Goal: Communication & Community: Share content

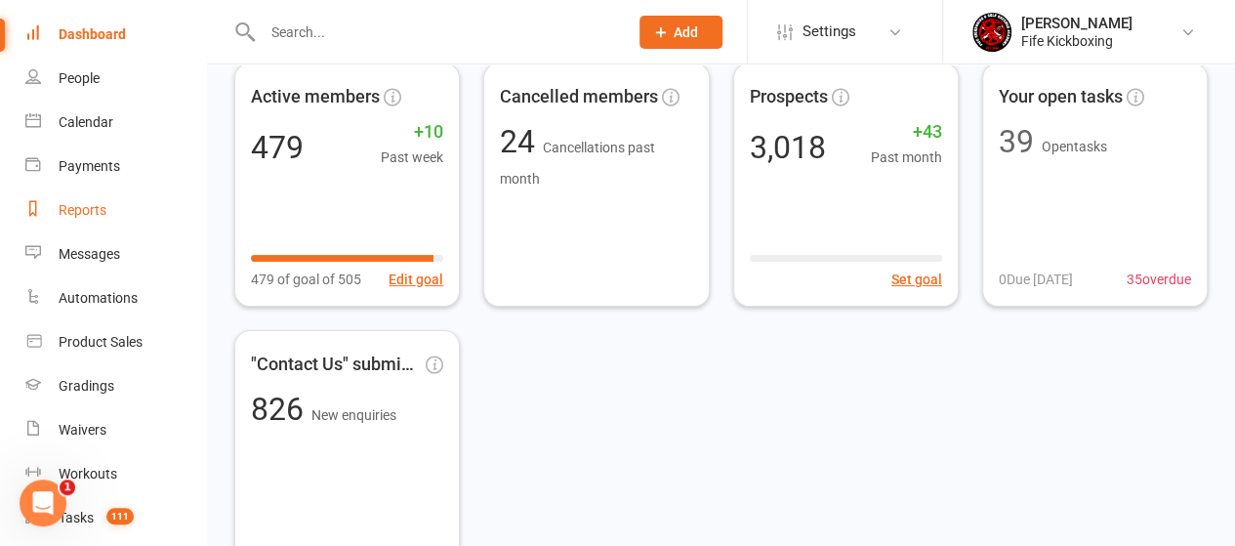
scroll to position [98, 0]
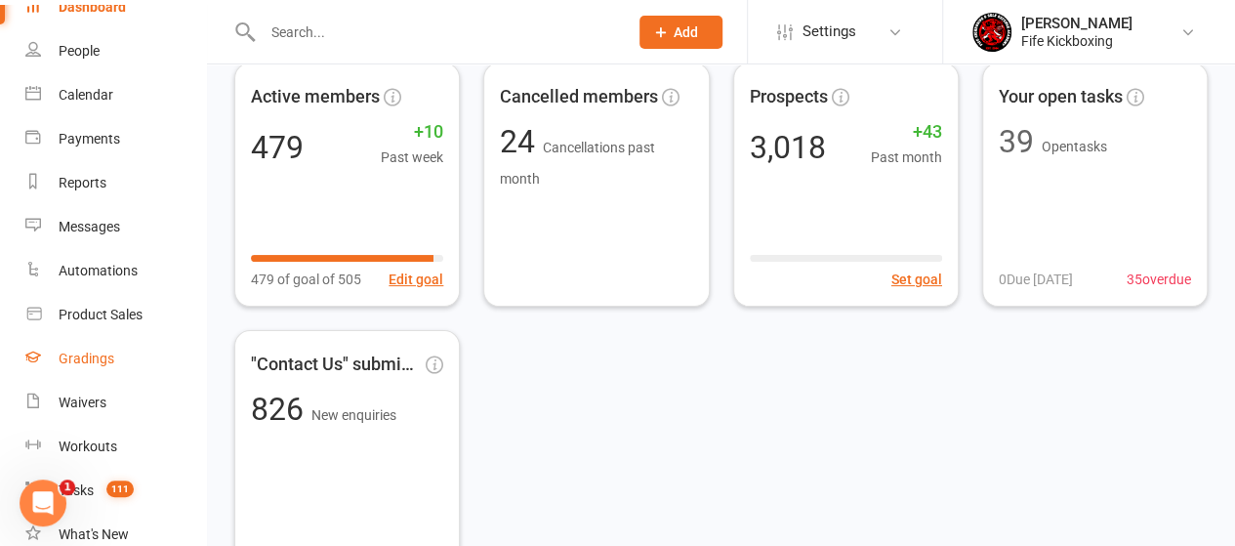
click at [77, 362] on div "Gradings" at bounding box center [87, 359] width 56 height 16
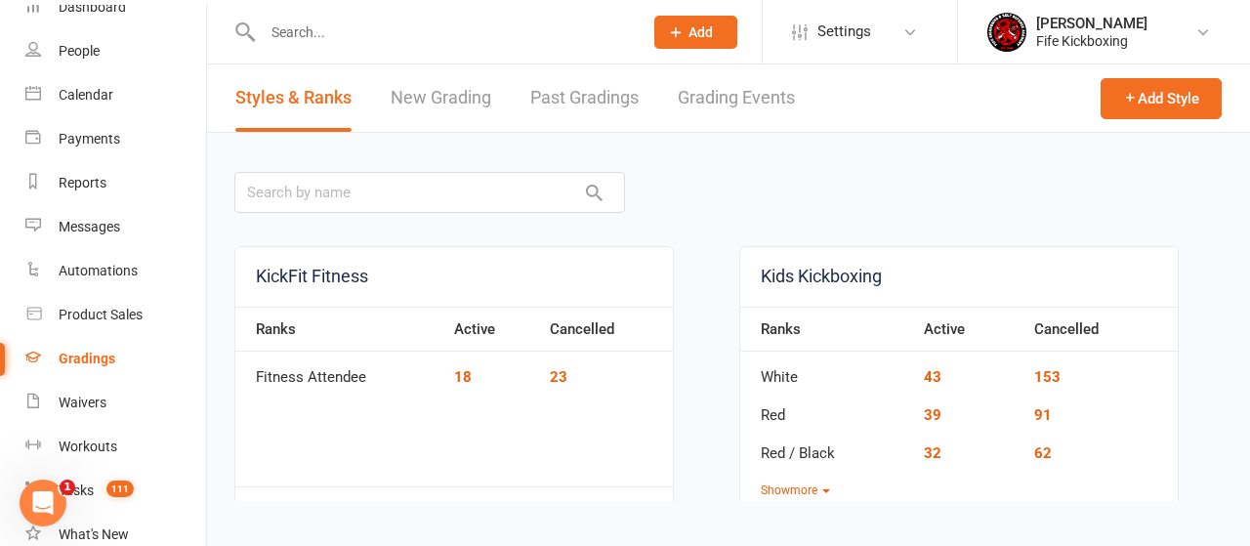
click at [744, 97] on link "Grading Events" at bounding box center [736, 97] width 117 height 67
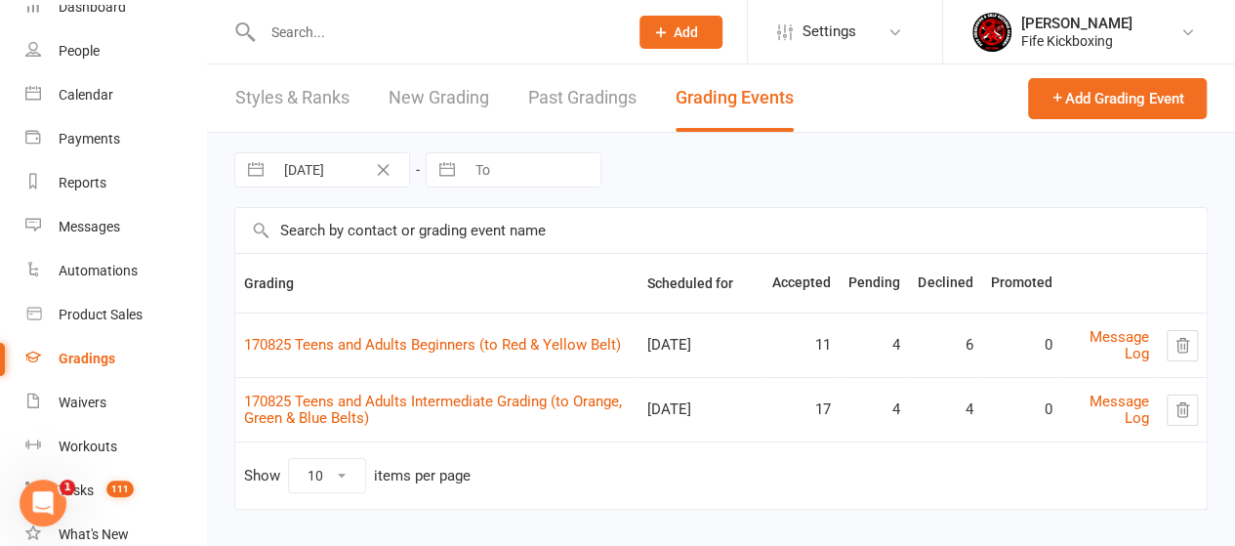
scroll to position [16, 0]
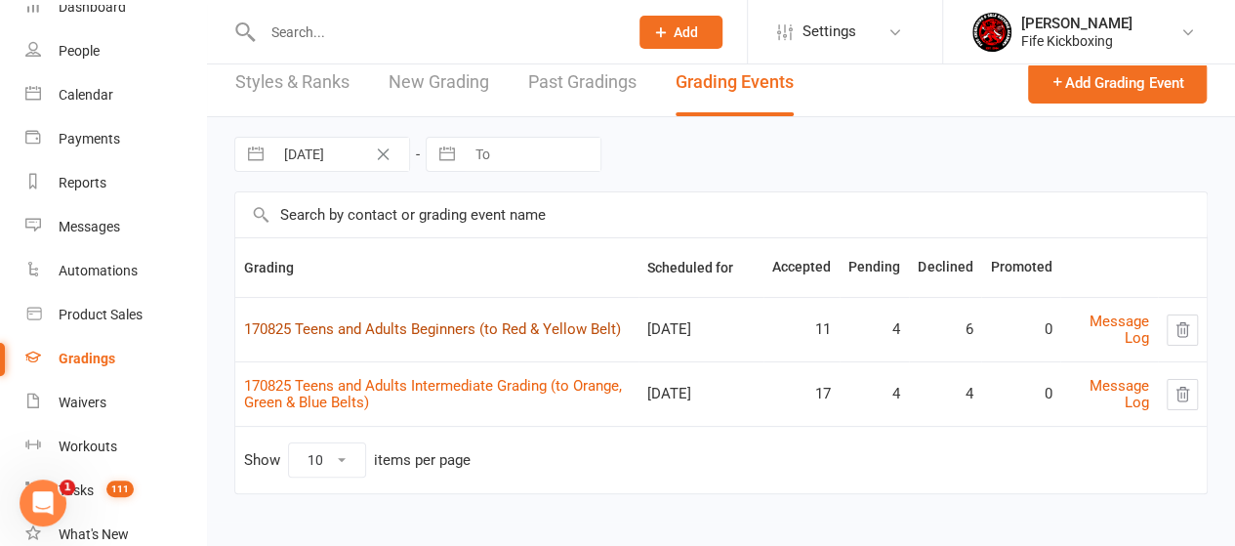
click at [434, 326] on link "170825 Teens and Adults Beginners (to Red & Yellow Belt)" at bounding box center [432, 329] width 377 height 18
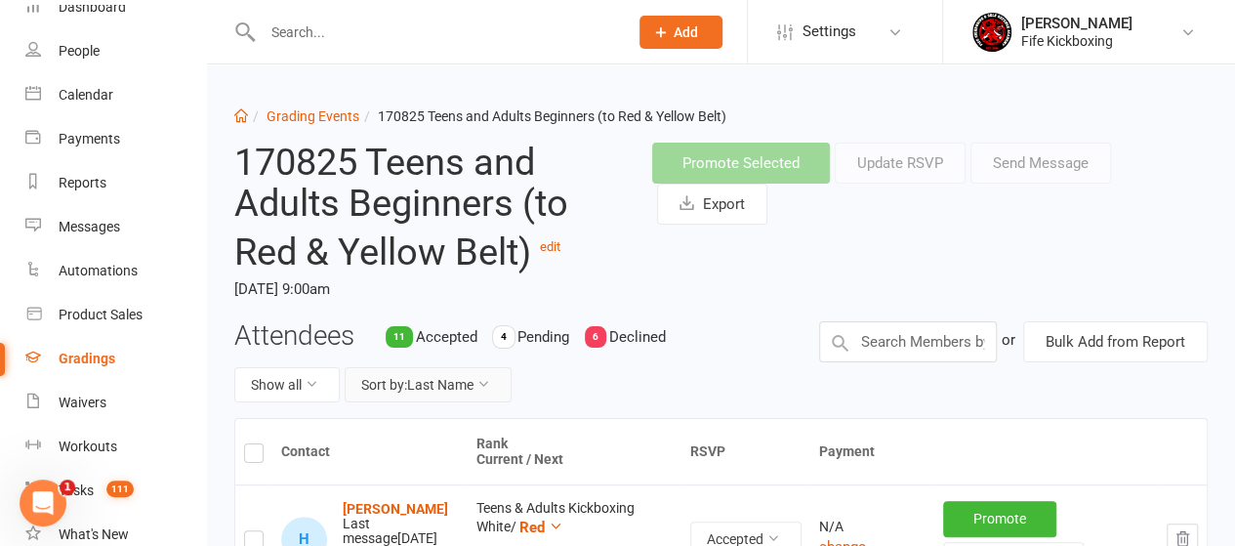
click at [418, 388] on button "Sort by: Last Name" at bounding box center [428, 384] width 167 height 35
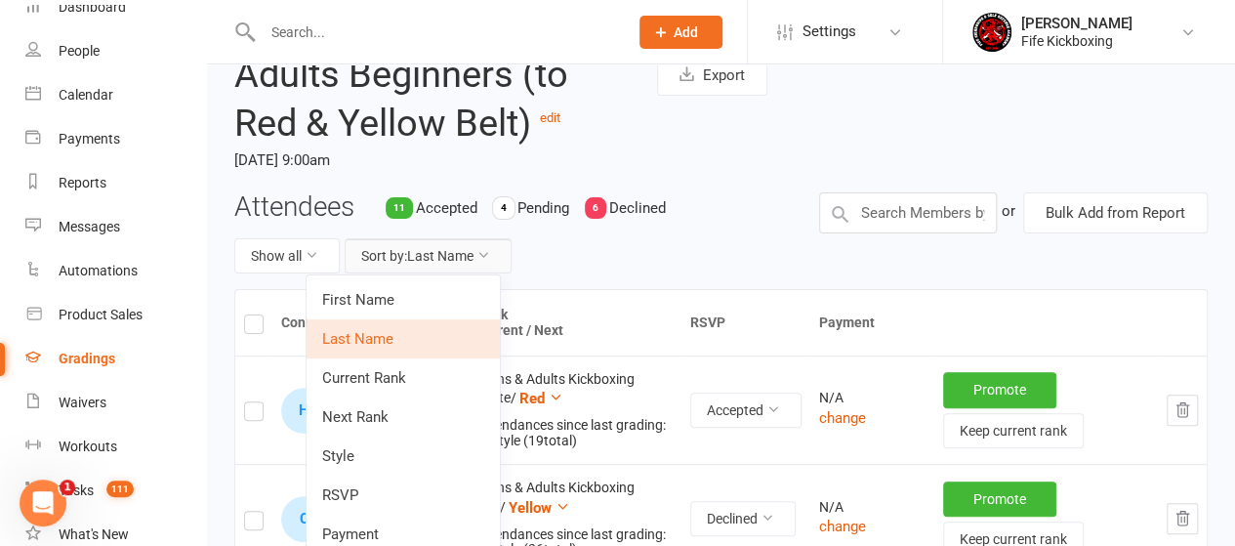
scroll to position [195, 0]
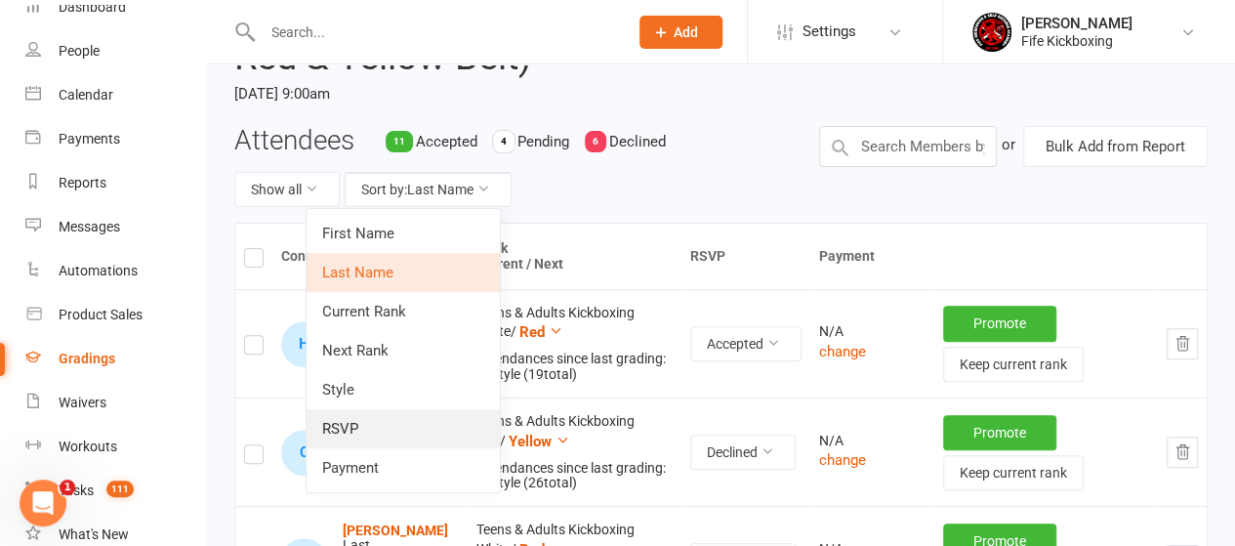
click at [361, 430] on link "RSVP" at bounding box center [403, 428] width 193 height 39
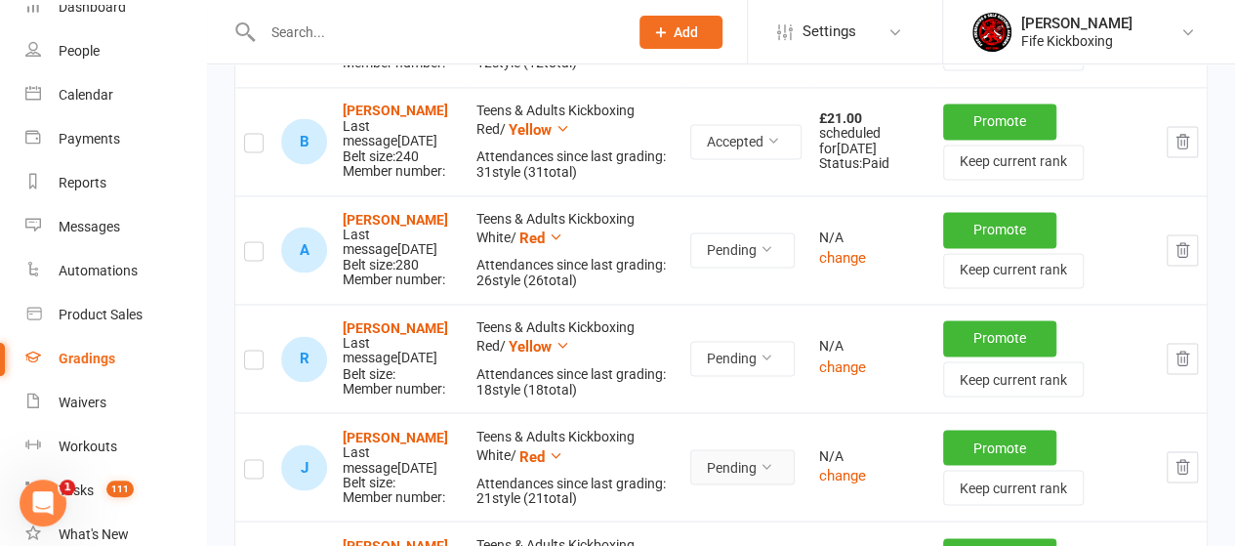
scroll to position [1465, 0]
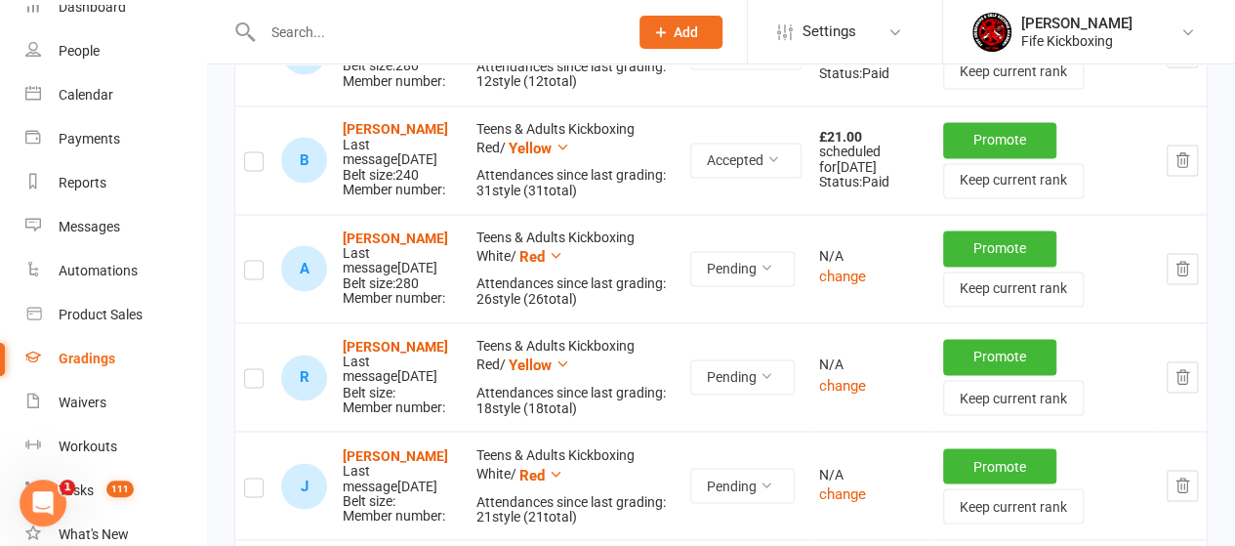
click at [255, 272] on label at bounding box center [254, 272] width 20 height 0
click at [255, 261] on input "checkbox" at bounding box center [254, 261] width 20 height 0
click at [252, 381] on label at bounding box center [254, 381] width 20 height 0
click at [252, 369] on input "checkbox" at bounding box center [254, 369] width 20 height 0
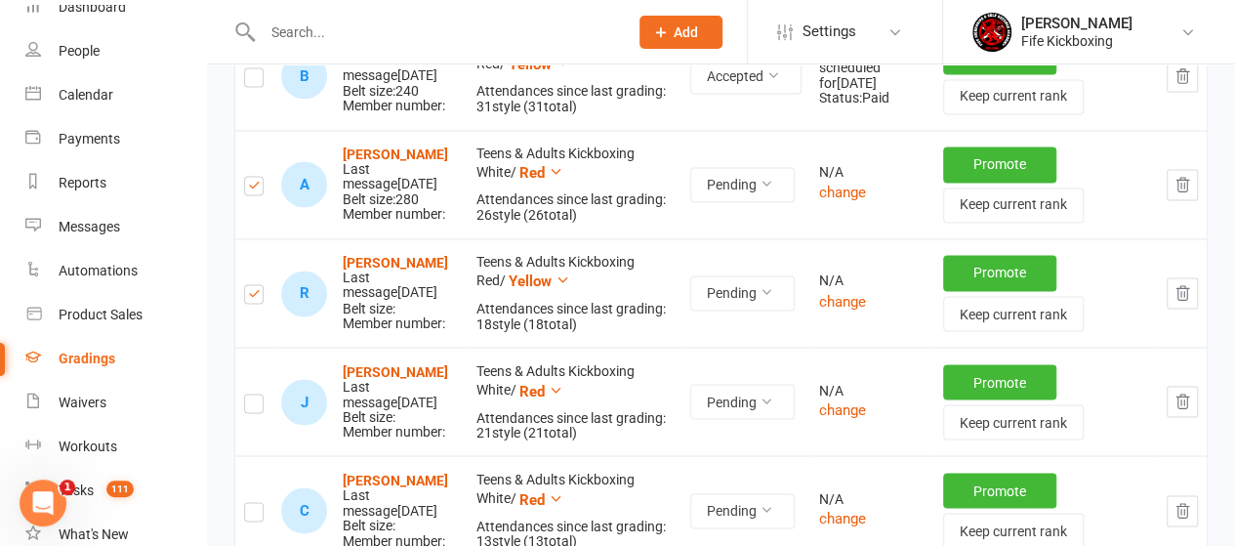
scroll to position [1660, 0]
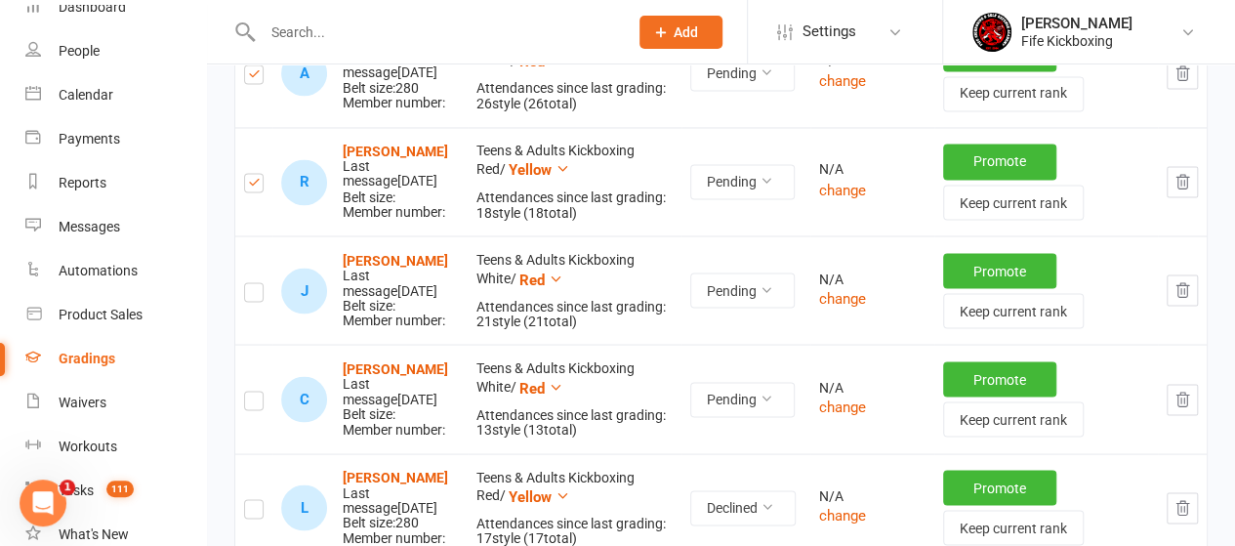
click at [254, 295] on label at bounding box center [254, 295] width 20 height 0
click at [254, 283] on input "checkbox" at bounding box center [254, 283] width 20 height 0
click at [251, 403] on label at bounding box center [254, 403] width 20 height 0
click at [251, 392] on input "checkbox" at bounding box center [254, 392] width 20 height 0
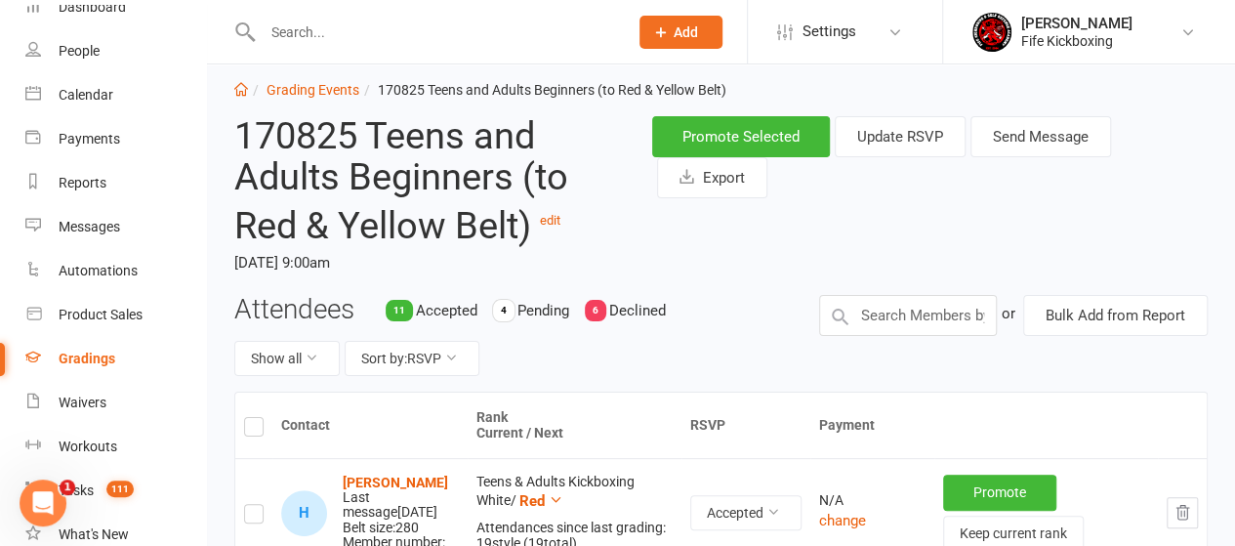
scroll to position [0, 0]
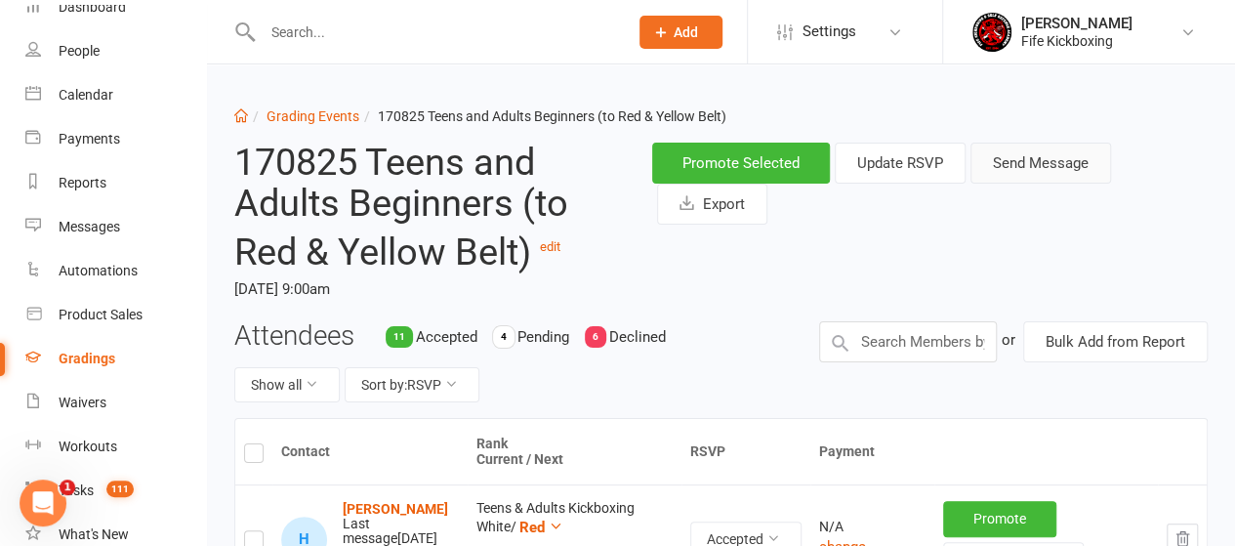
click at [1034, 163] on button "Send Message" at bounding box center [1041, 163] width 141 height 41
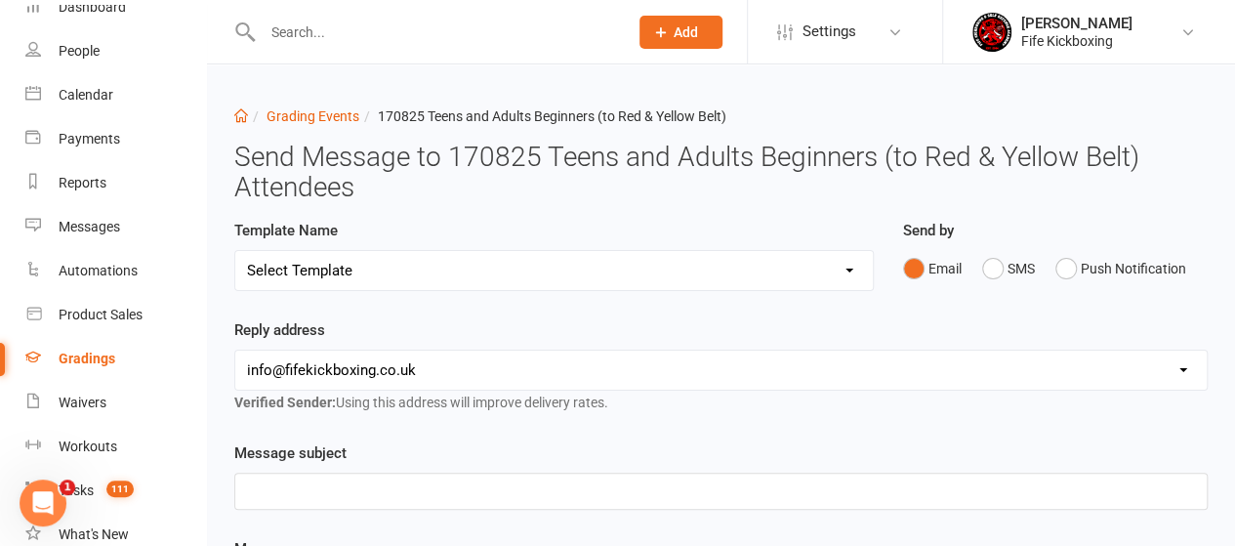
click at [517, 270] on select "Select Template [Email] 2001 Invitation to Grading Event [Email] 2002 Invitatio…" at bounding box center [554, 270] width 638 height 39
select select "4"
click at [235, 251] on select "Select Template [Email] 2001 Invitation to Grading Event [Email] 2002 Invitatio…" at bounding box center [554, 270] width 638 height 39
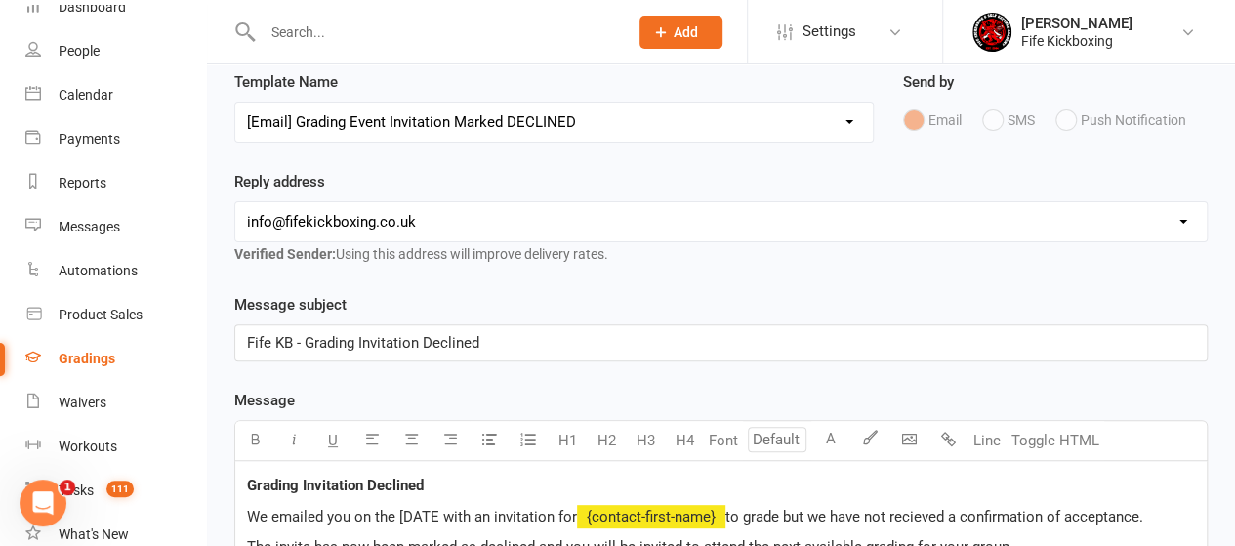
scroll to position [391, 0]
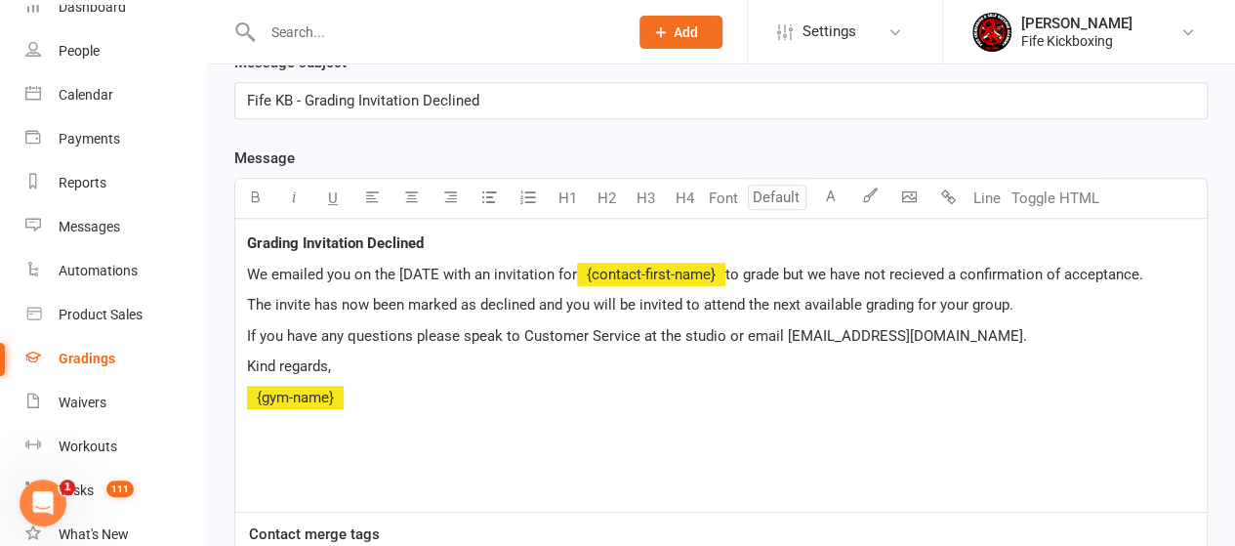
click at [399, 271] on span "We emailed you on the [DATE with an invitation for" at bounding box center [412, 275] width 330 height 18
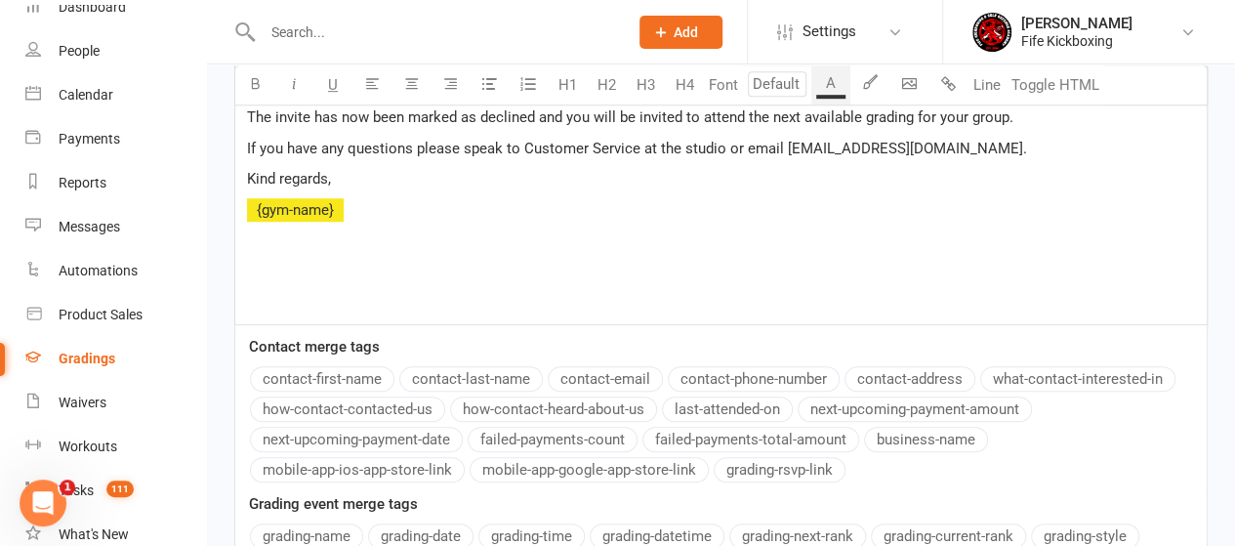
scroll to position [774, 0]
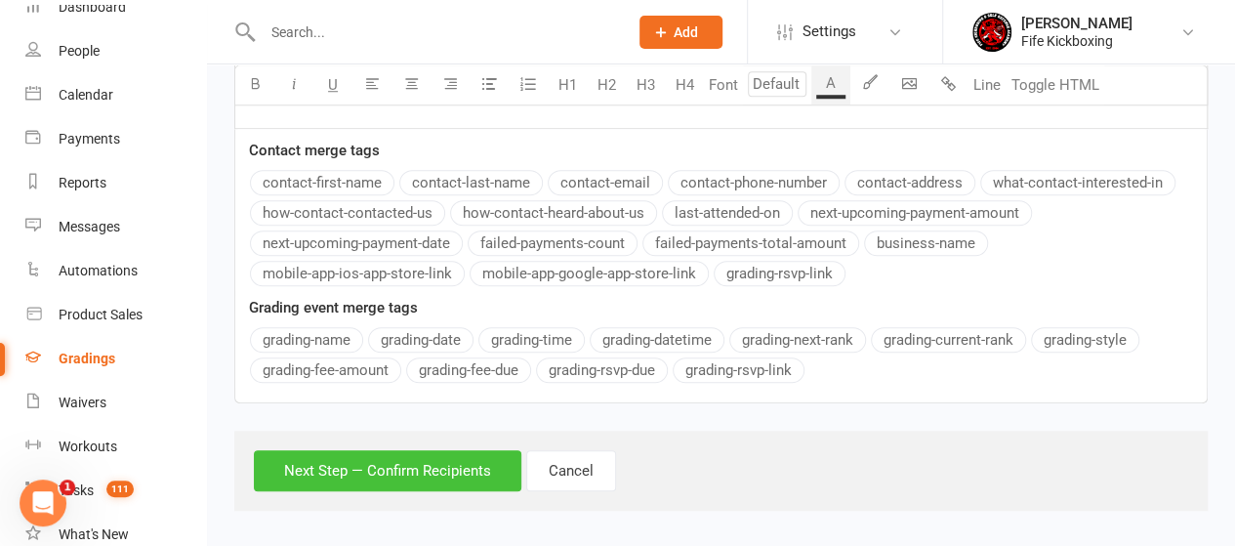
click at [438, 463] on button "Next Step — Confirm Recipients" at bounding box center [388, 470] width 268 height 41
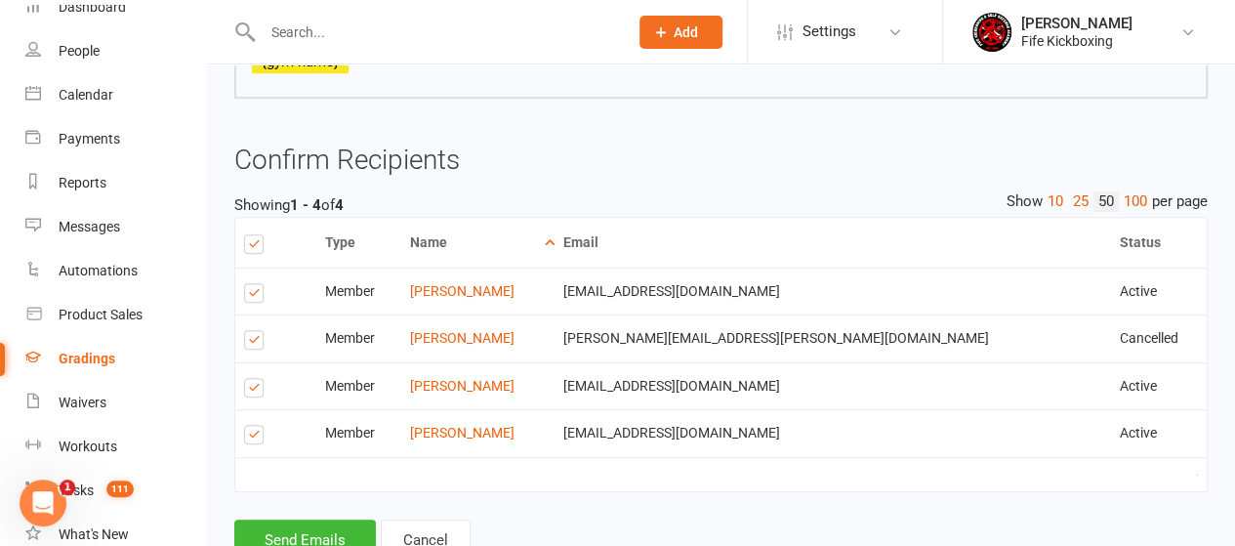
scroll to position [630, 0]
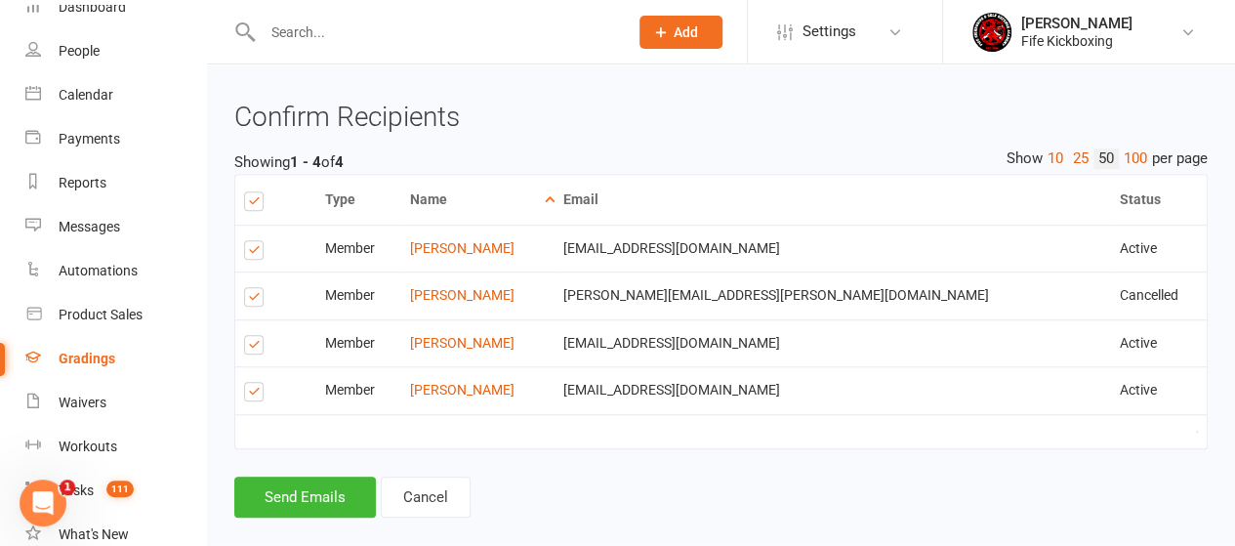
click at [252, 300] on label at bounding box center [257, 300] width 26 height 0
click at [252, 288] on input "checkbox" at bounding box center [250, 288] width 13 height 0
click at [352, 503] on button "Send Emails" at bounding box center [305, 497] width 142 height 41
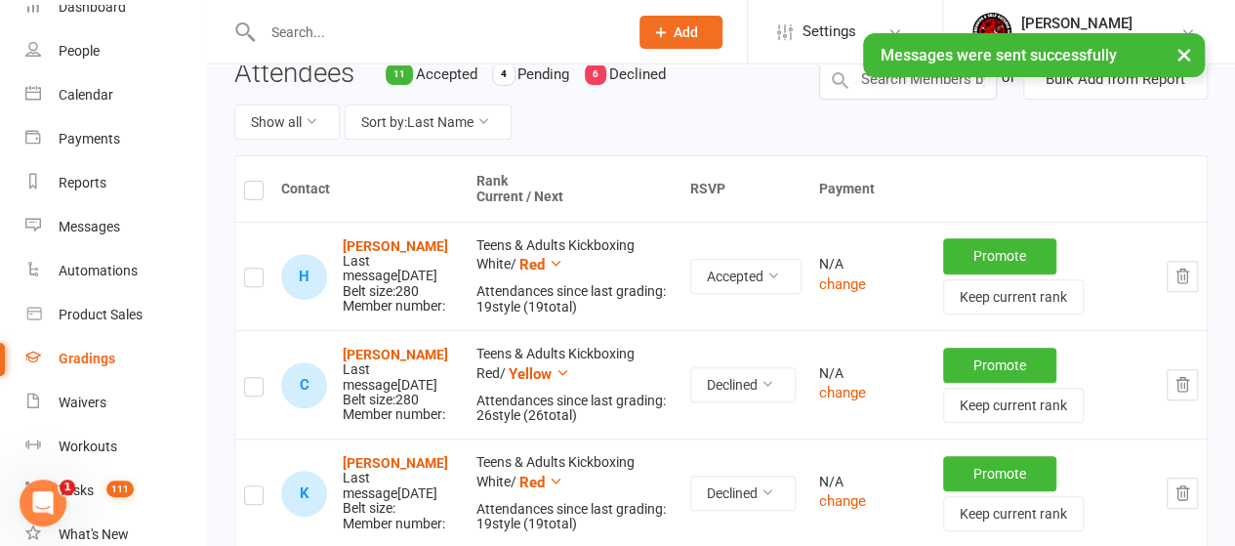
scroll to position [98, 0]
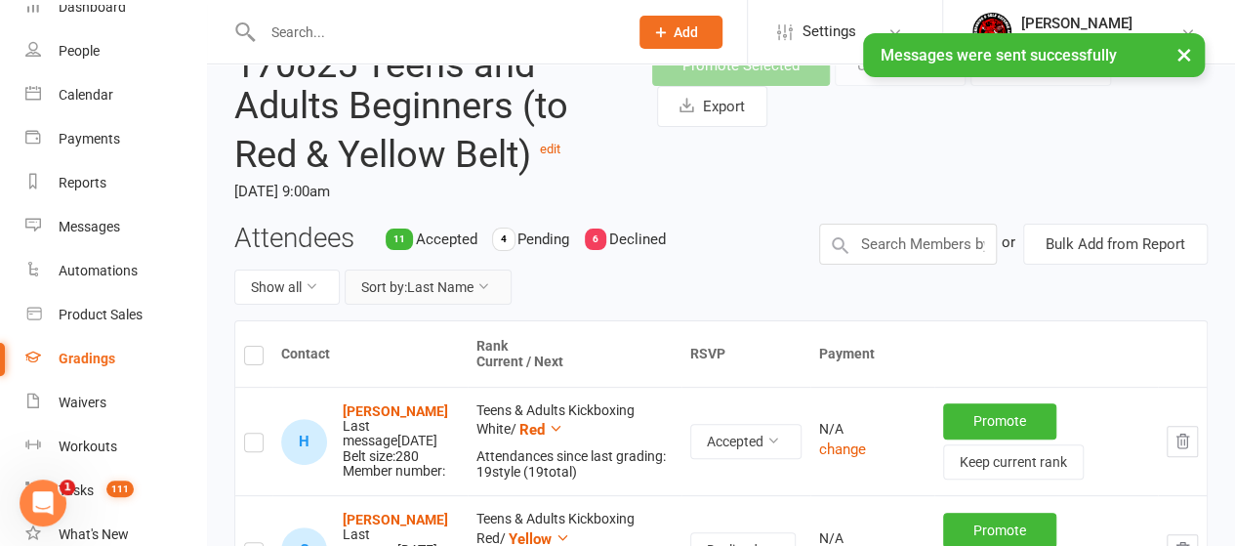
click at [398, 288] on button "Sort by: Last Name" at bounding box center [428, 287] width 167 height 35
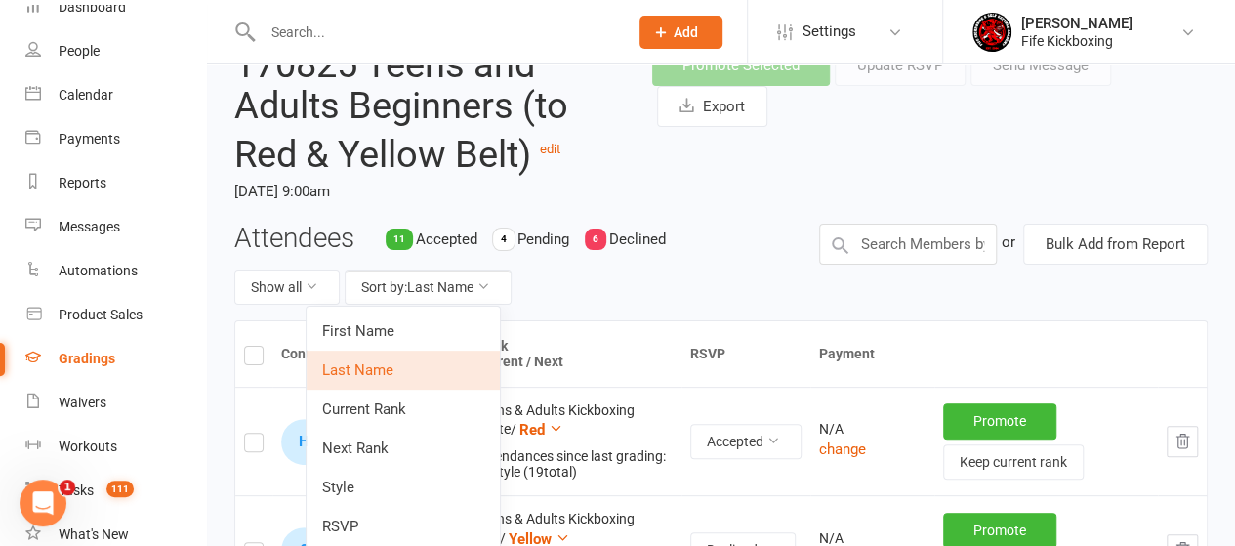
click at [384, 528] on link "RSVP" at bounding box center [403, 526] width 193 height 39
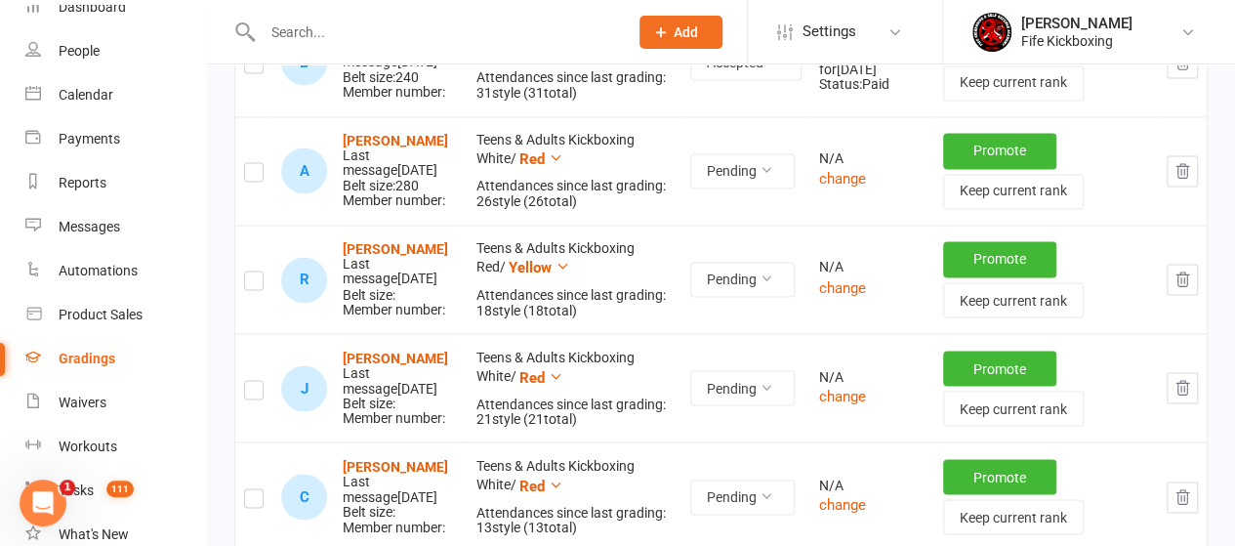
scroll to position [1660, 0]
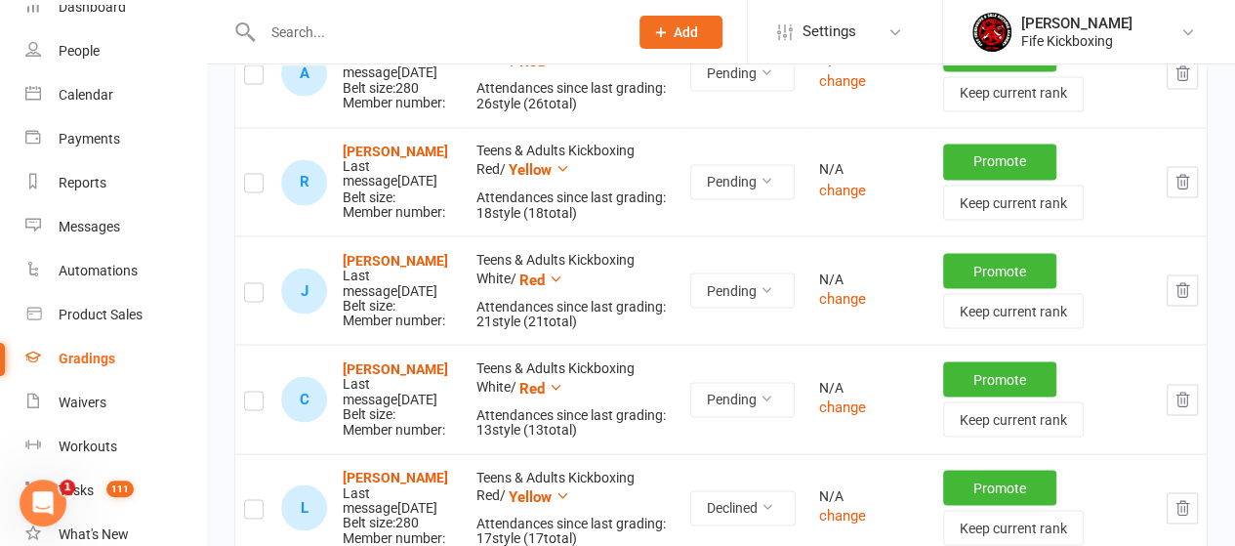
click at [1182, 188] on icon "button" at bounding box center [1183, 182] width 13 height 14
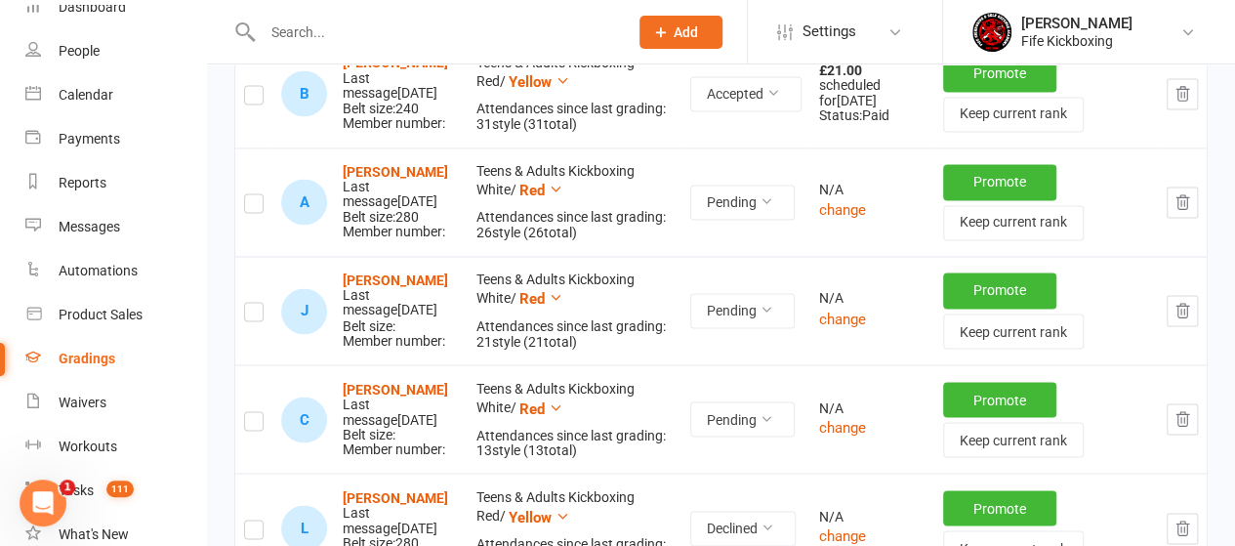
scroll to position [1563, 0]
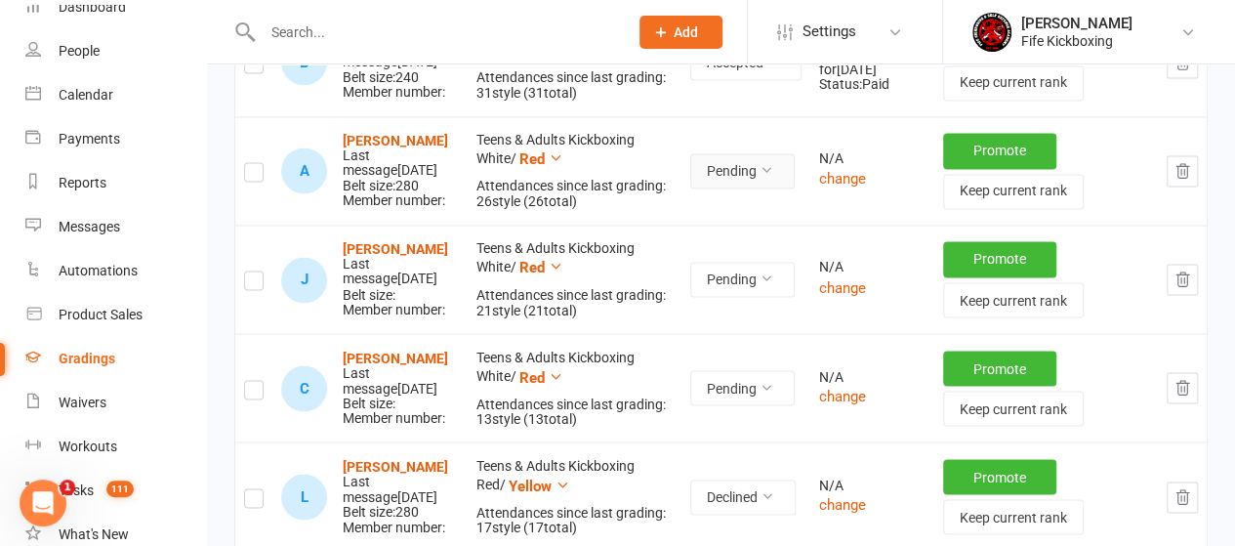
click at [749, 178] on button "Pending" at bounding box center [742, 170] width 104 height 35
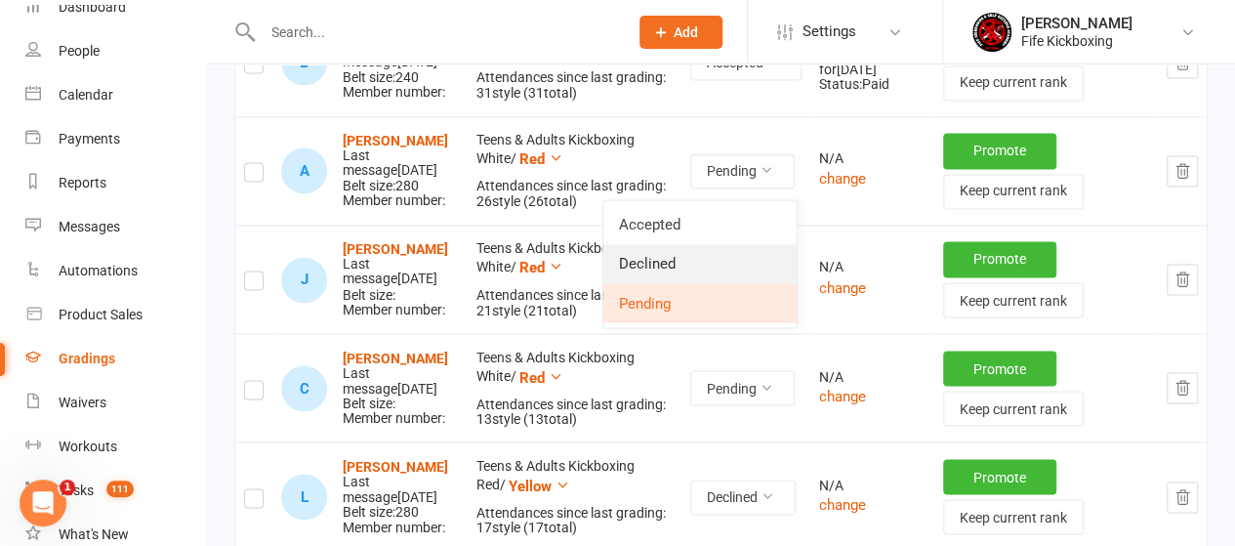
click at [643, 262] on link "Declined" at bounding box center [700, 263] width 193 height 39
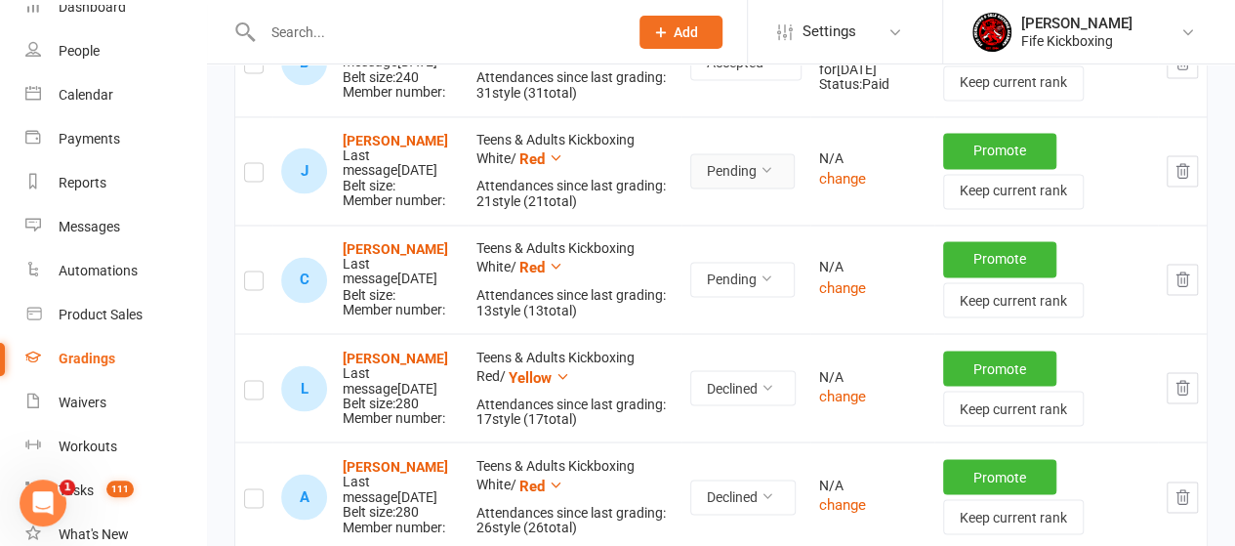
click at [758, 177] on button "Pending" at bounding box center [742, 170] width 104 height 35
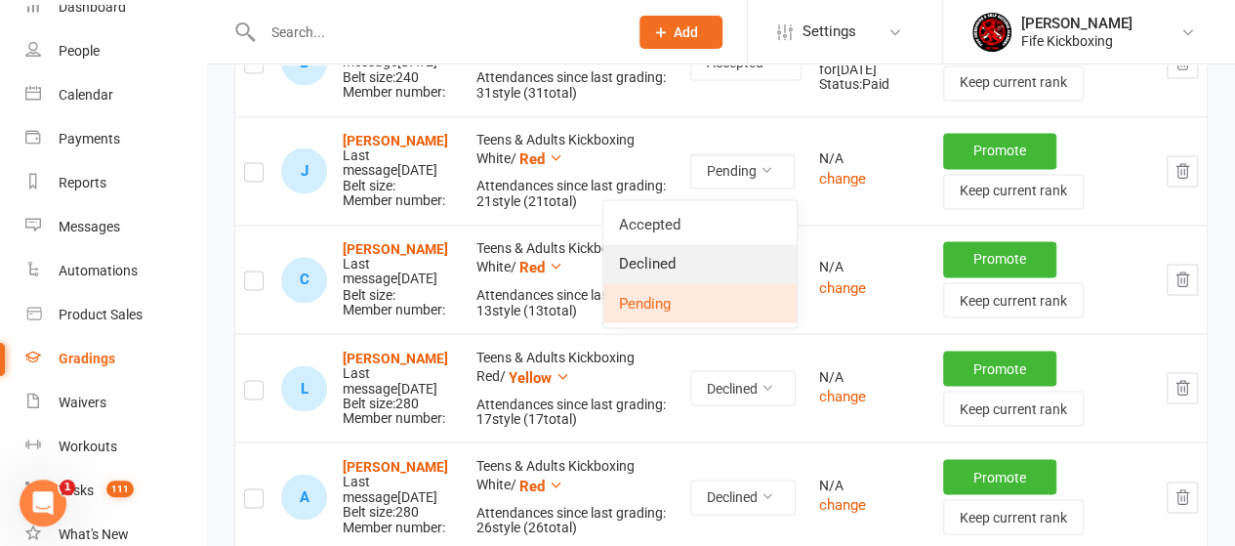
click at [670, 261] on link "Declined" at bounding box center [700, 263] width 193 height 39
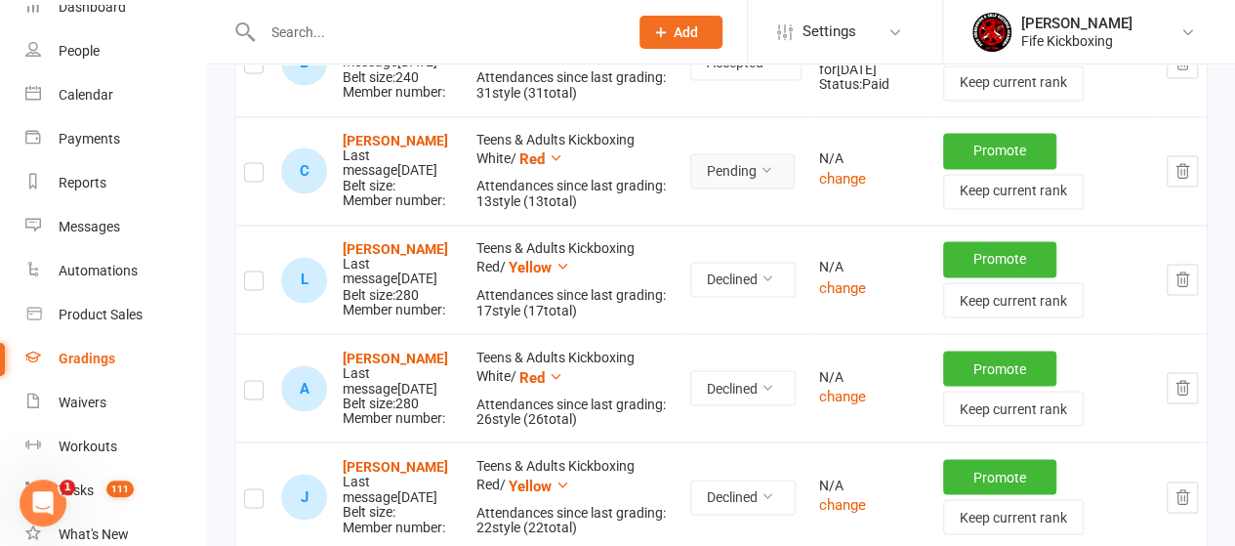
drag, startPoint x: 752, startPoint y: 175, endPoint x: 748, endPoint y: 190, distance: 16.1
click at [752, 175] on button "Pending" at bounding box center [742, 170] width 104 height 35
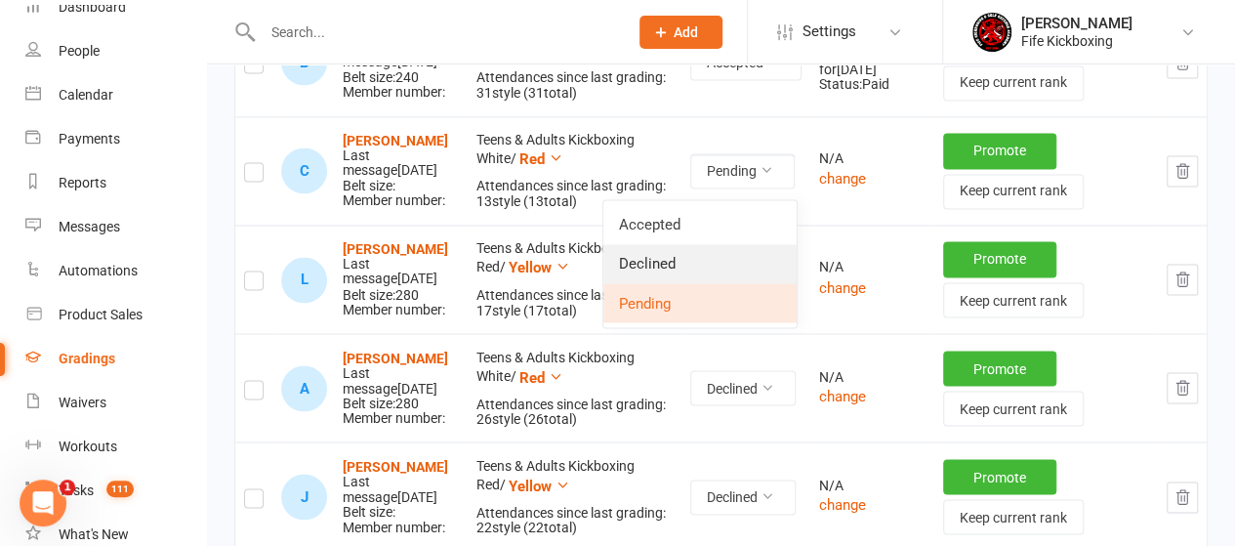
click at [666, 263] on link "Declined" at bounding box center [700, 263] width 193 height 39
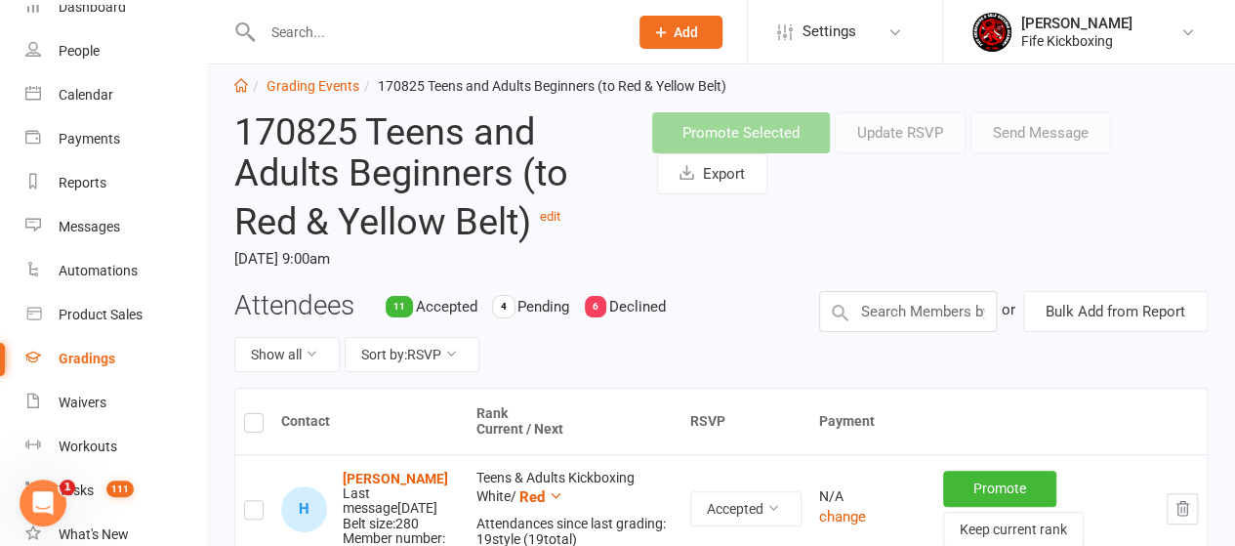
scroll to position [0, 0]
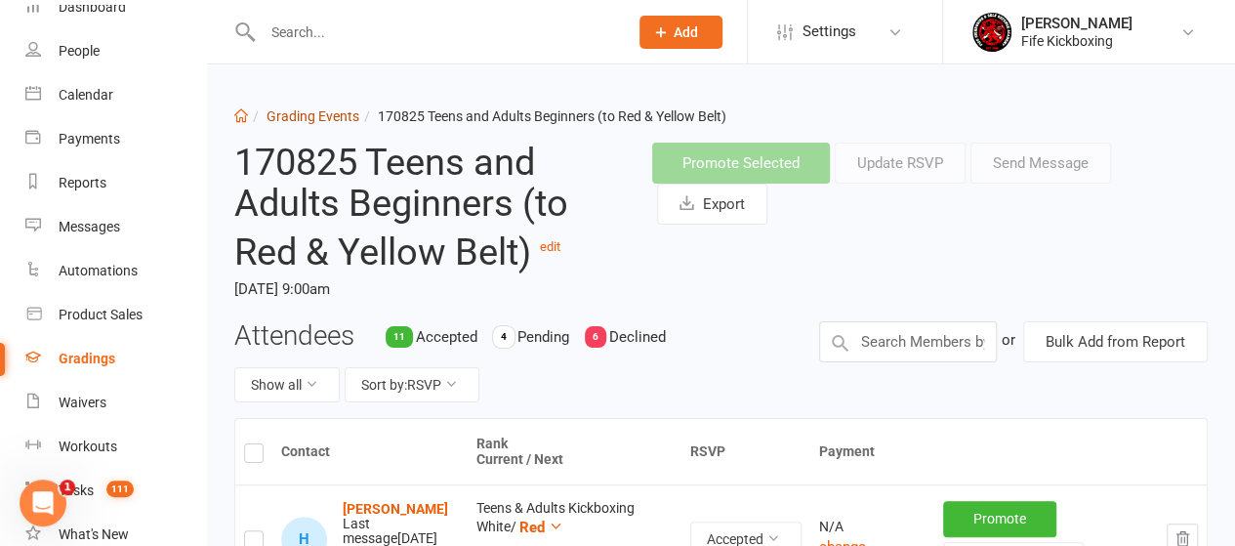
click at [311, 124] on link "Grading Events" at bounding box center [313, 116] width 93 height 16
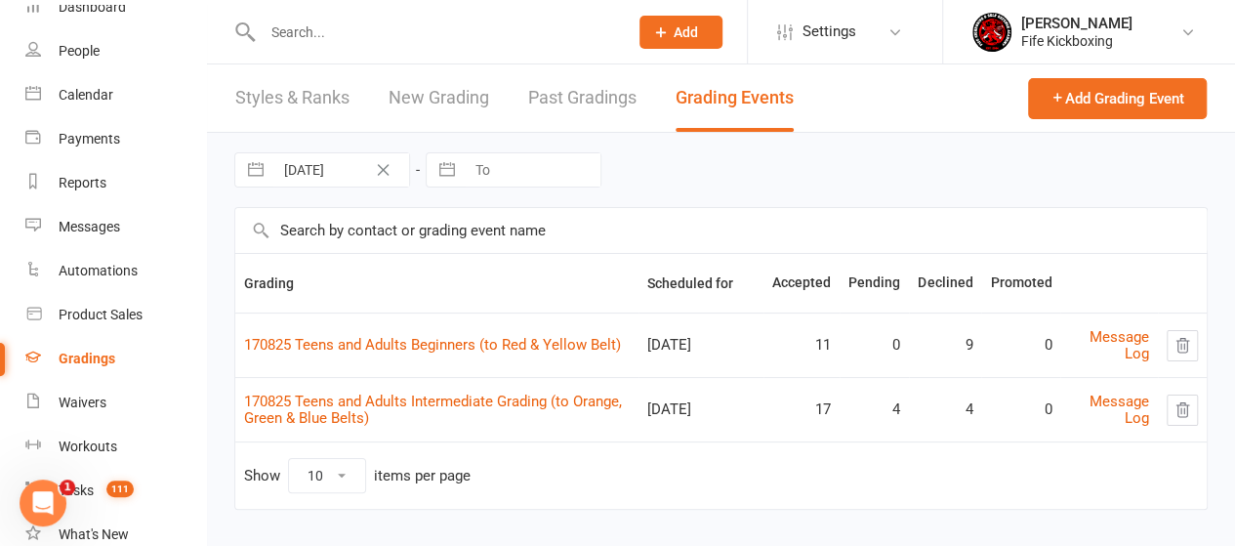
scroll to position [16, 0]
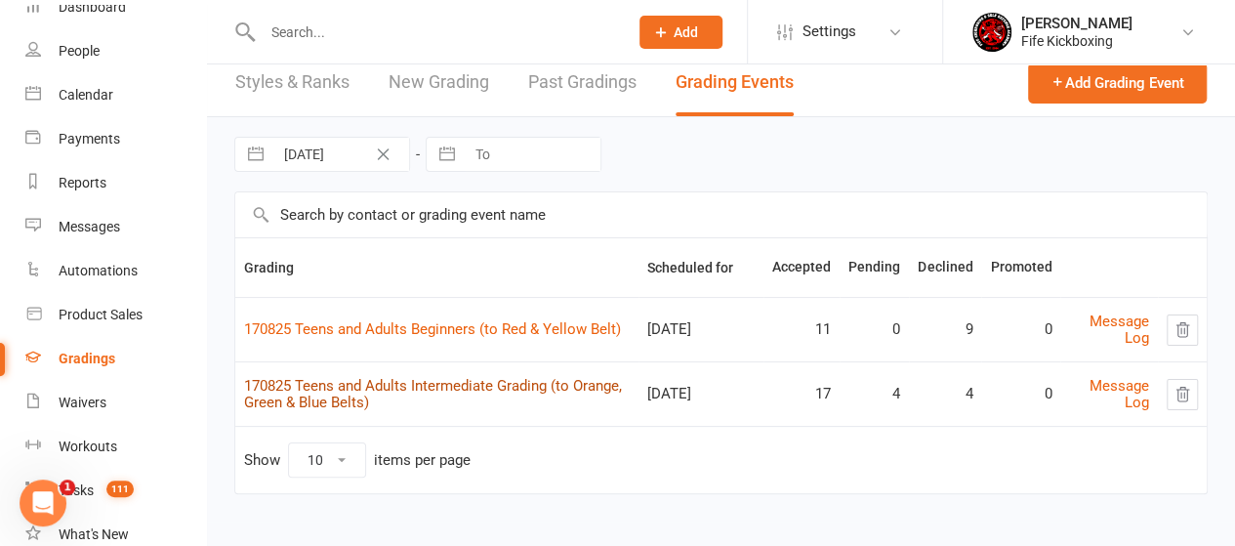
click at [483, 382] on link "170825 Teens and Adults Intermediate Grading (to Orange, Green & Blue Belts)" at bounding box center [433, 394] width 378 height 34
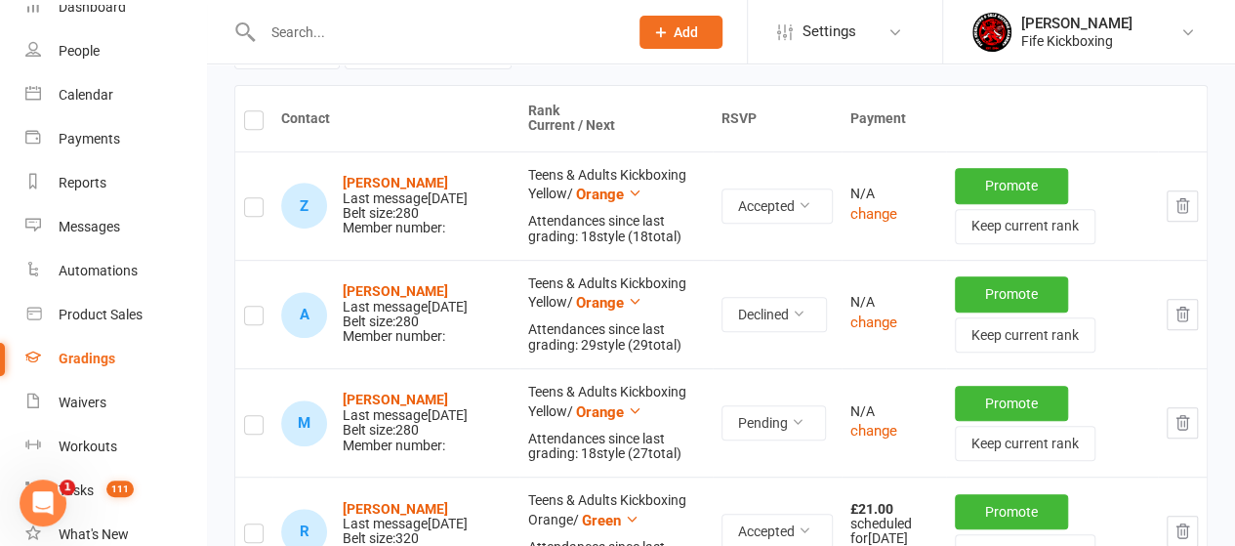
scroll to position [488, 0]
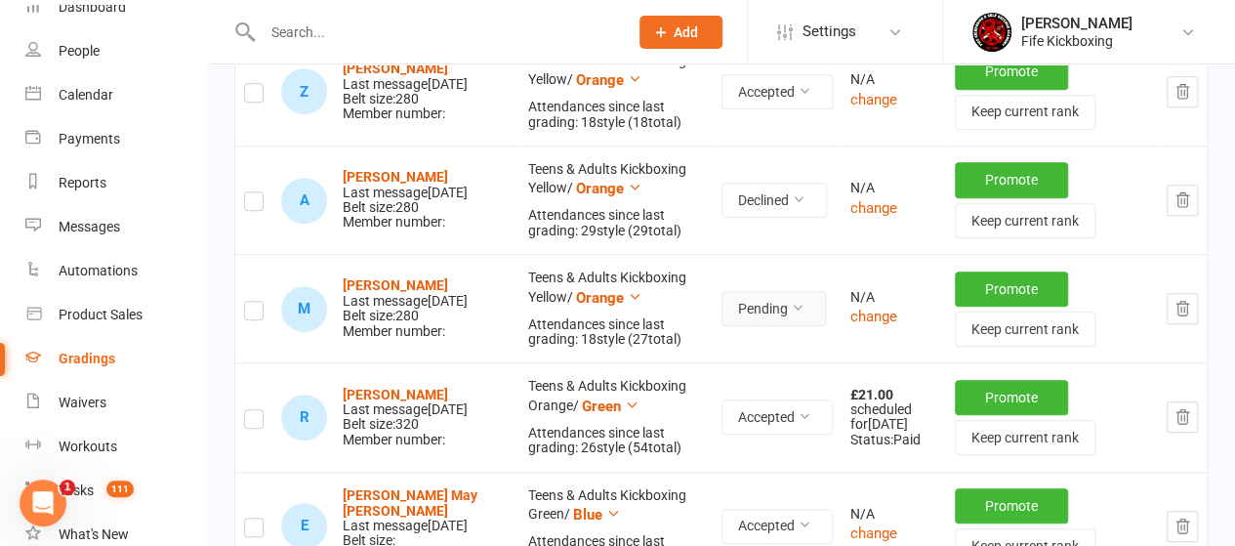
click at [770, 306] on button "Pending" at bounding box center [774, 308] width 104 height 35
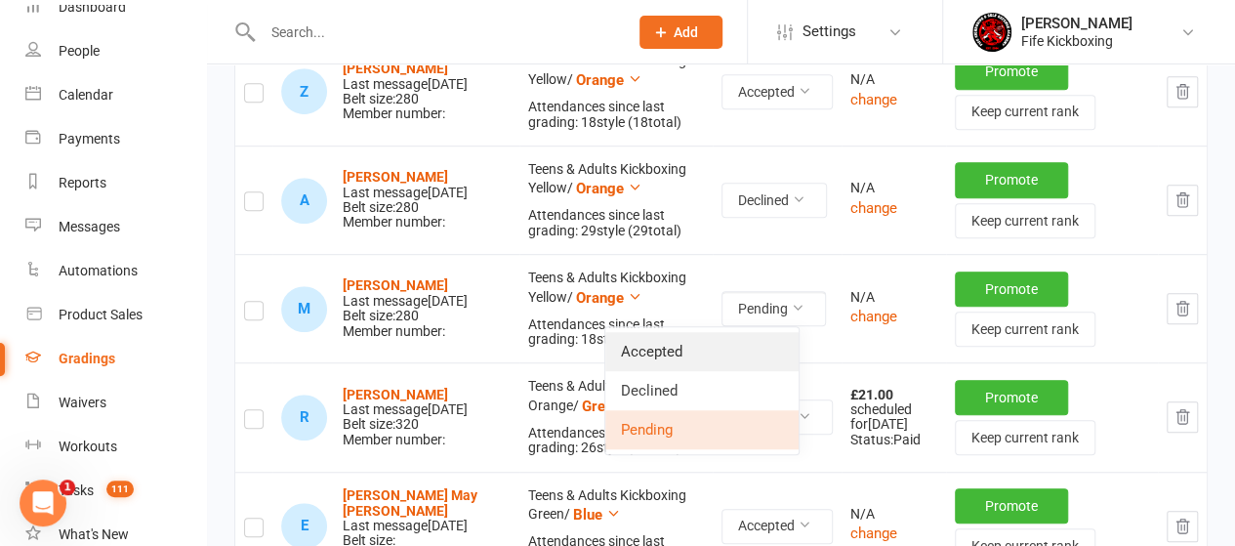
click at [661, 354] on link "Accepted" at bounding box center [701, 351] width 193 height 39
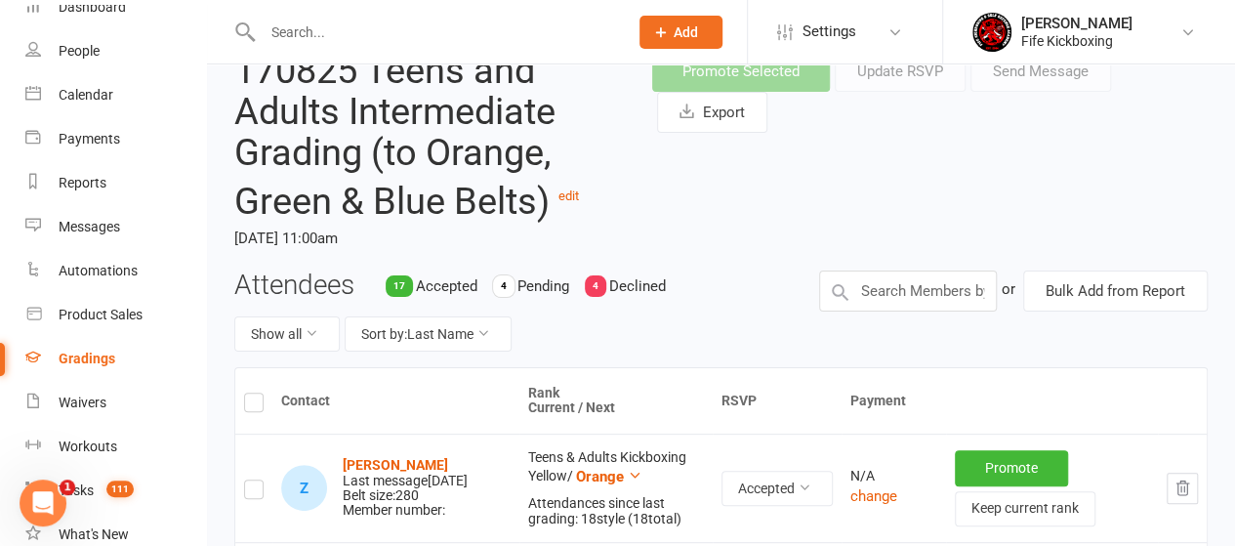
scroll to position [195, 0]
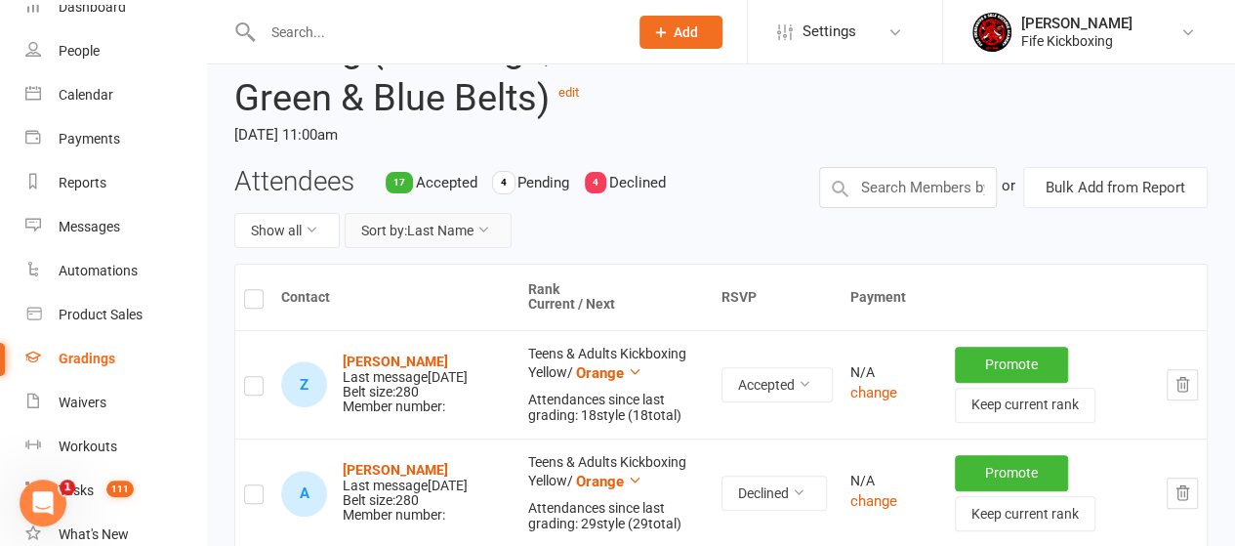
click at [395, 225] on button "Sort by: Last Name" at bounding box center [428, 230] width 167 height 35
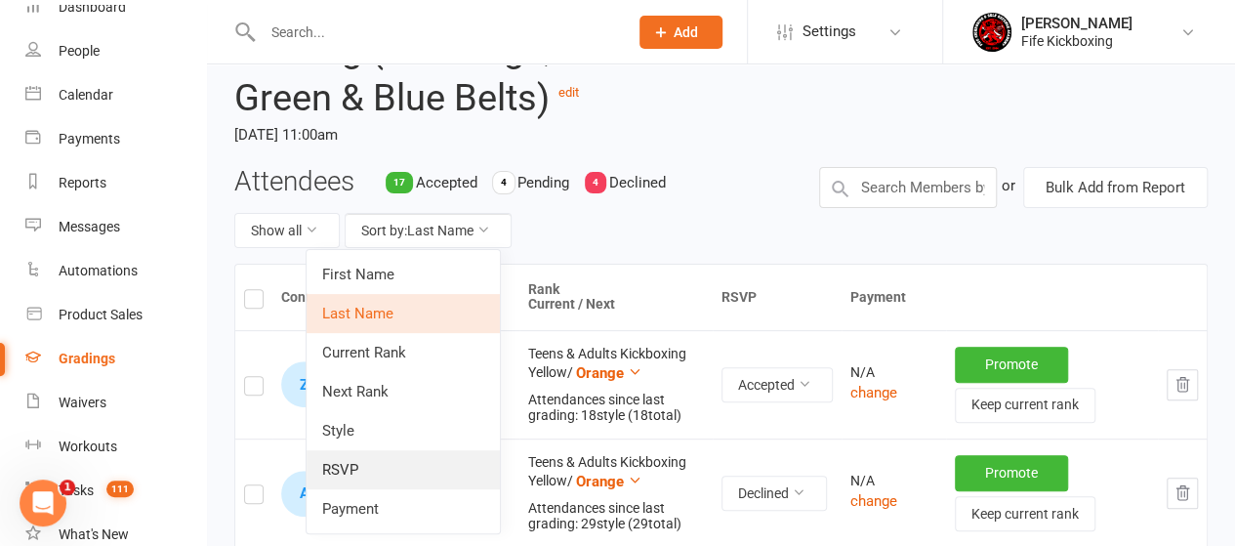
click at [350, 467] on link "RSVP" at bounding box center [403, 469] width 193 height 39
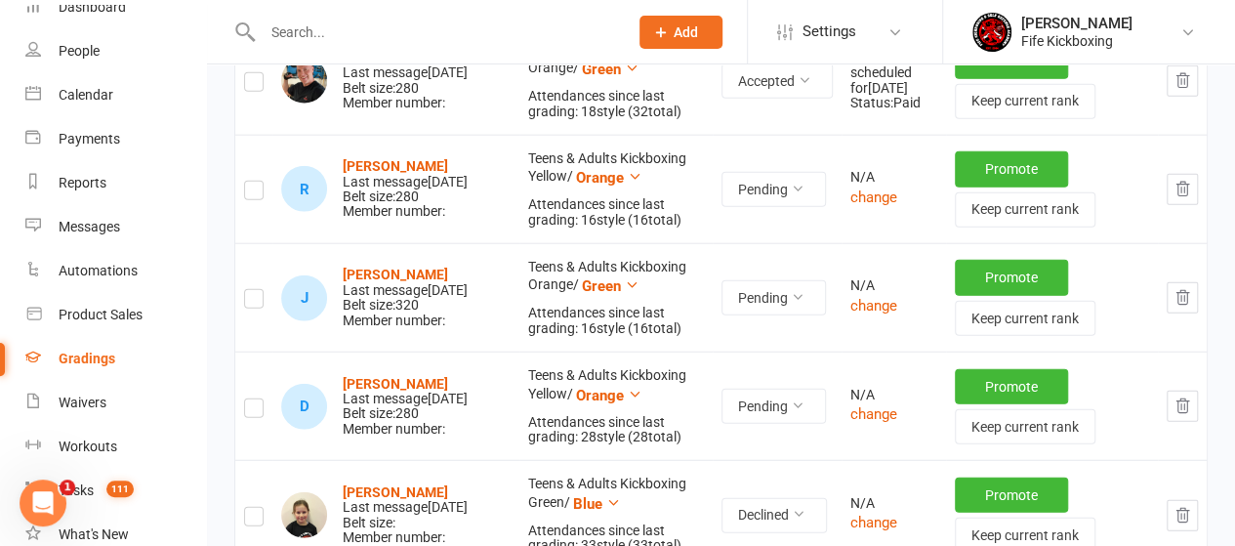
scroll to position [2344, 0]
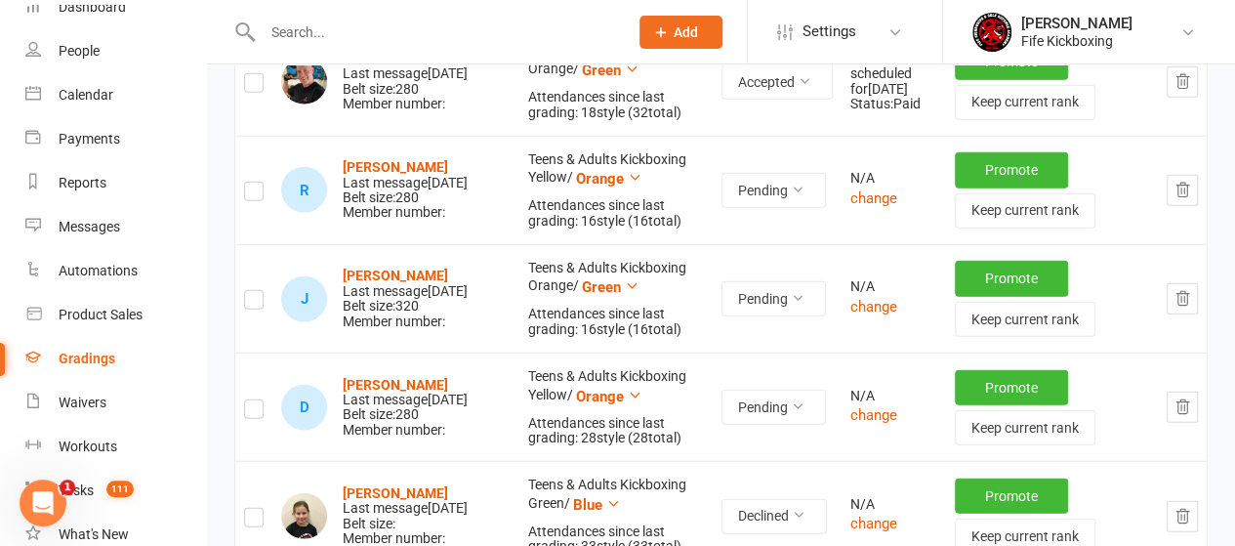
click at [250, 194] on label at bounding box center [254, 194] width 20 height 0
click at [250, 183] on input "checkbox" at bounding box center [254, 183] width 20 height 0
click at [250, 303] on label at bounding box center [254, 303] width 20 height 0
click at [250, 291] on input "checkbox" at bounding box center [254, 291] width 20 height 0
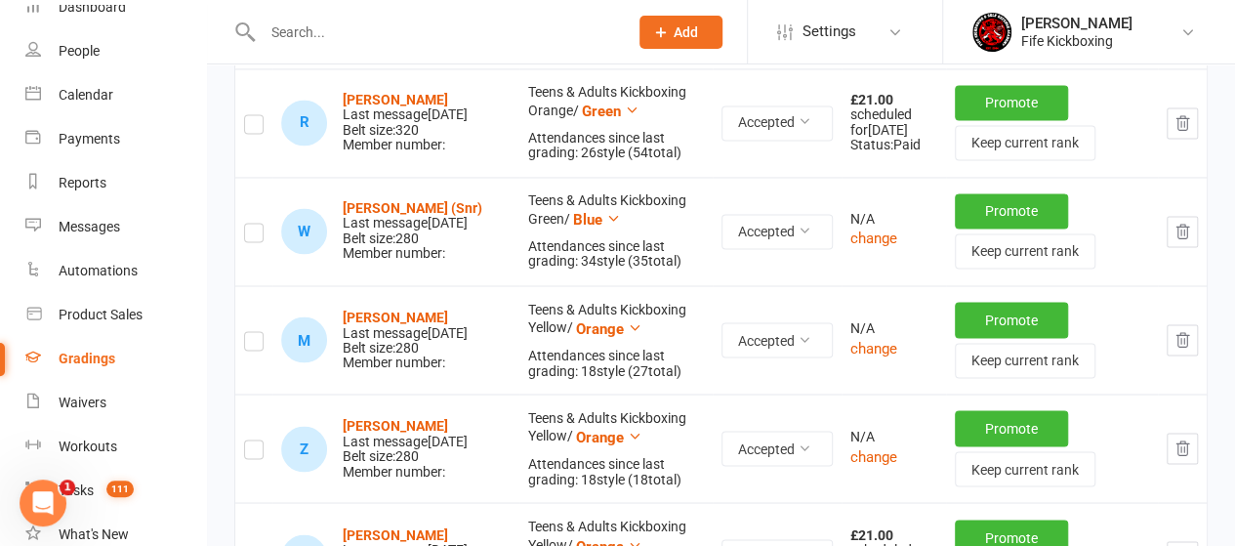
scroll to position [1660, 0]
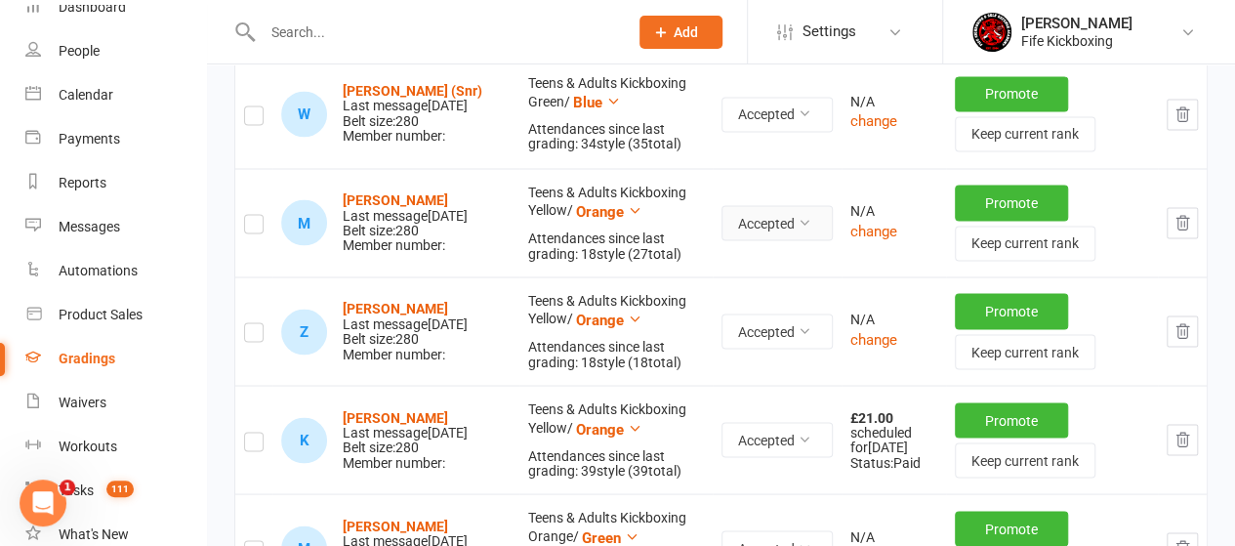
click at [766, 216] on button "Accepted" at bounding box center [777, 222] width 111 height 35
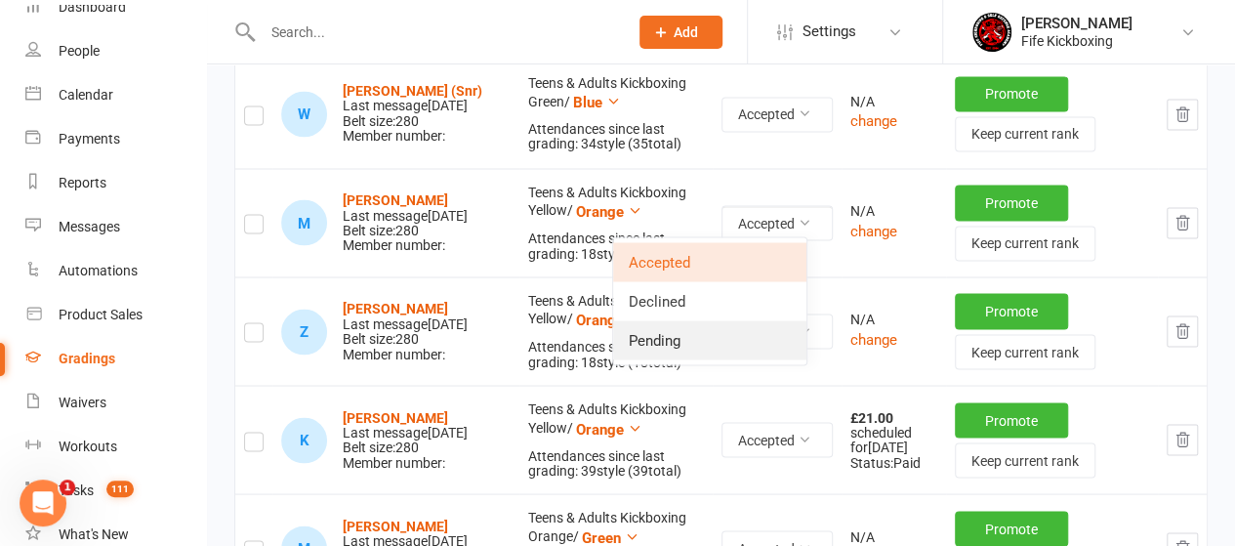
click at [645, 345] on link "Pending" at bounding box center [709, 339] width 193 height 39
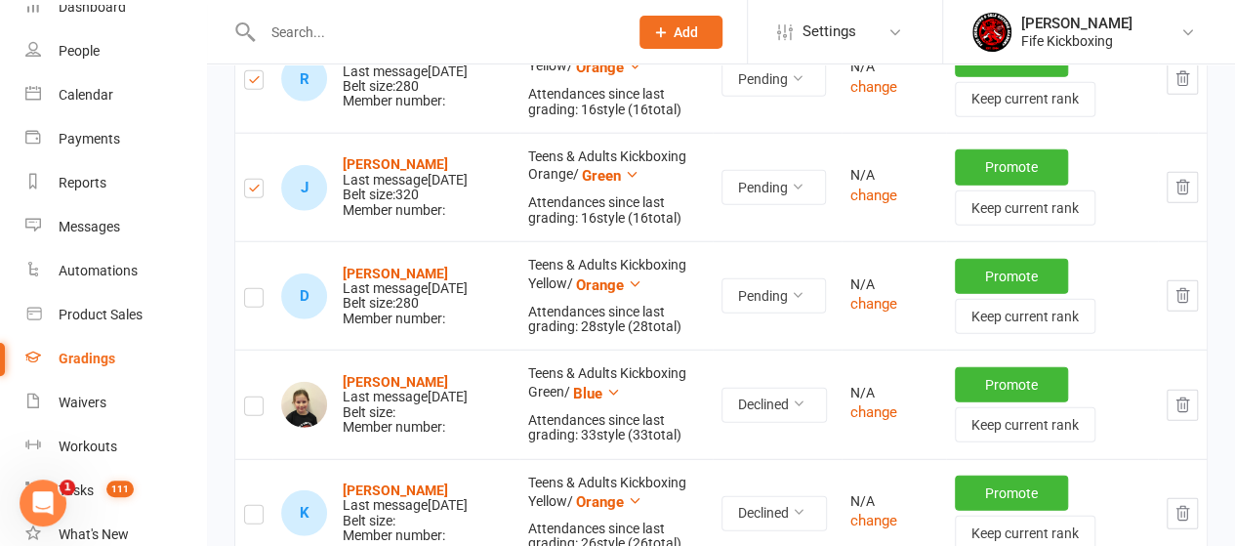
scroll to position [2637, 0]
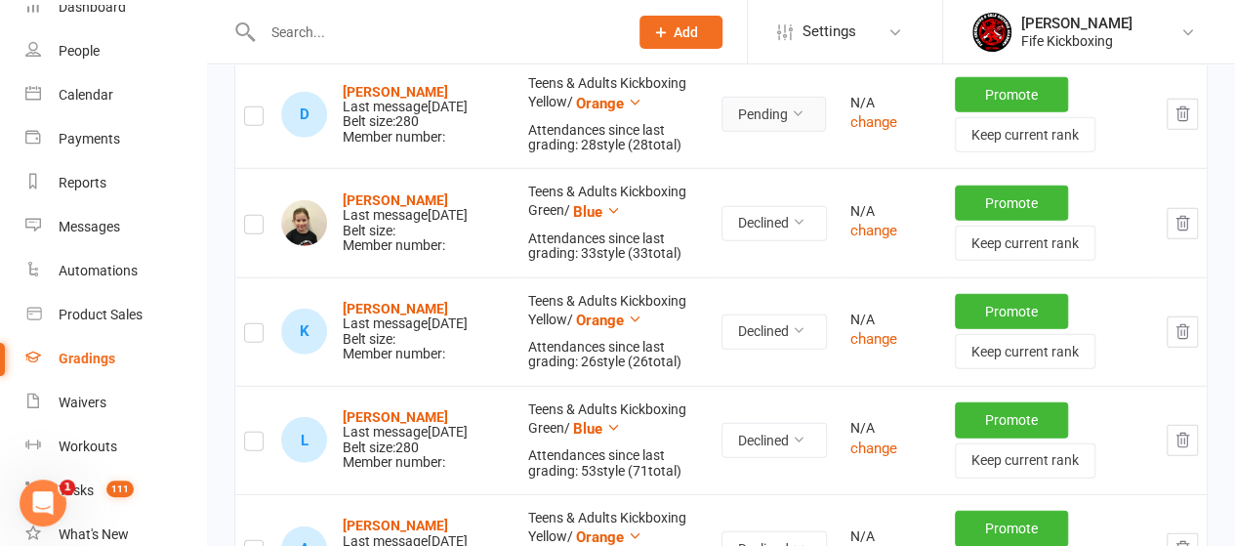
click at [722, 130] on button "Pending" at bounding box center [774, 114] width 104 height 35
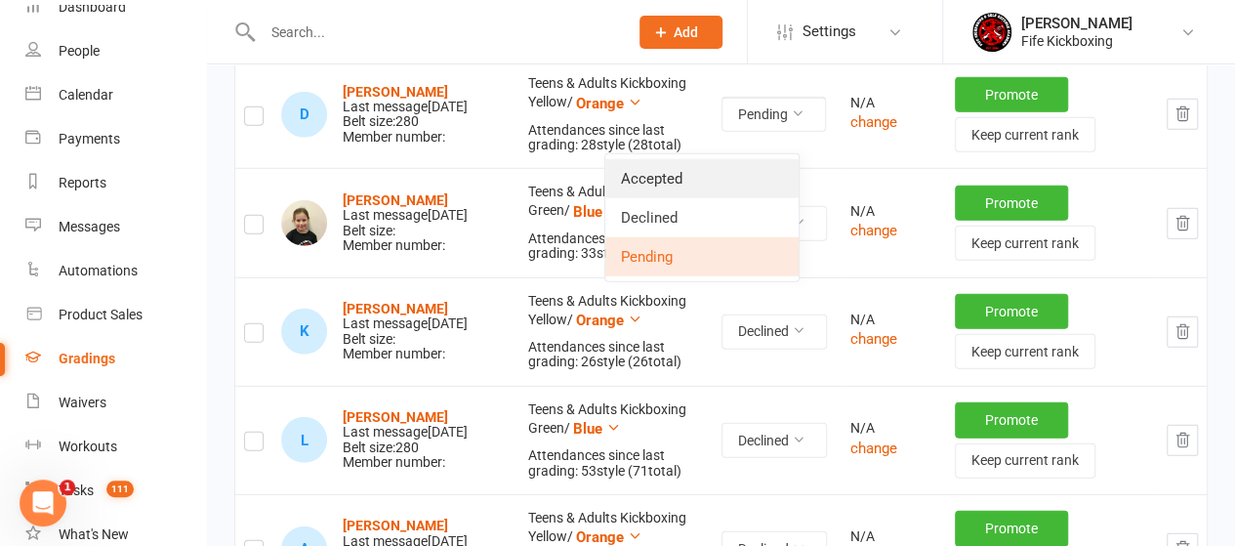
click at [661, 173] on link "Accepted" at bounding box center [701, 178] width 193 height 39
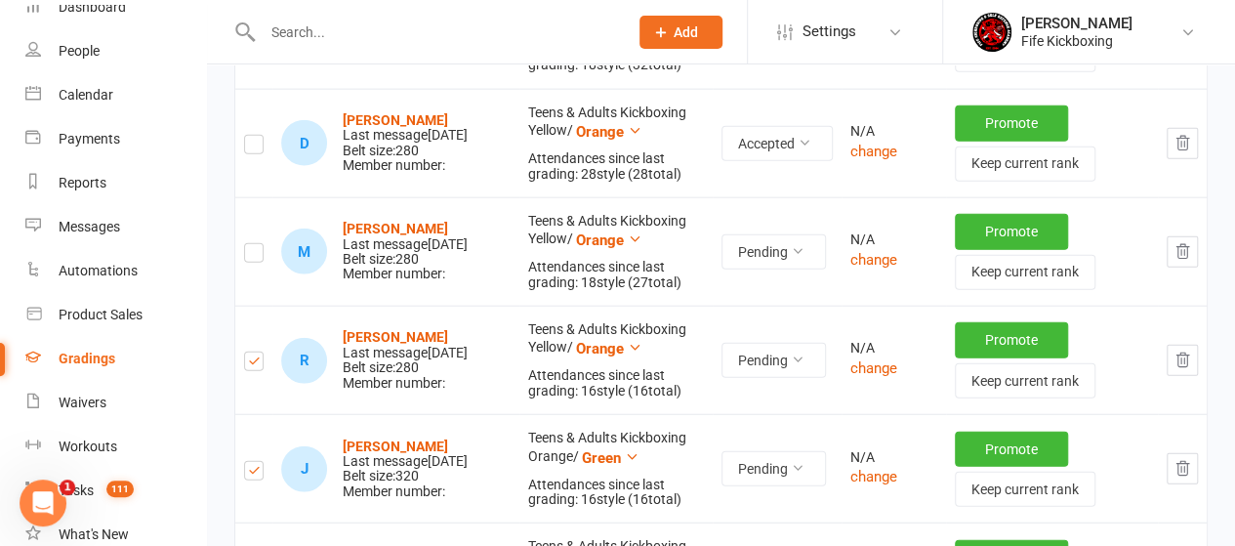
scroll to position [2312, 0]
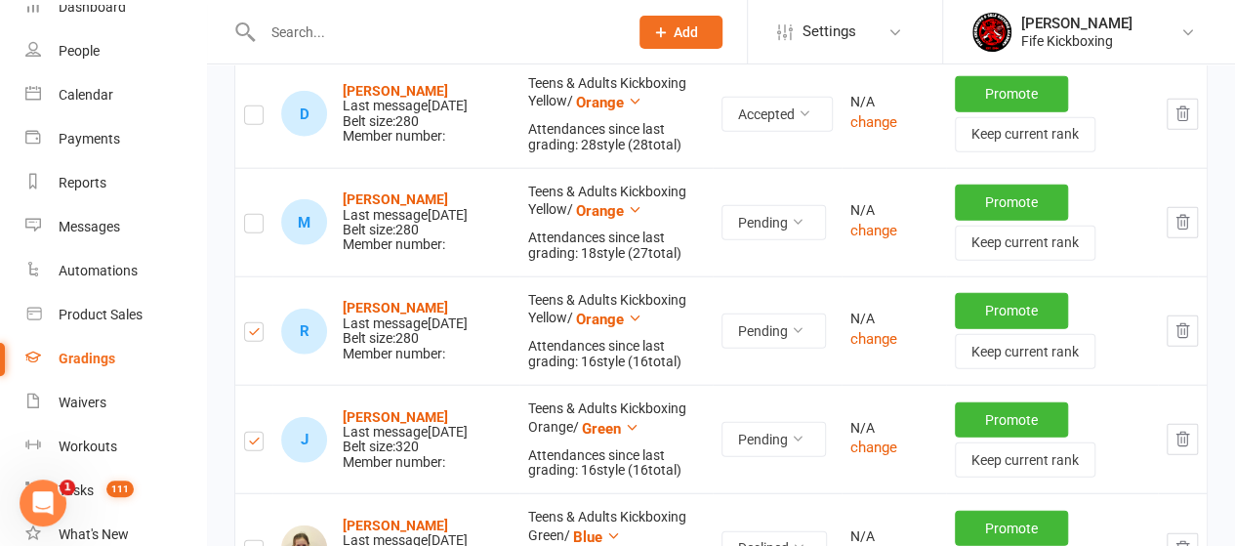
click at [248, 227] on label at bounding box center [254, 227] width 20 height 0
click at [248, 215] on input "checkbox" at bounding box center [254, 215] width 20 height 0
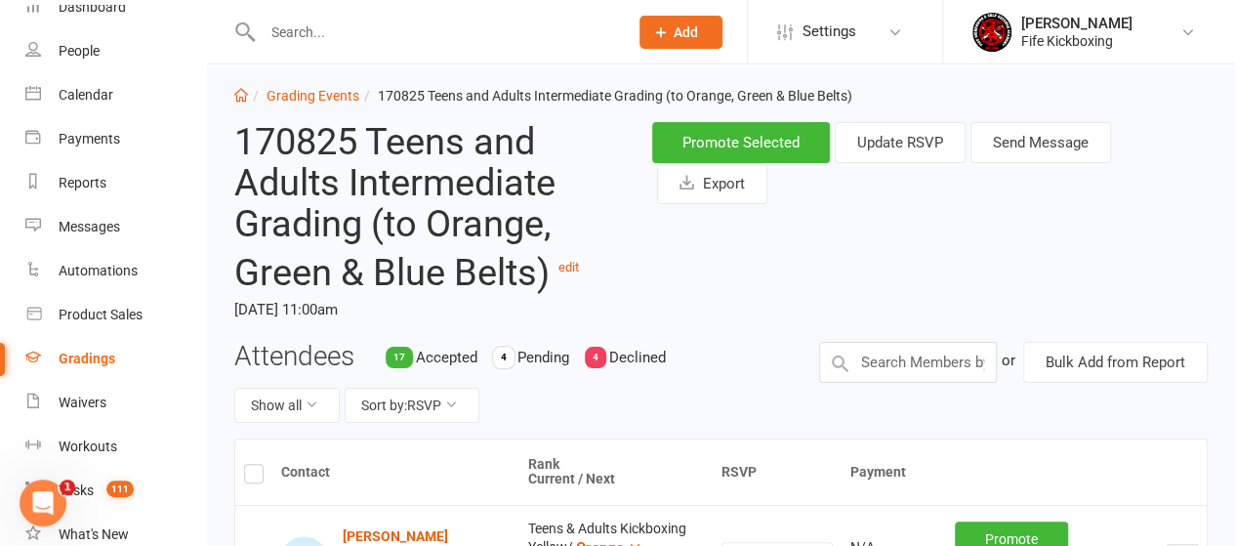
scroll to position [0, 0]
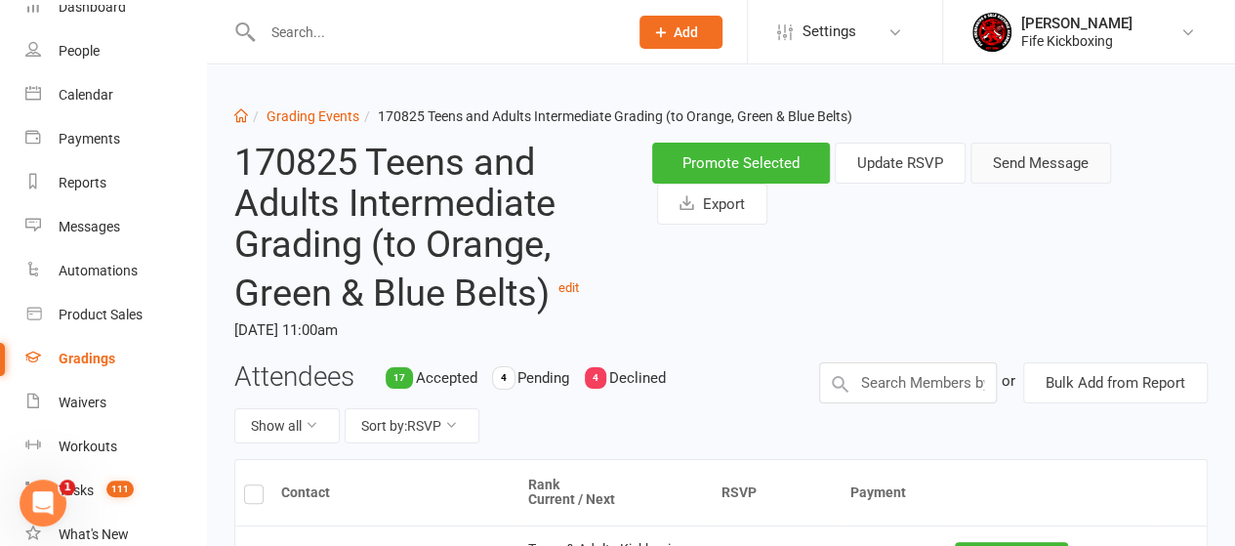
click at [1037, 173] on button "Send Message" at bounding box center [1041, 163] width 141 height 41
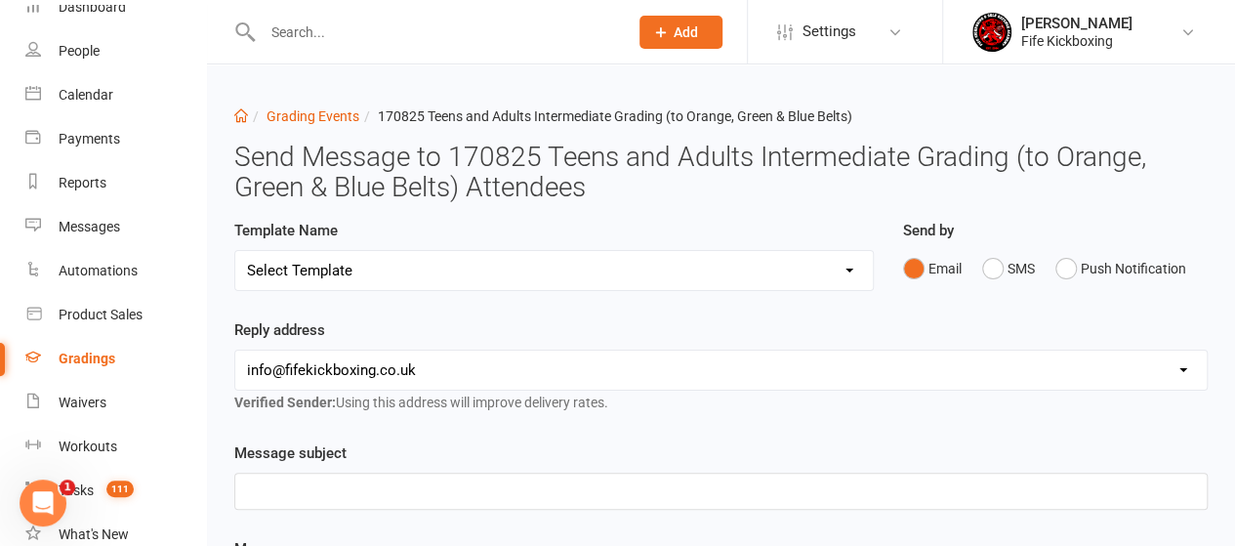
scroll to position [195, 0]
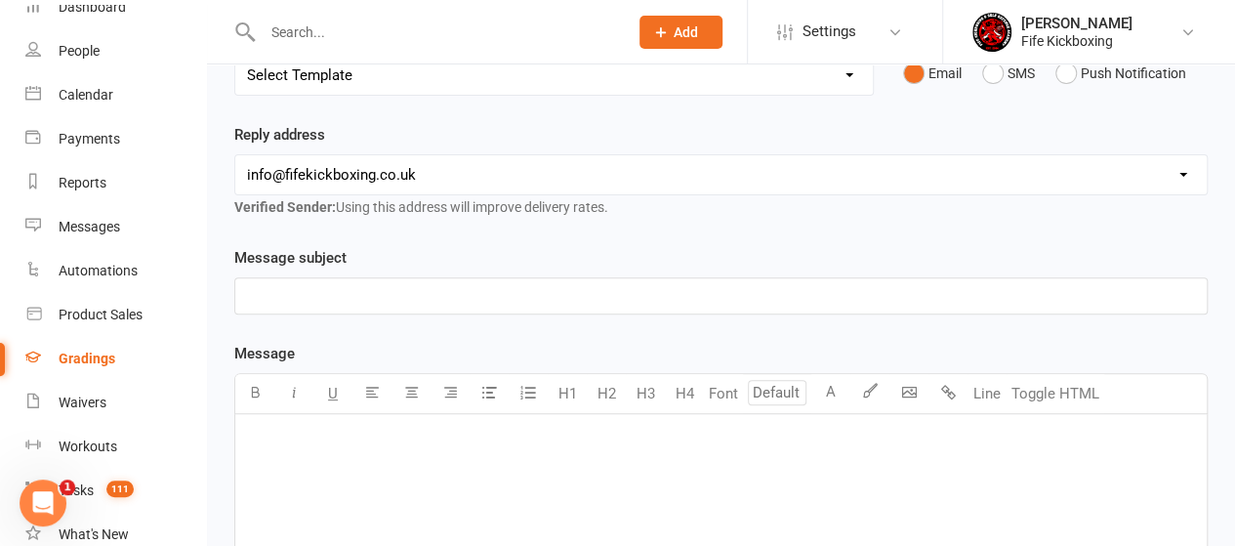
click at [394, 79] on select "Select Template [Email] 2001 Invitation to Grading Event [Email] 2002 Invitatio…" at bounding box center [554, 75] width 638 height 39
select select "4"
click at [235, 56] on select "Select Template [Email] 2001 Invitation to Grading Event [Email] 2002 Invitatio…" at bounding box center [554, 75] width 638 height 39
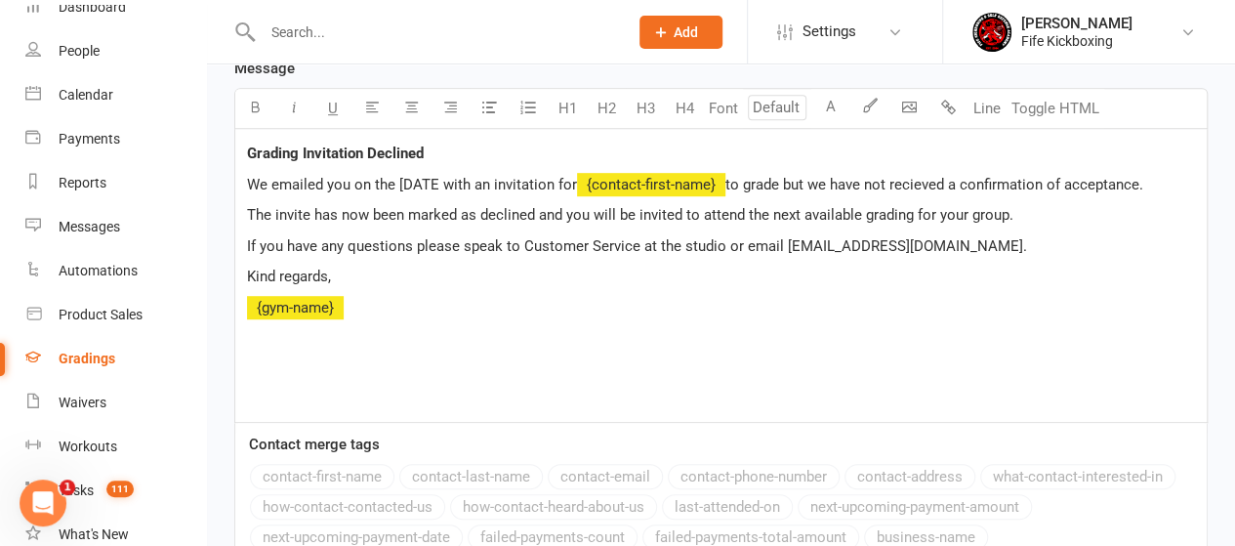
scroll to position [488, 0]
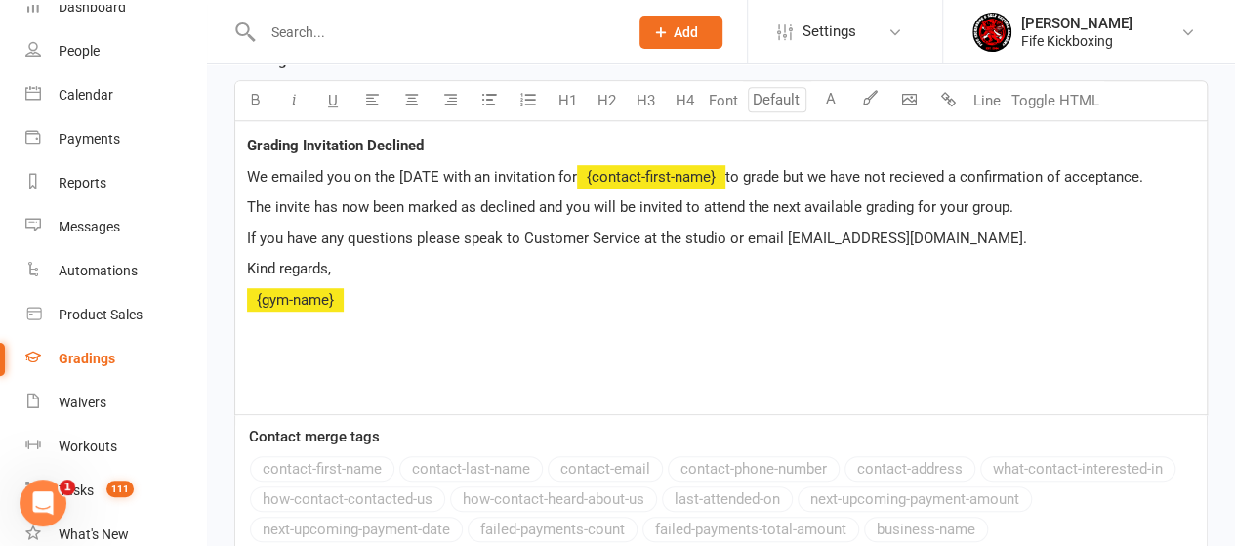
click at [395, 169] on span "We emailed you on the [DATE with an invitation for" at bounding box center [412, 177] width 330 height 18
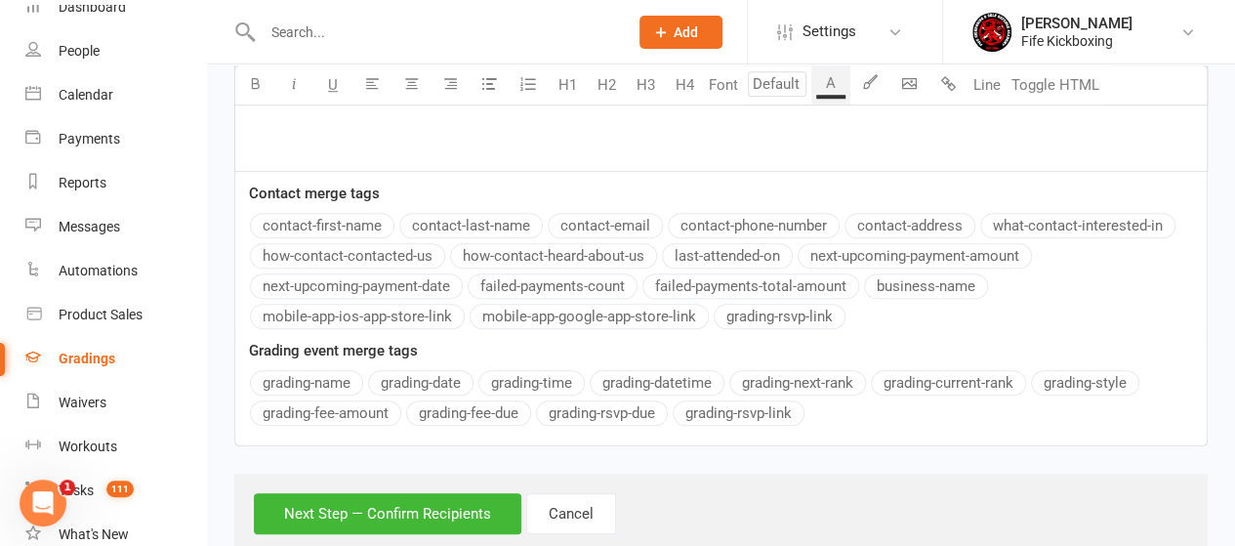
scroll to position [774, 0]
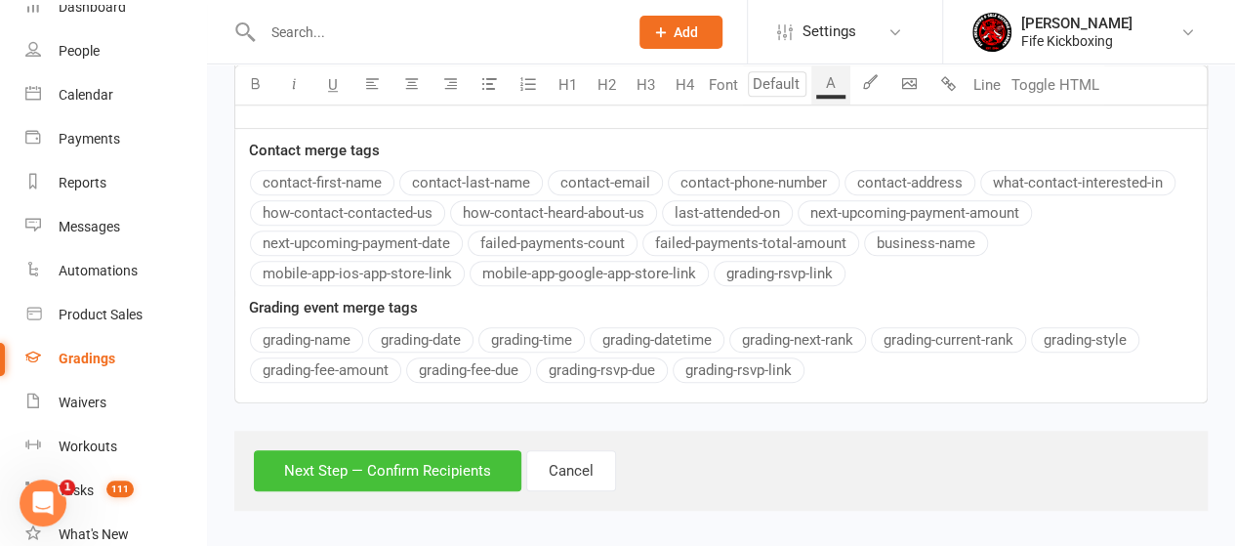
click at [342, 463] on button "Next Step — Confirm Recipients" at bounding box center [388, 470] width 268 height 41
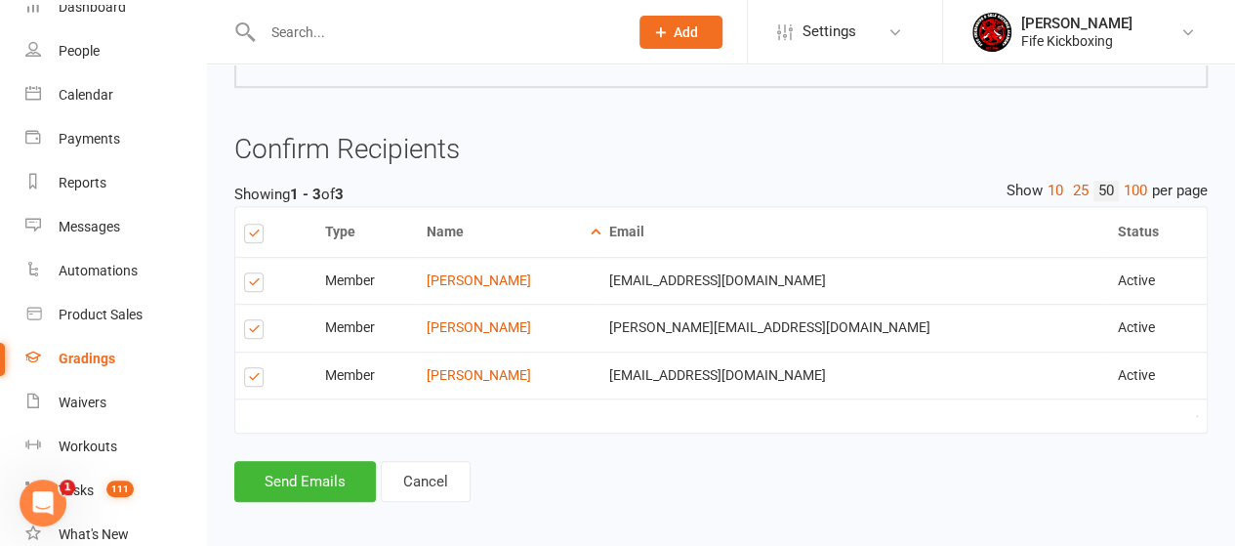
scroll to position [621, 0]
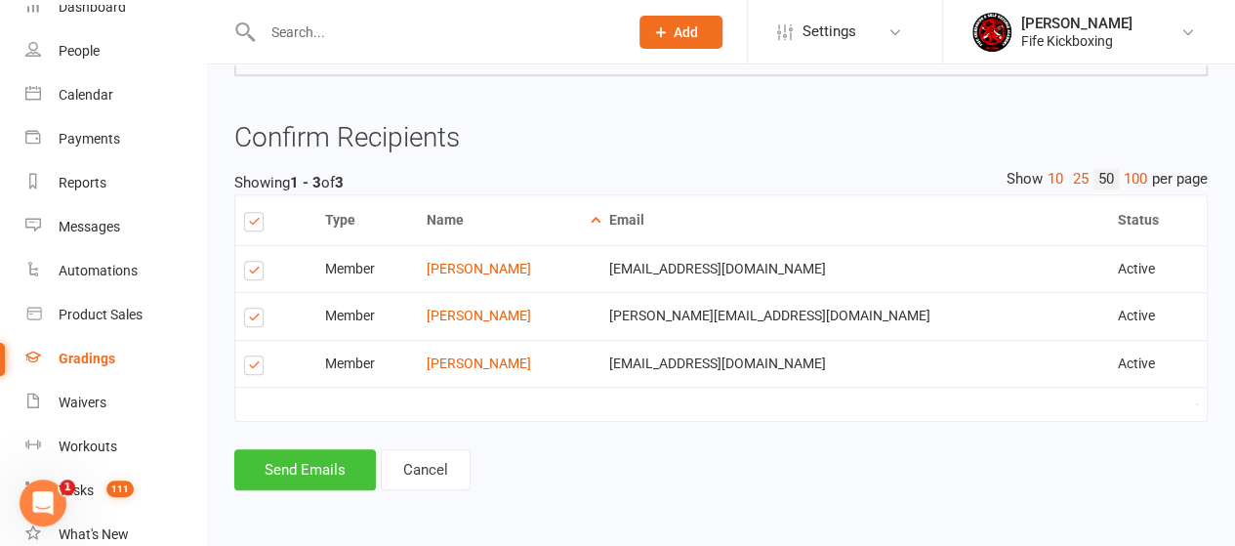
click at [315, 468] on button "Send Emails" at bounding box center [305, 469] width 142 height 41
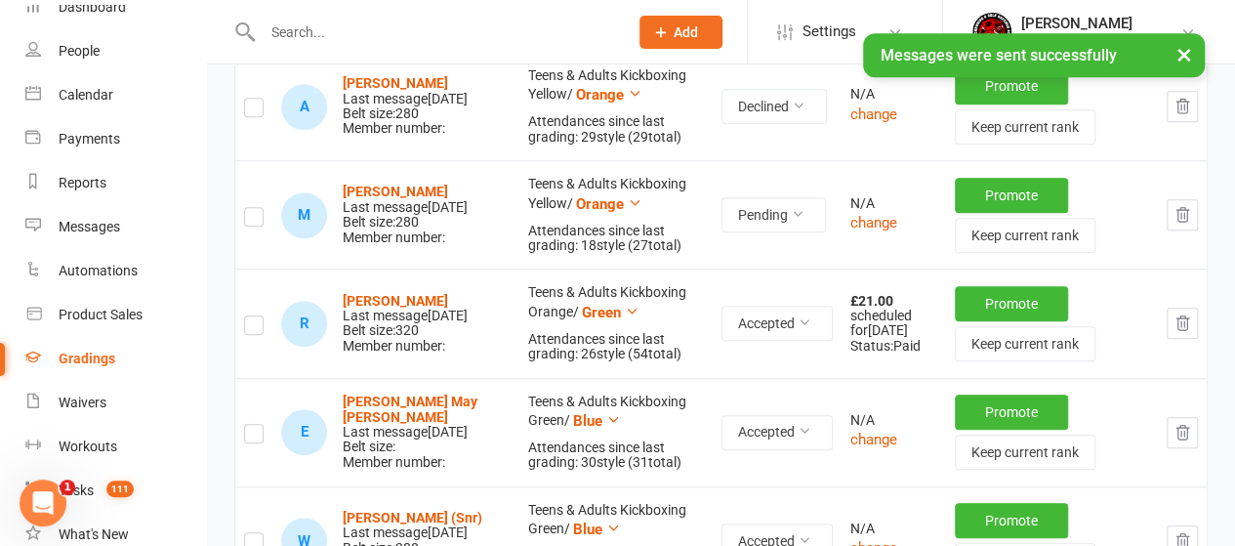
scroll to position [586, 0]
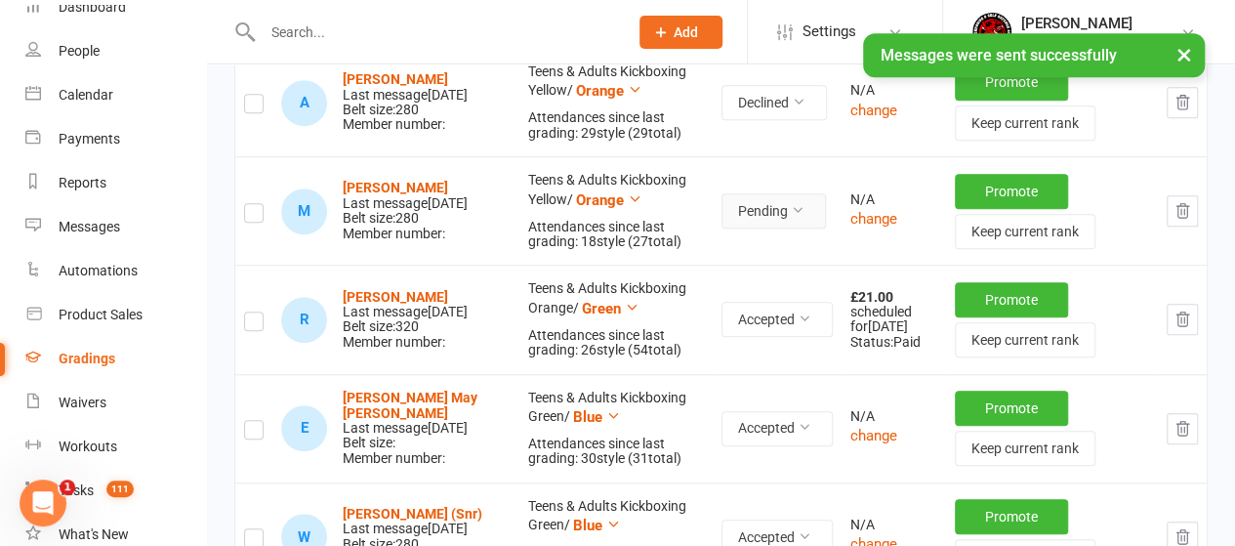
click at [752, 211] on button "Pending" at bounding box center [774, 210] width 104 height 35
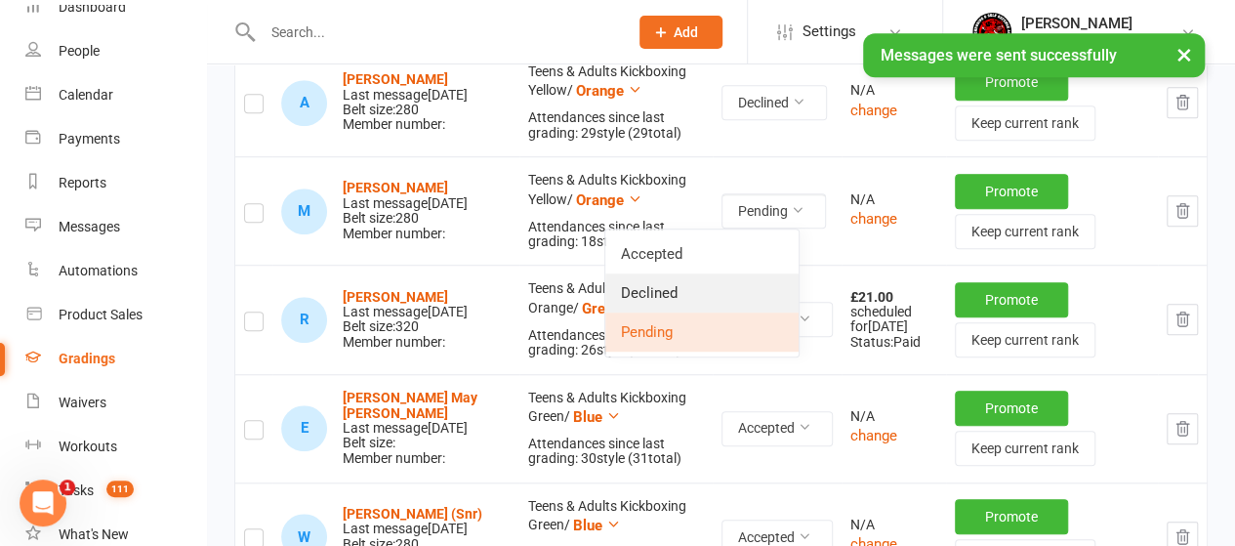
click at [688, 289] on link "Declined" at bounding box center [701, 292] width 193 height 39
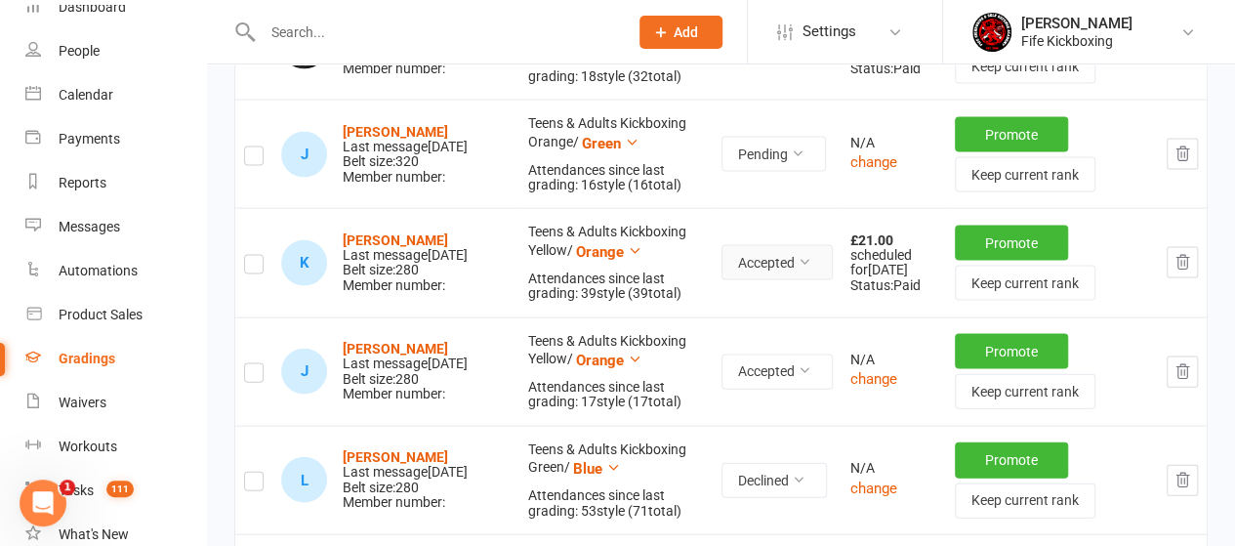
scroll to position [1953, 0]
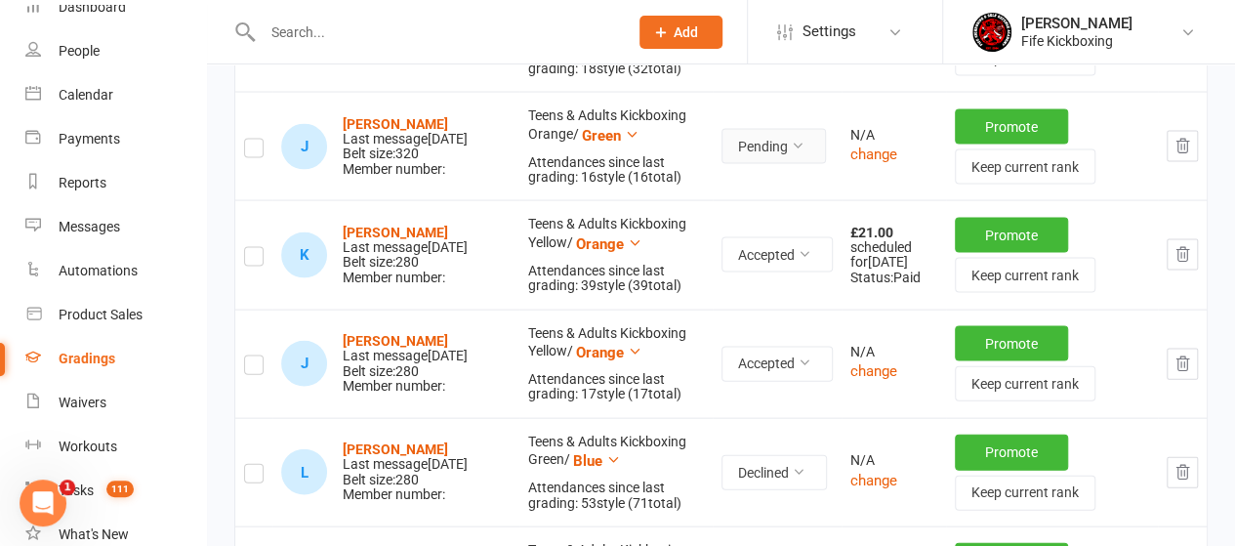
click at [746, 140] on button "Pending" at bounding box center [774, 146] width 104 height 35
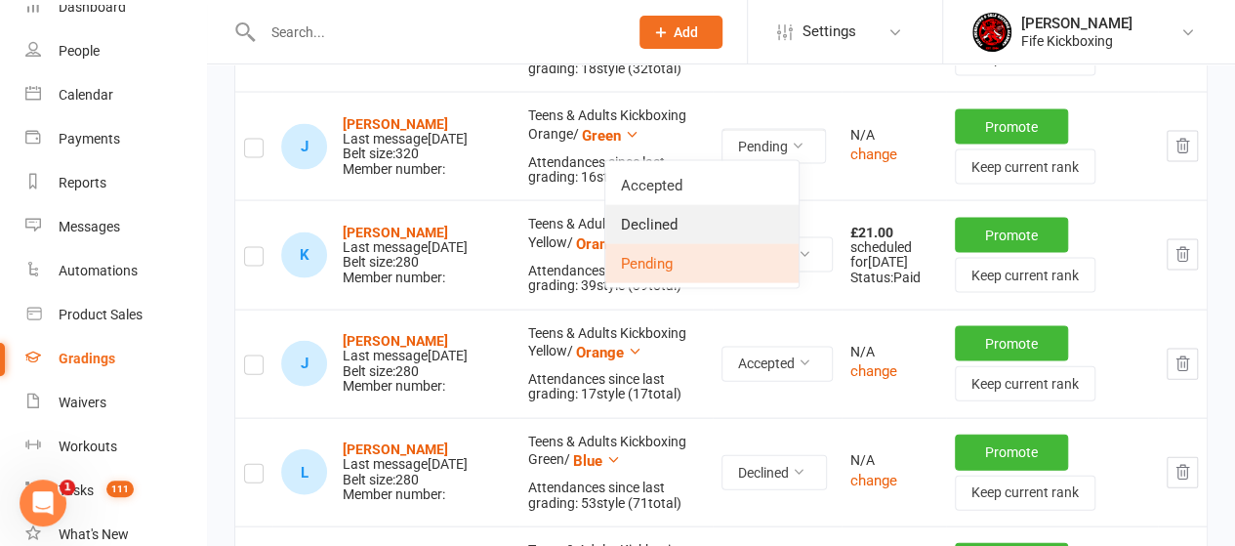
click at [683, 222] on link "Declined" at bounding box center [701, 224] width 193 height 39
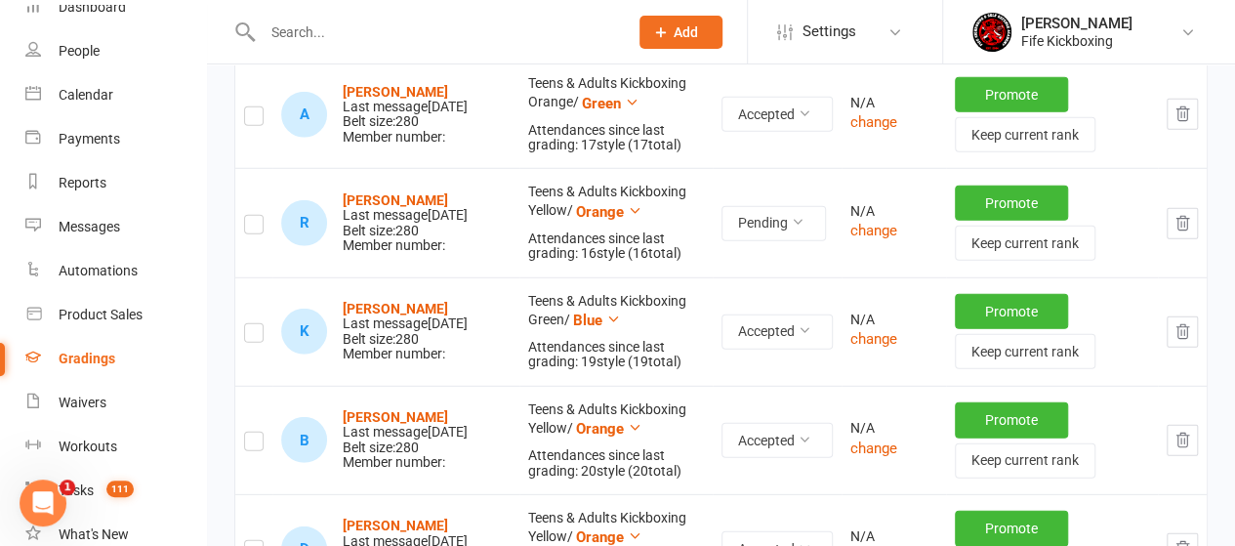
scroll to position [2734, 0]
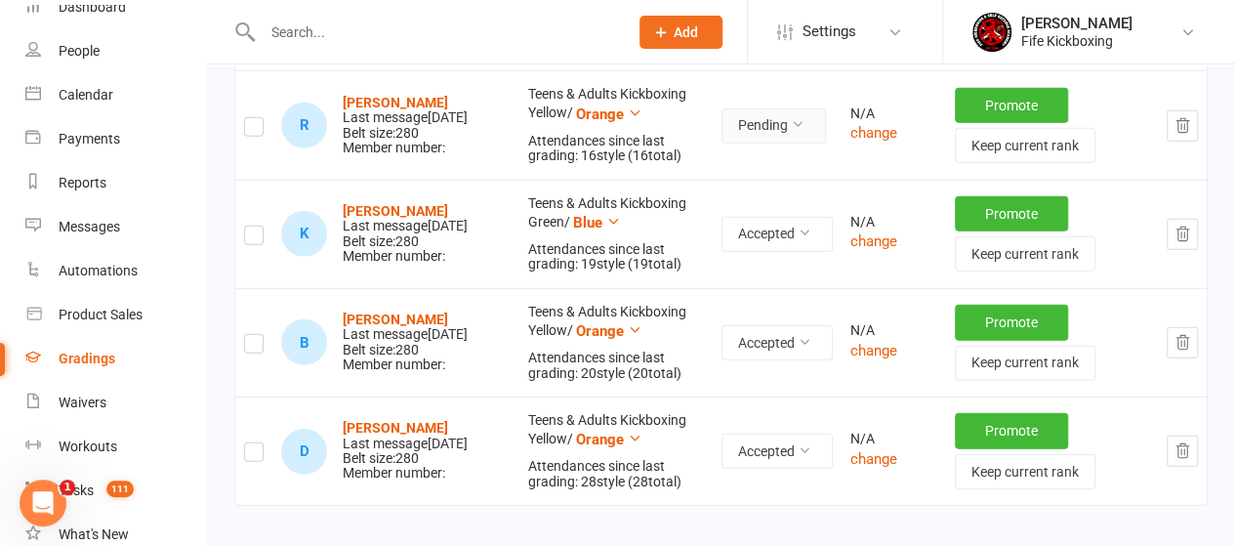
click at [748, 144] on button "Pending" at bounding box center [774, 125] width 104 height 35
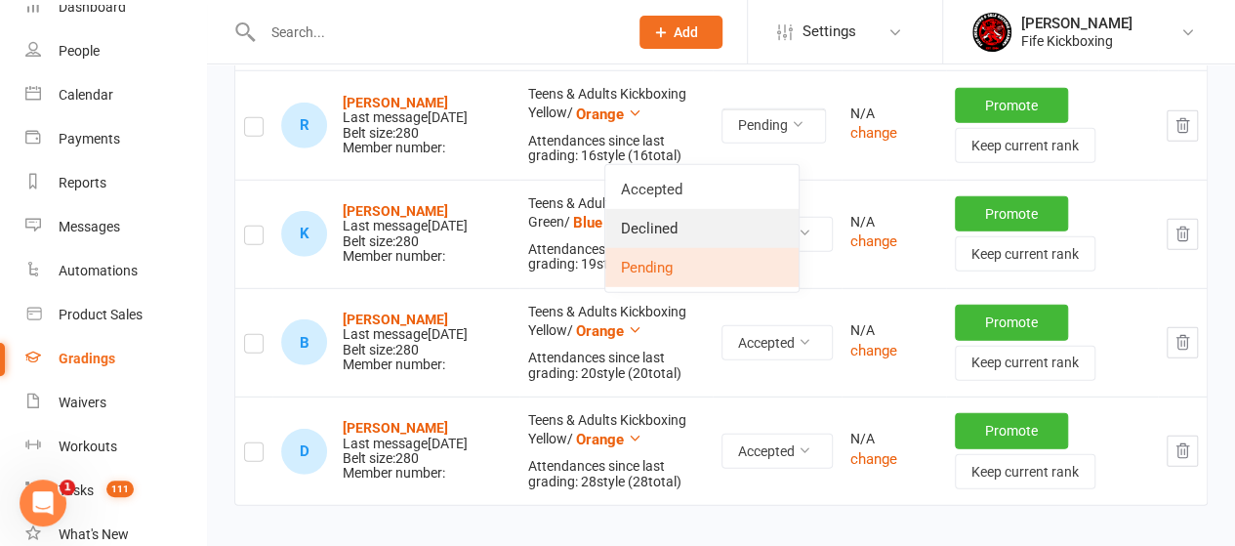
click at [665, 229] on link "Declined" at bounding box center [701, 228] width 193 height 39
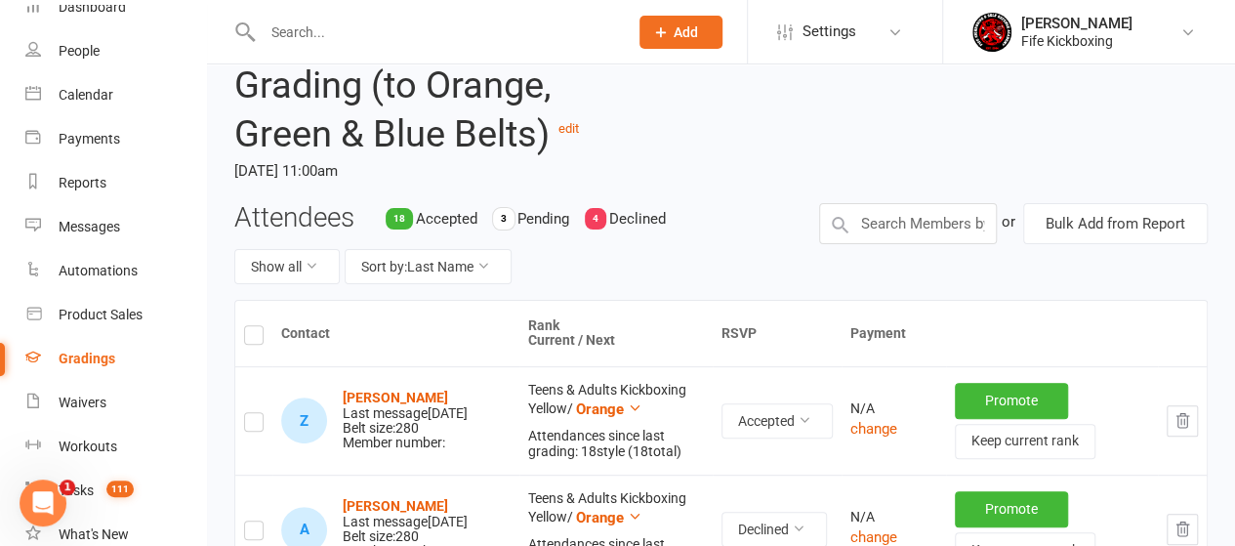
scroll to position [0, 0]
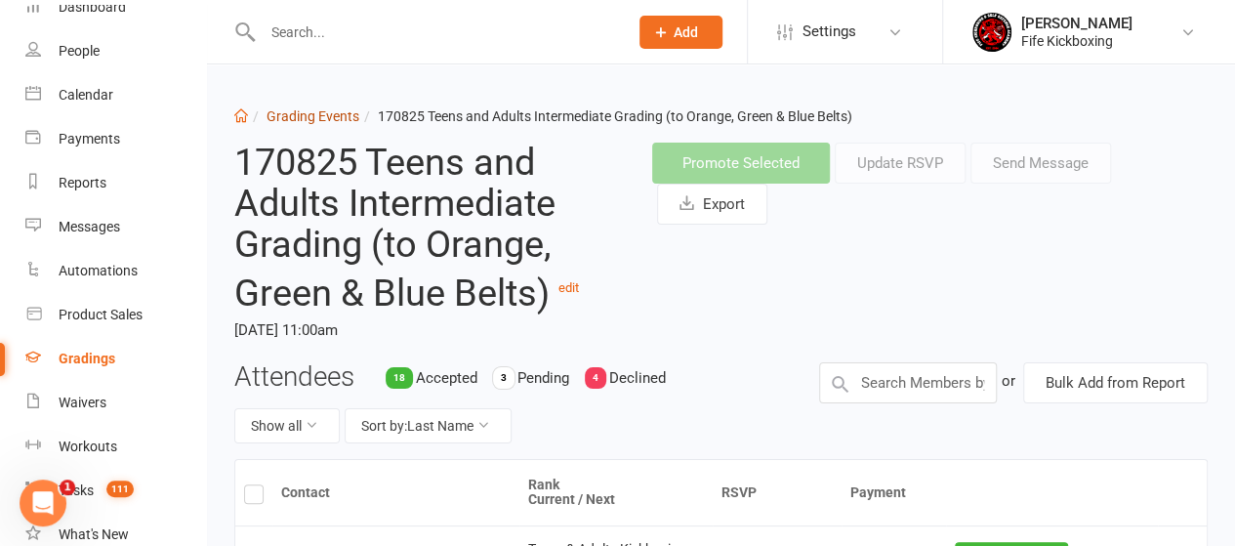
click at [314, 110] on link "Grading Events" at bounding box center [313, 116] width 93 height 16
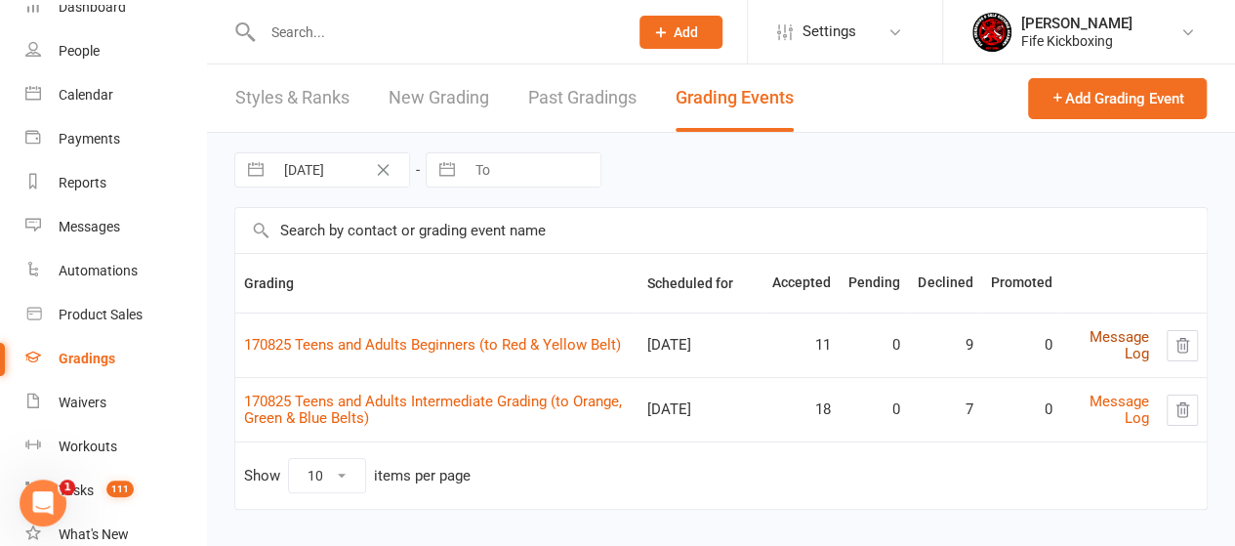
click at [1105, 333] on link "Message Log" at bounding box center [1120, 345] width 60 height 34
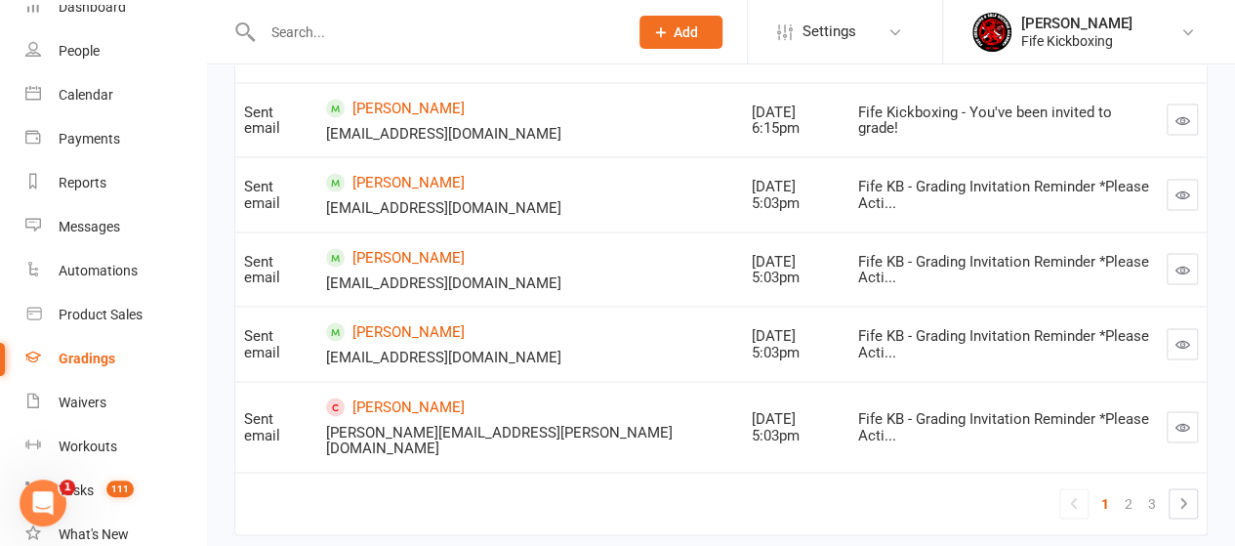
scroll to position [1742, 0]
click at [1149, 488] on link "3" at bounding box center [1152, 501] width 23 height 27
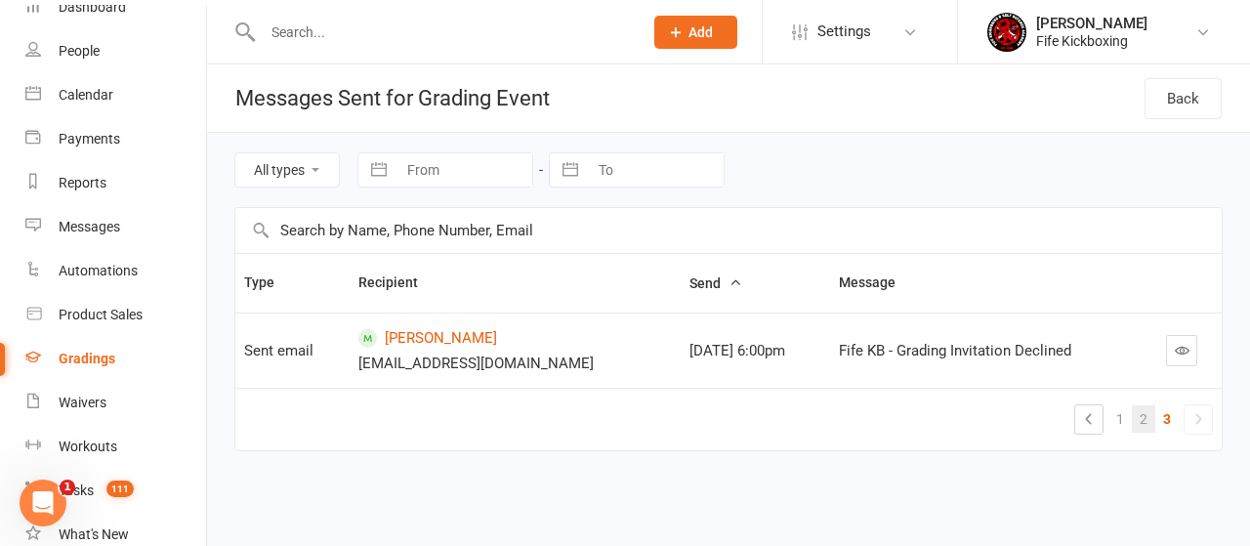
click at [1141, 409] on link "2" at bounding box center [1143, 418] width 23 height 27
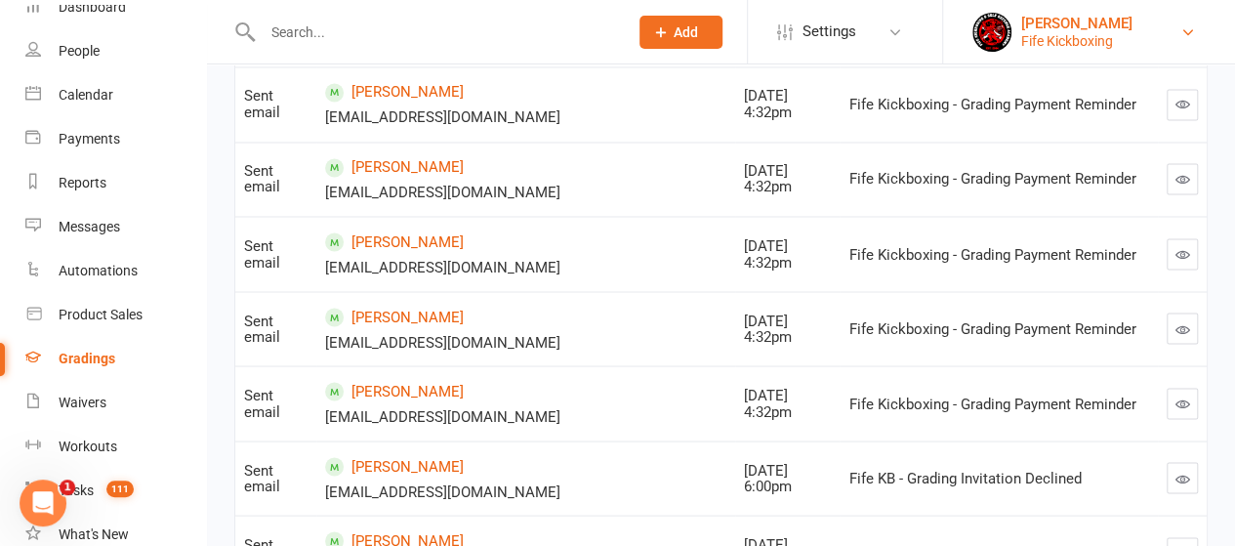
scroll to position [1742, 0]
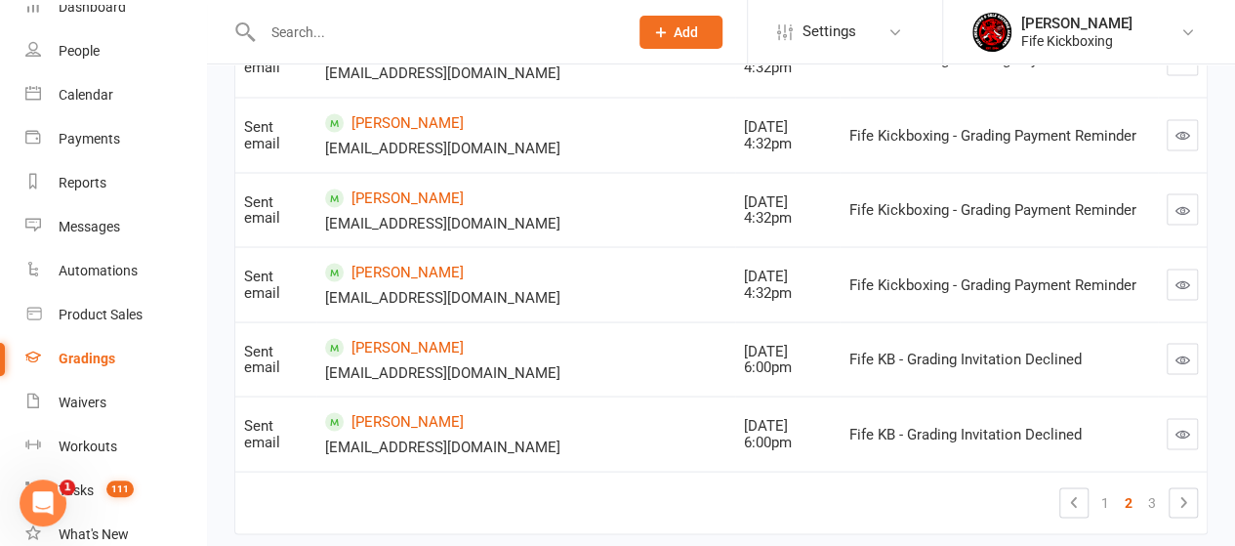
click at [92, 357] on div "Gradings" at bounding box center [87, 359] width 57 height 16
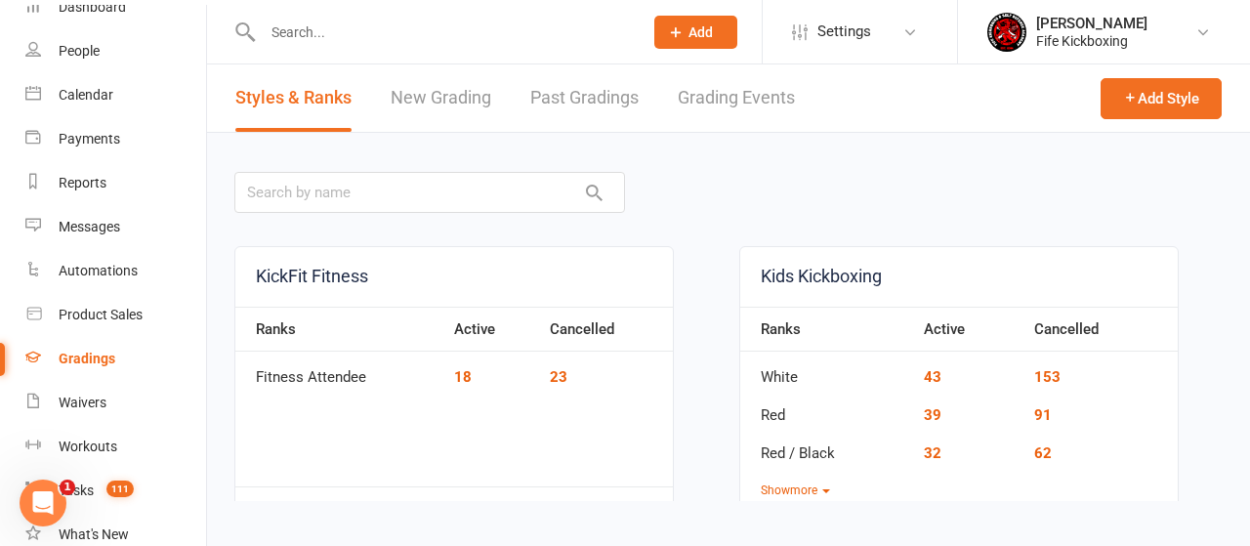
click at [699, 103] on link "Grading Events" at bounding box center [736, 97] width 117 height 67
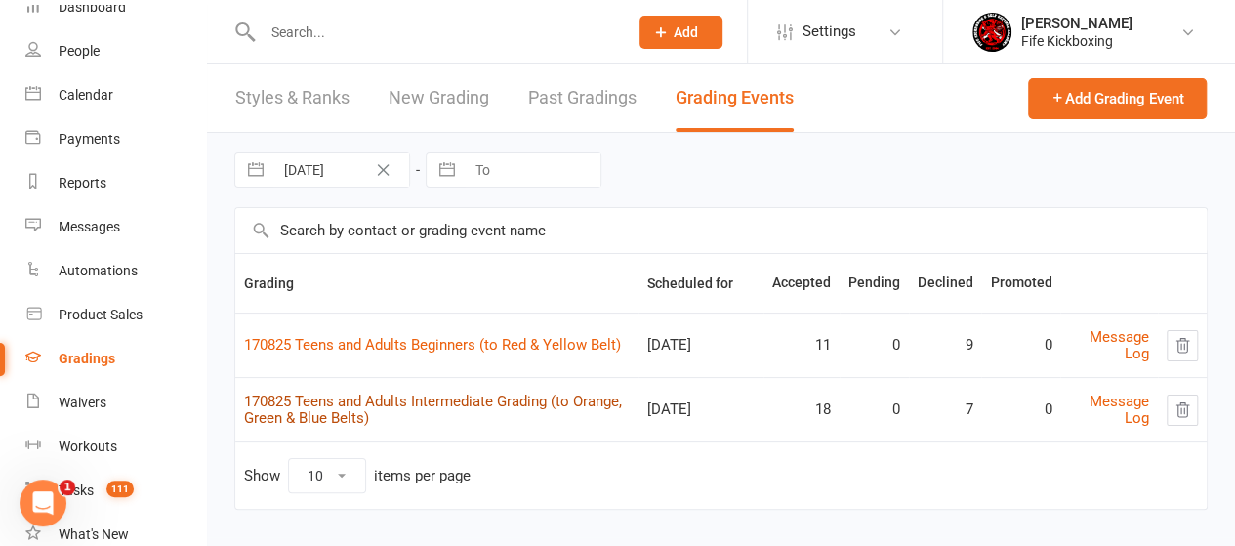
click at [422, 393] on link "170825 Teens and Adults Intermediate Grading (to Orange, Green & Blue Belts)" at bounding box center [433, 410] width 378 height 34
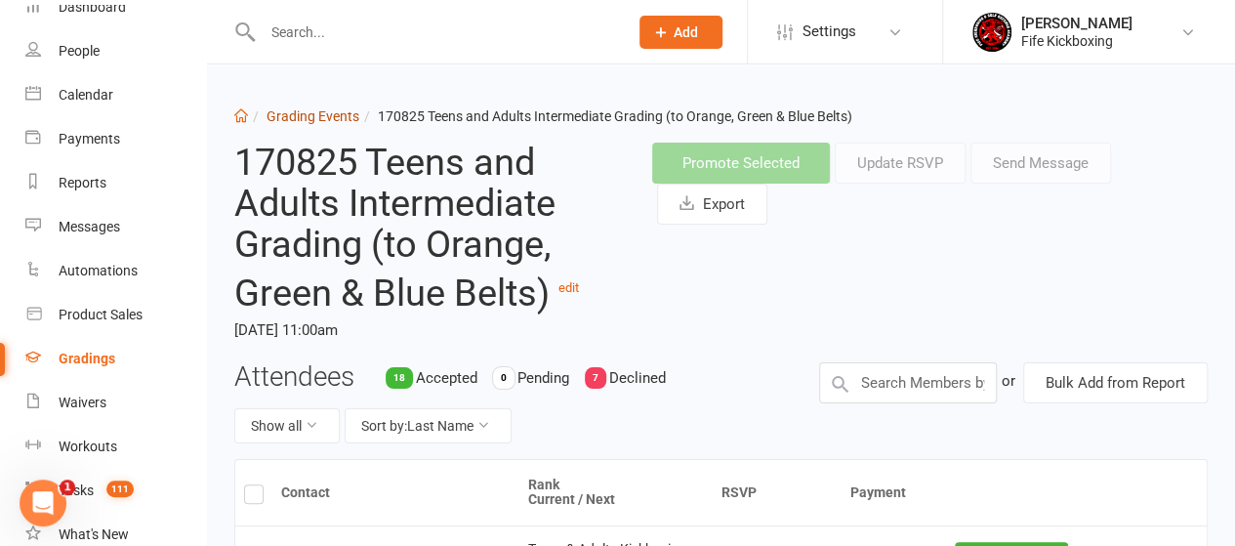
click at [309, 114] on link "Grading Events" at bounding box center [313, 116] width 93 height 16
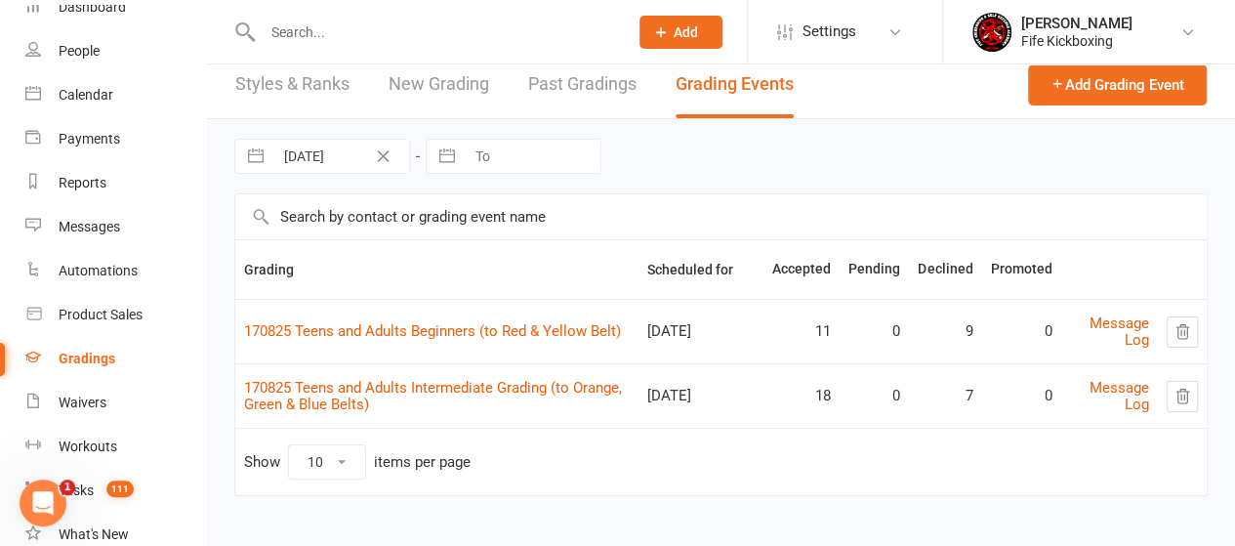
scroll to position [16, 0]
click at [1127, 388] on link "Message Log" at bounding box center [1120, 394] width 60 height 34
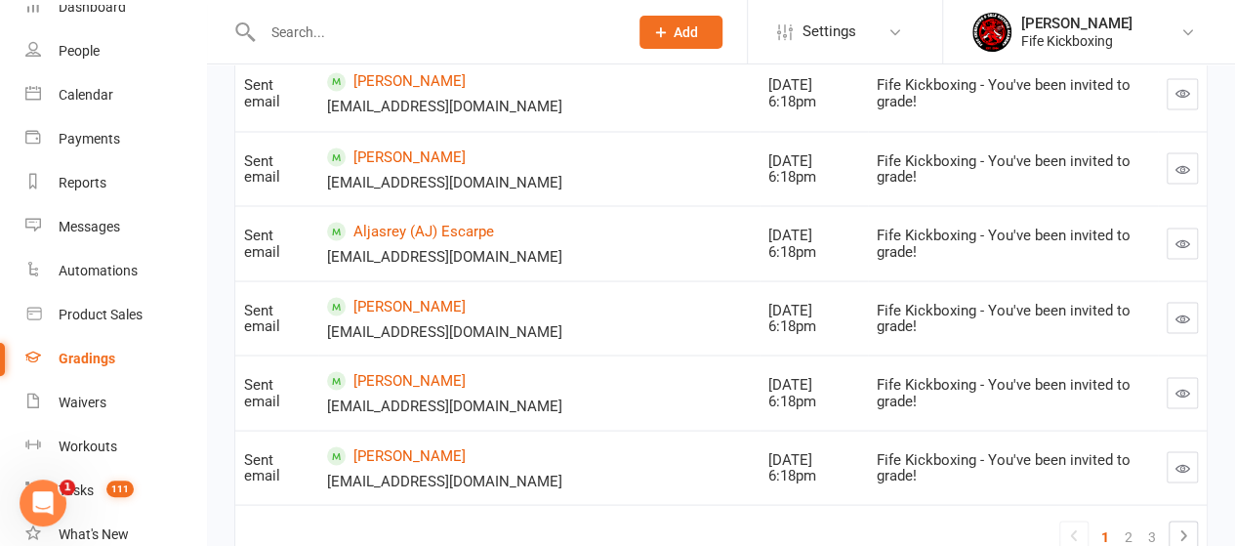
scroll to position [1742, 0]
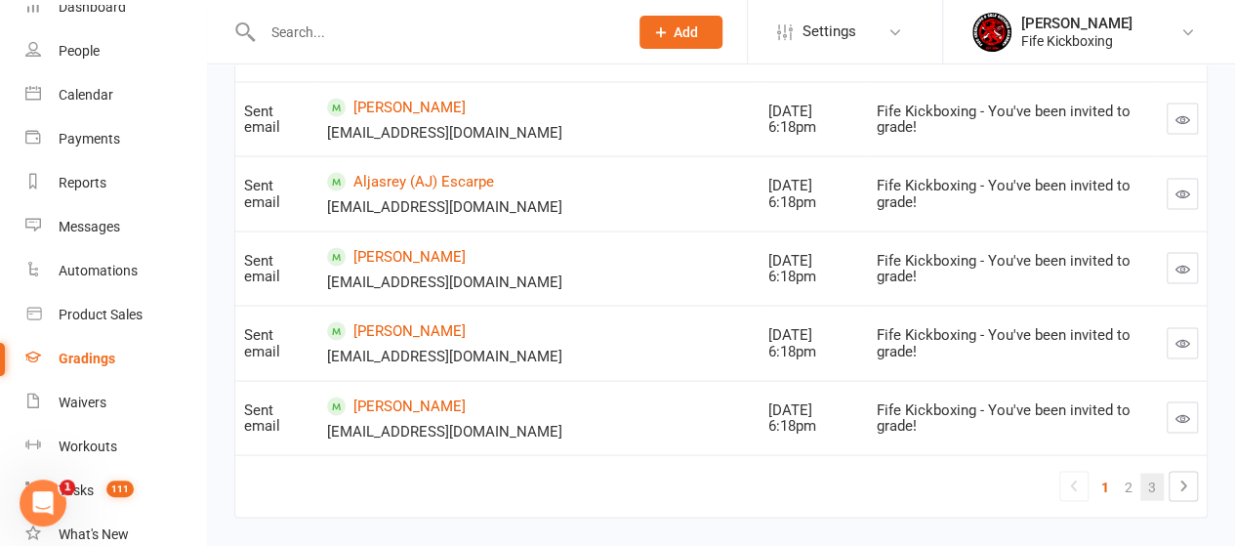
click at [1147, 473] on link "3" at bounding box center [1152, 486] width 23 height 27
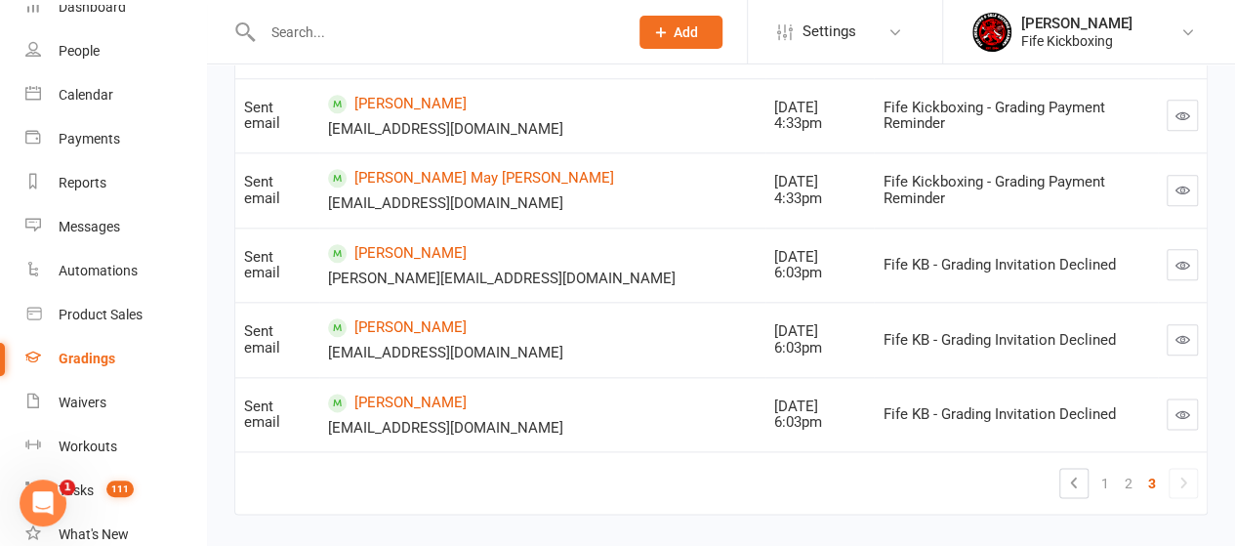
click at [1150, 470] on link "3" at bounding box center [1152, 483] width 23 height 27
click at [102, 357] on div "Gradings" at bounding box center [87, 359] width 57 height 16
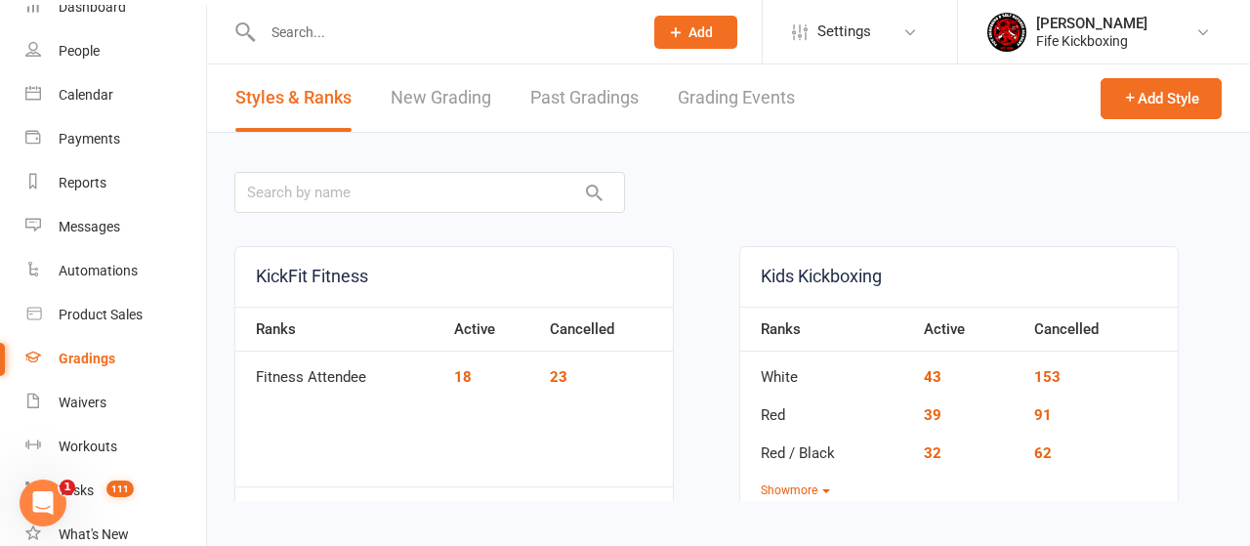
click at [707, 95] on link "Grading Events" at bounding box center [736, 97] width 117 height 67
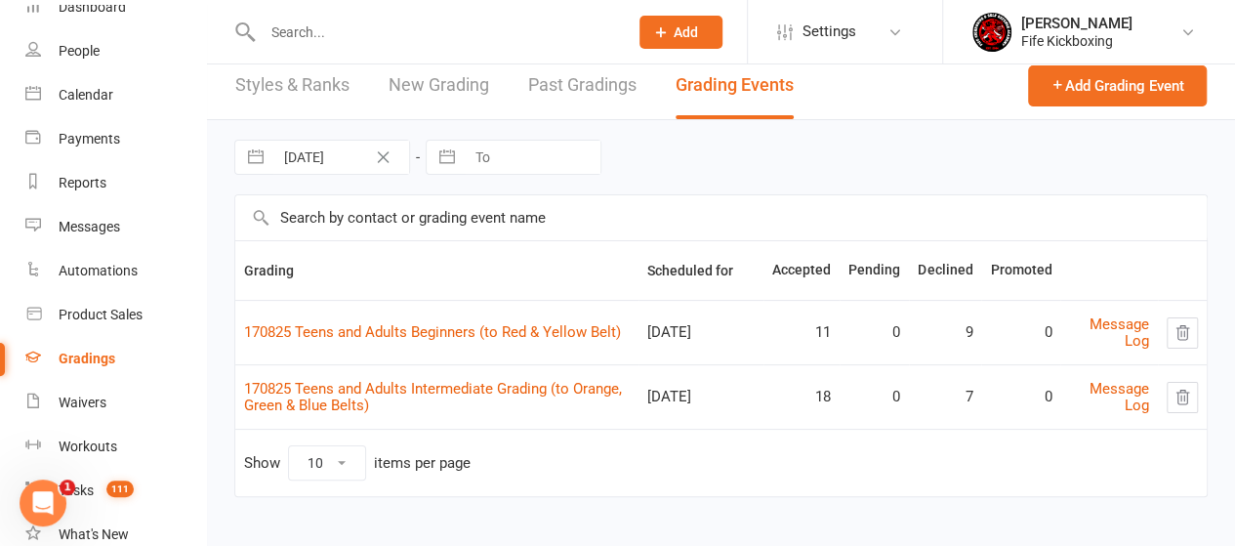
scroll to position [16, 0]
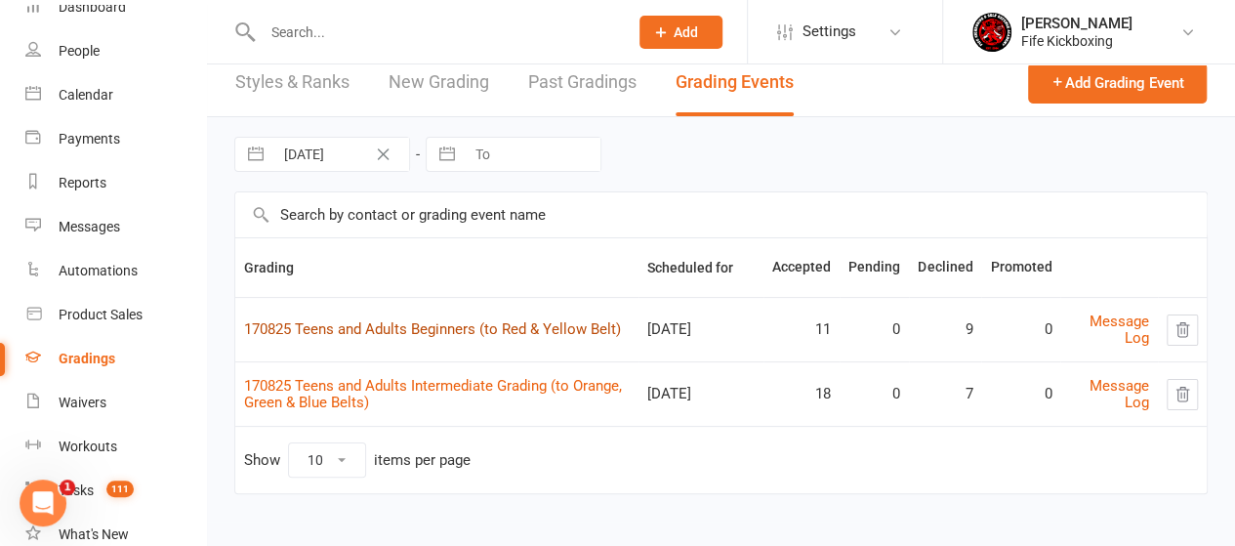
click at [411, 324] on link "170825 Teens and Adults Beginners (to Red & Yellow Belt)" at bounding box center [432, 329] width 377 height 18
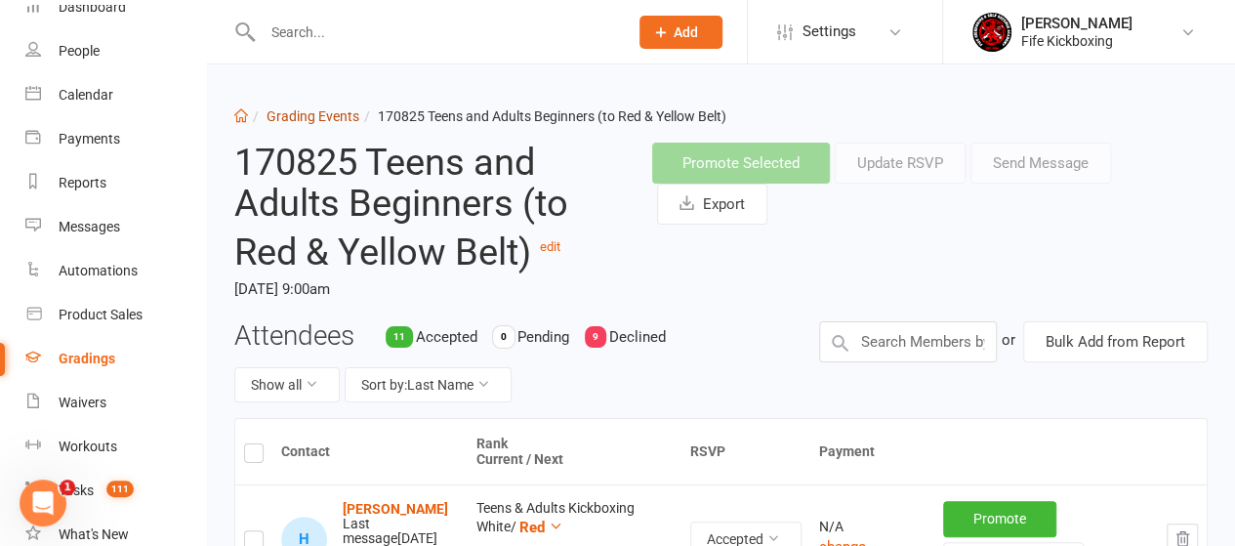
click at [295, 118] on link "Grading Events" at bounding box center [313, 116] width 93 height 16
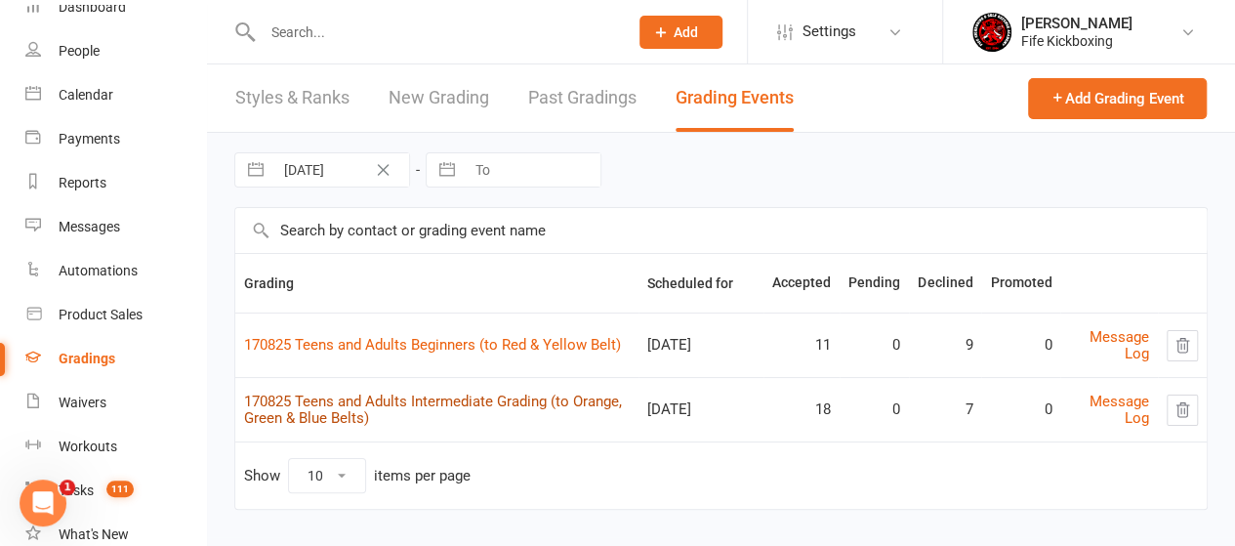
click at [441, 394] on link "170825 Teens and Adults Intermediate Grading (to Orange, Green & Blue Belts)" at bounding box center [433, 410] width 378 height 34
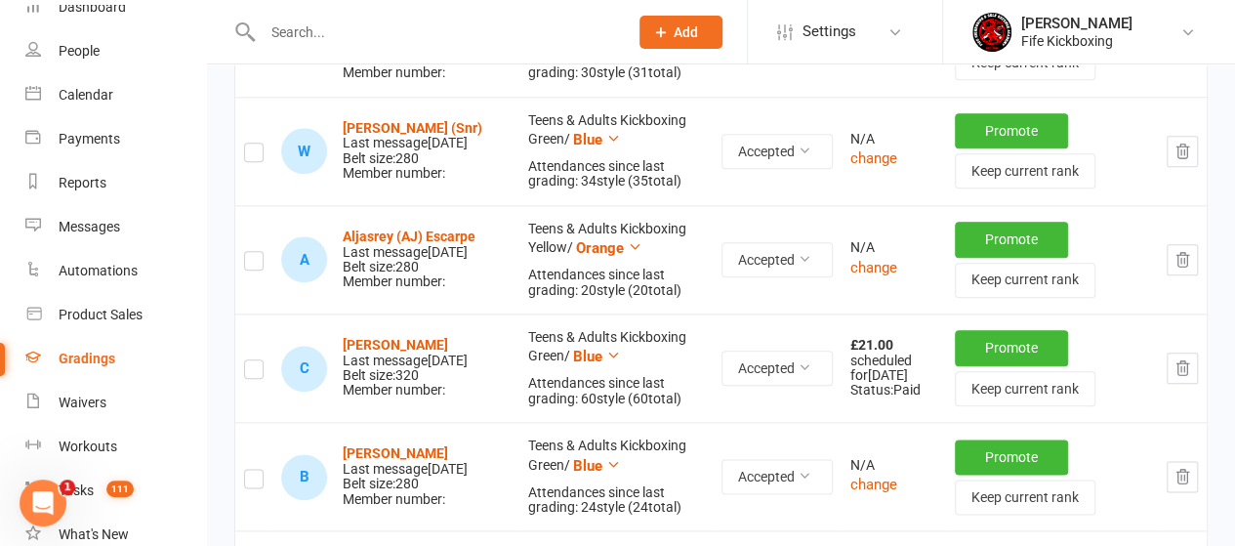
scroll to position [977, 0]
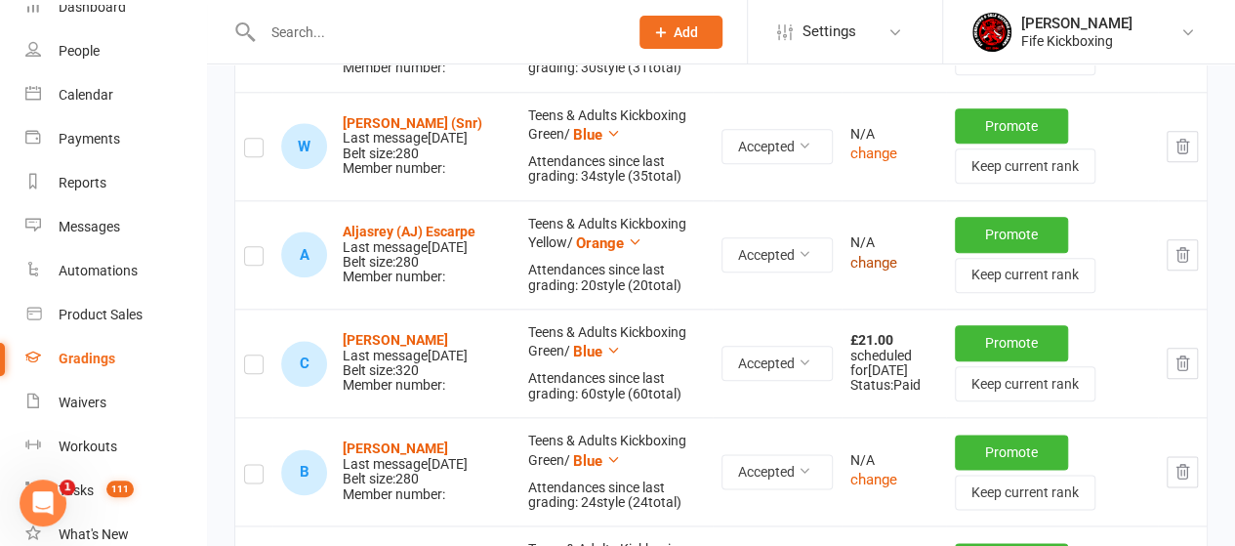
click at [857, 261] on button "change" at bounding box center [874, 262] width 47 height 23
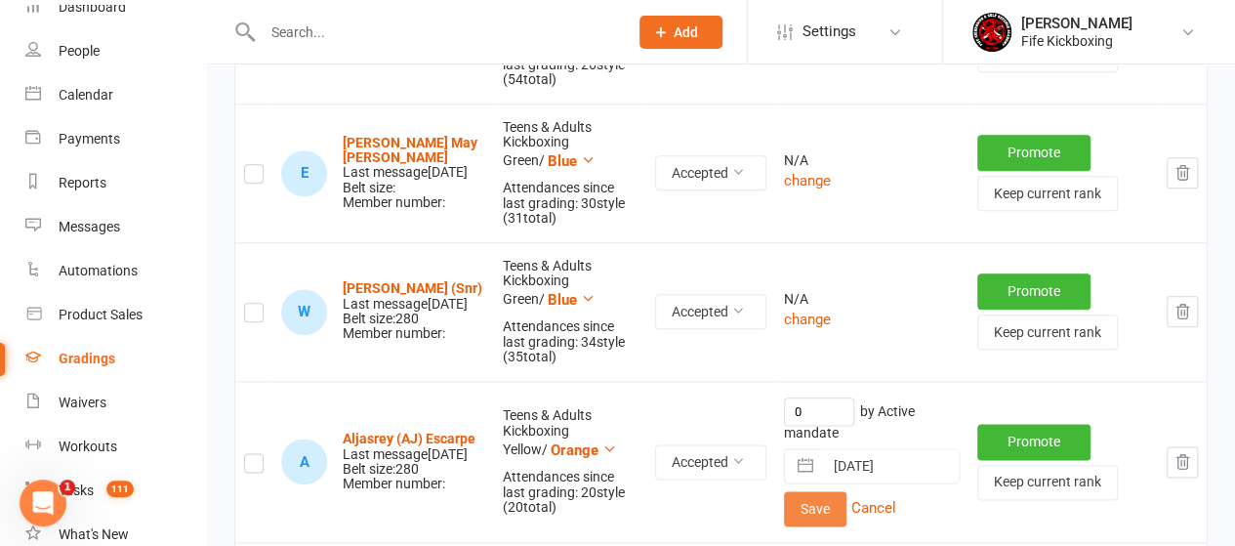
scroll to position [1111, 0]
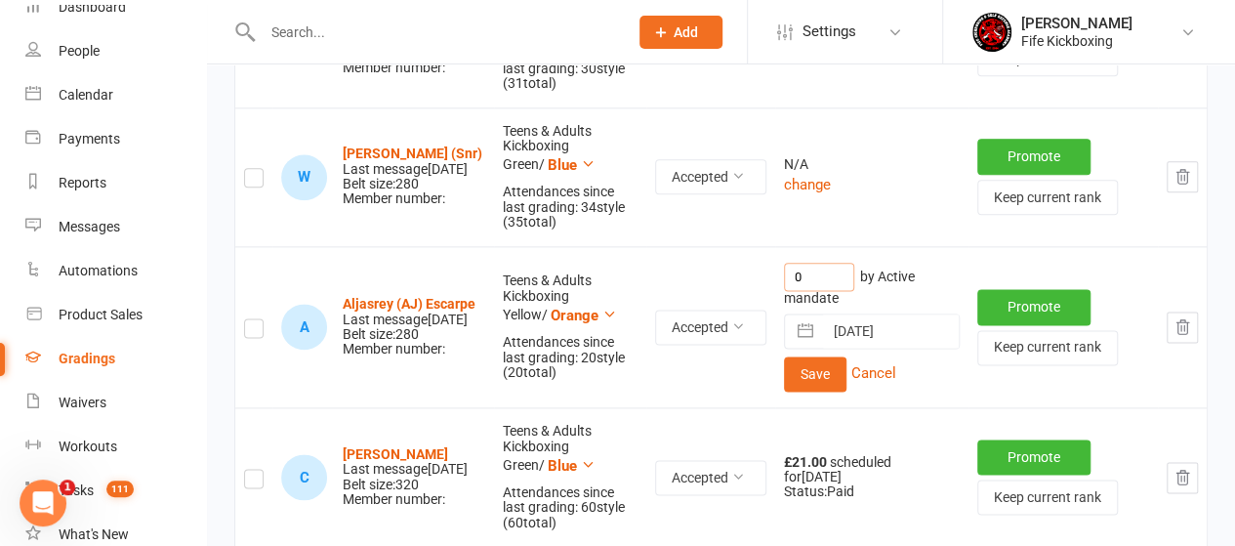
drag, startPoint x: 816, startPoint y: 267, endPoint x: 707, endPoint y: 257, distance: 109.8
click at [705, 263] on tr "A Aljasrey (AJ) Escarpe Last message [DATE] Belt size: 280 Member number: Teens…" at bounding box center [721, 327] width 972 height 162
type input "21"
click at [819, 367] on button "Save" at bounding box center [815, 373] width 63 height 35
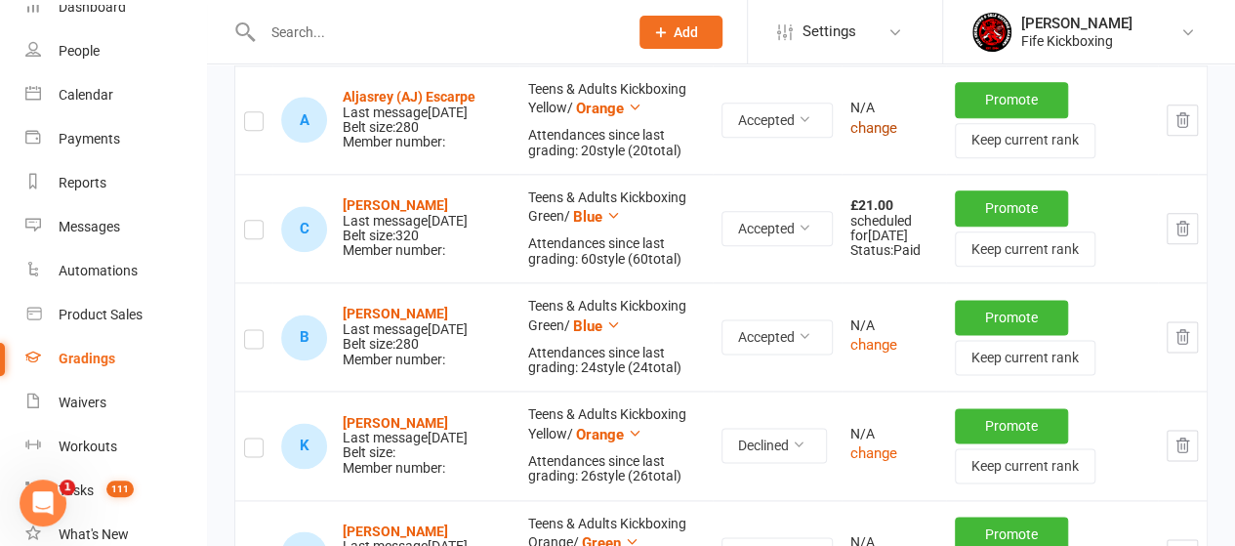
scroll to position [977, 0]
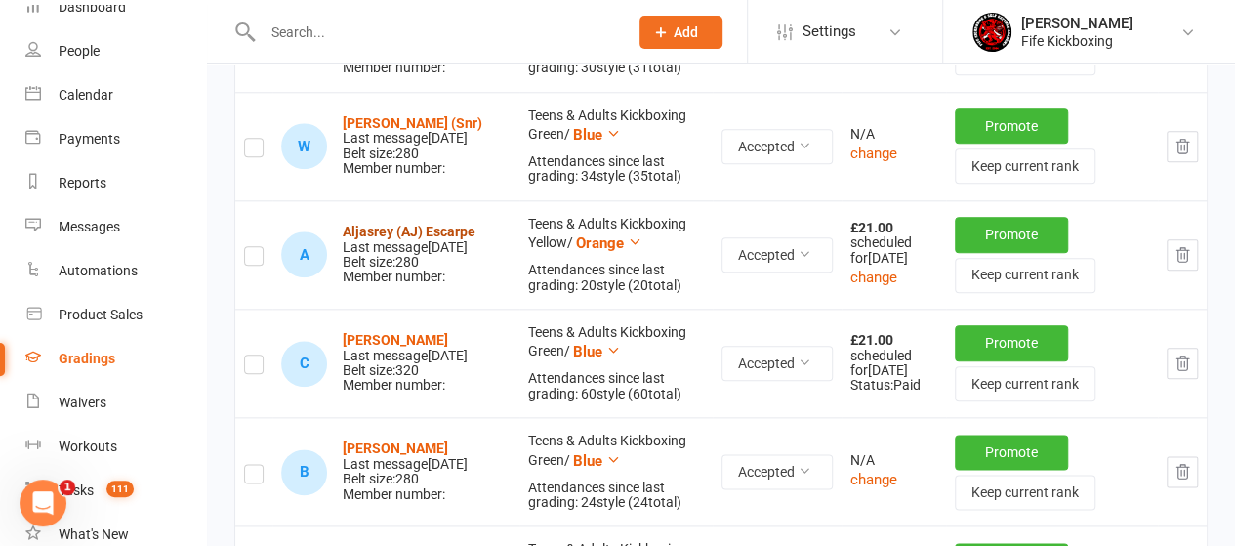
click at [359, 225] on strong "Aljasrey (AJ) Escarpe" at bounding box center [409, 232] width 133 height 16
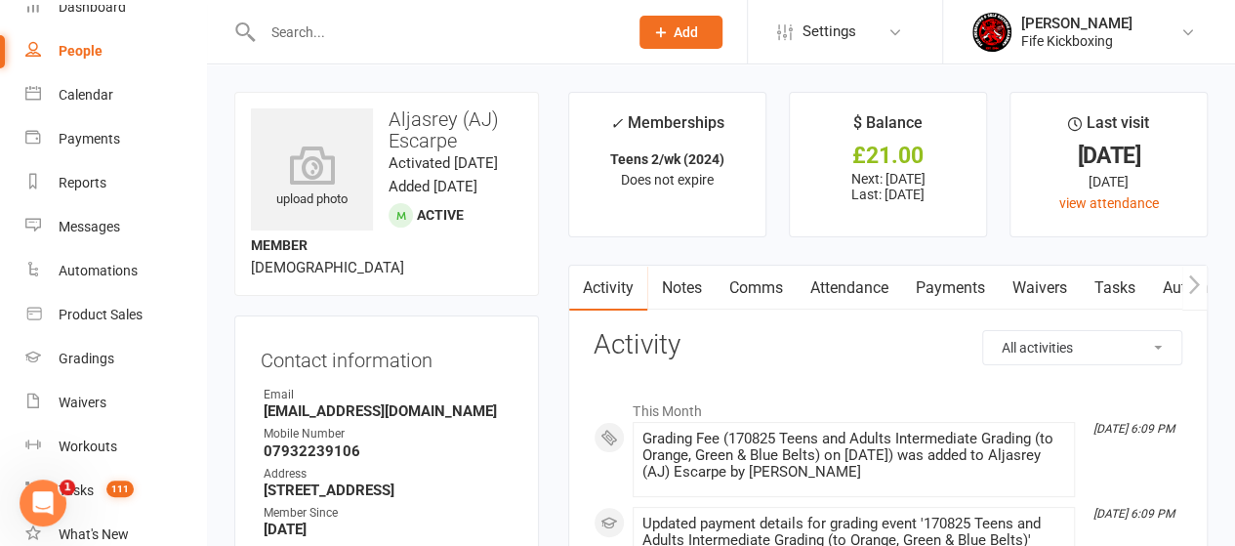
click at [967, 275] on link "Payments" at bounding box center [949, 288] width 97 height 45
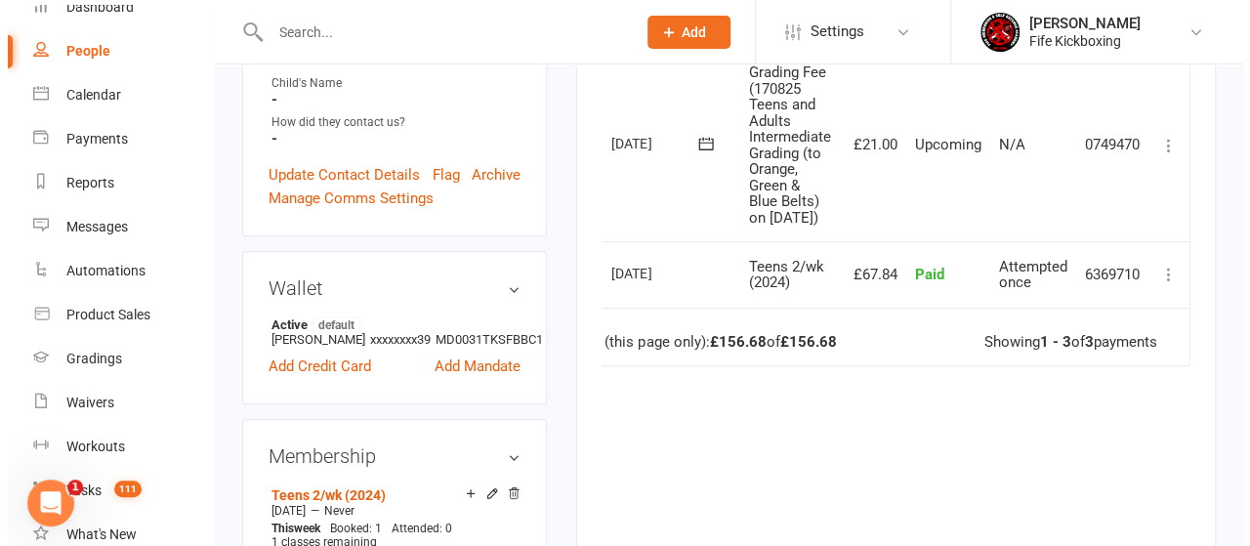
scroll to position [488, 0]
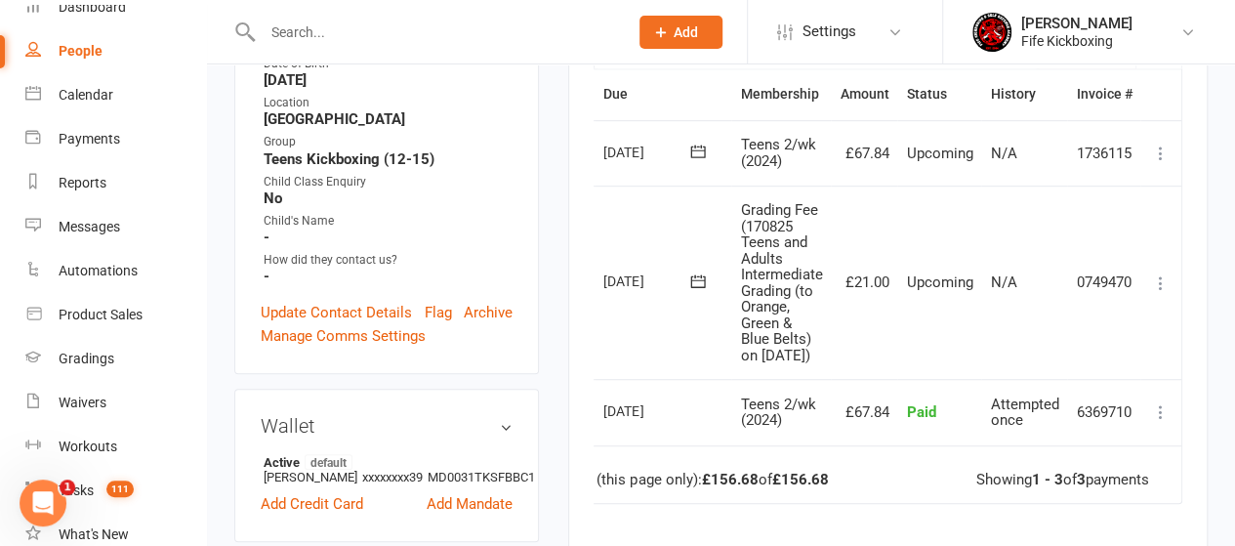
click at [1160, 288] on icon at bounding box center [1161, 283] width 20 height 20
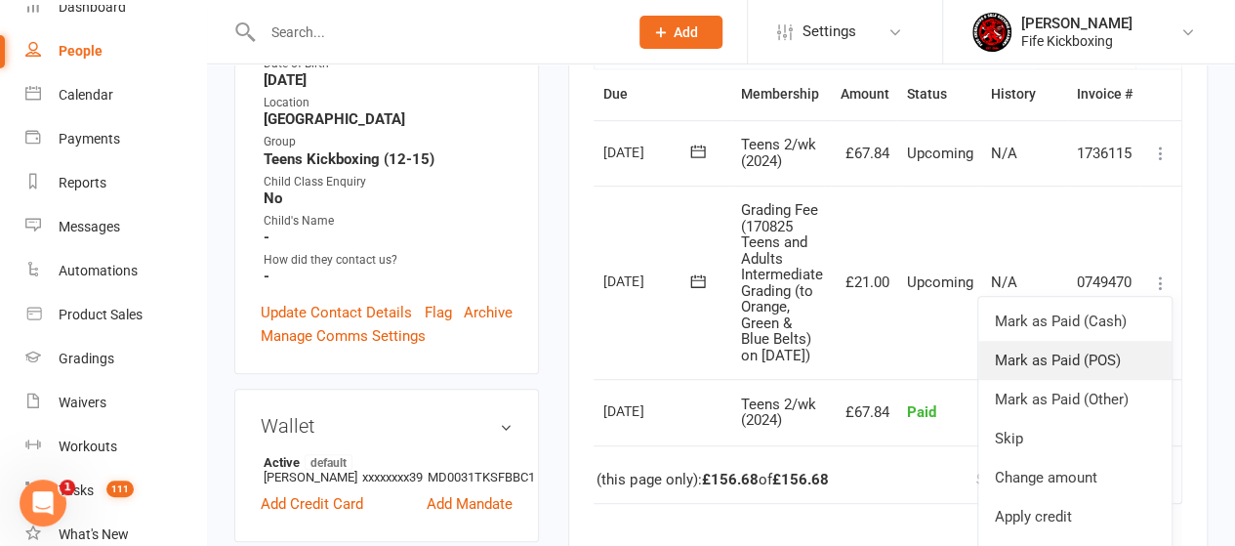
click at [1049, 360] on link "Mark as Paid (POS)" at bounding box center [1075, 360] width 193 height 39
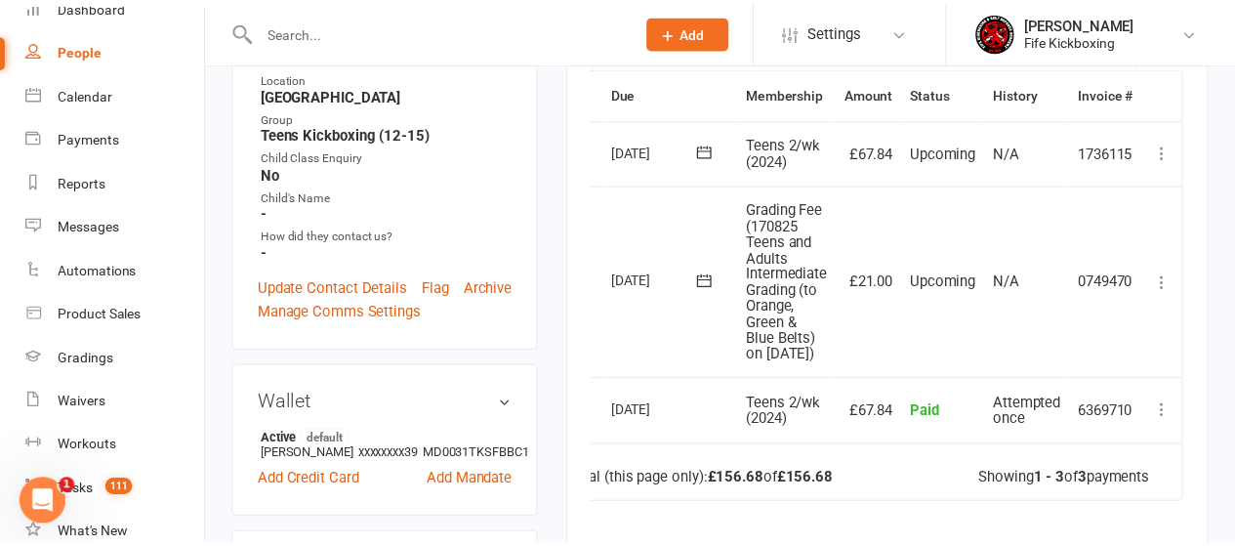
scroll to position [0, 35]
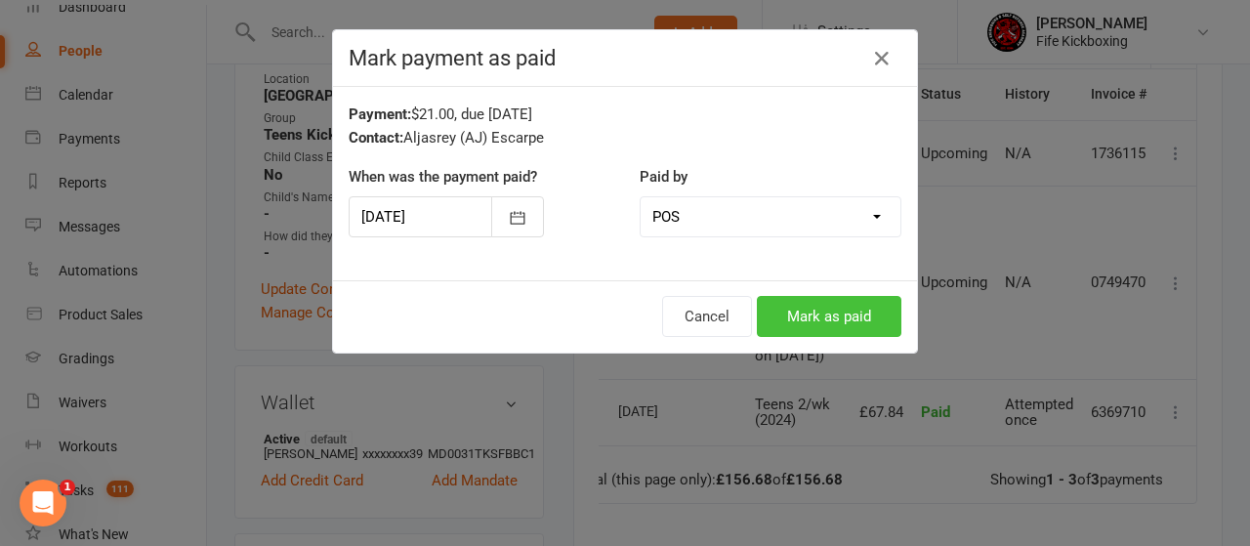
click at [821, 327] on button "Mark as paid" at bounding box center [829, 316] width 145 height 41
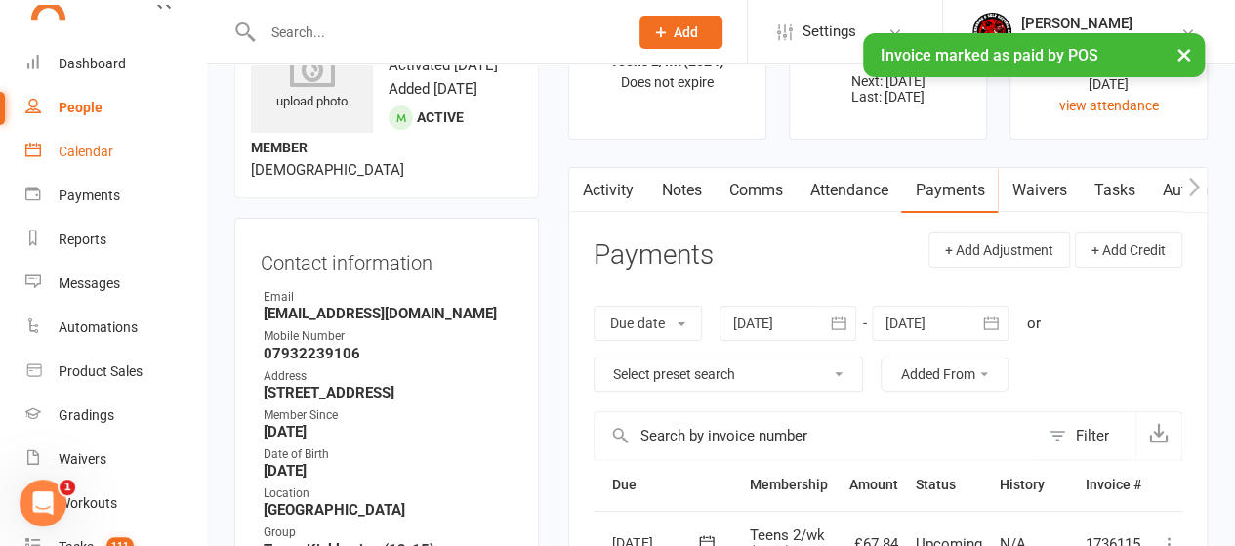
scroll to position [0, 0]
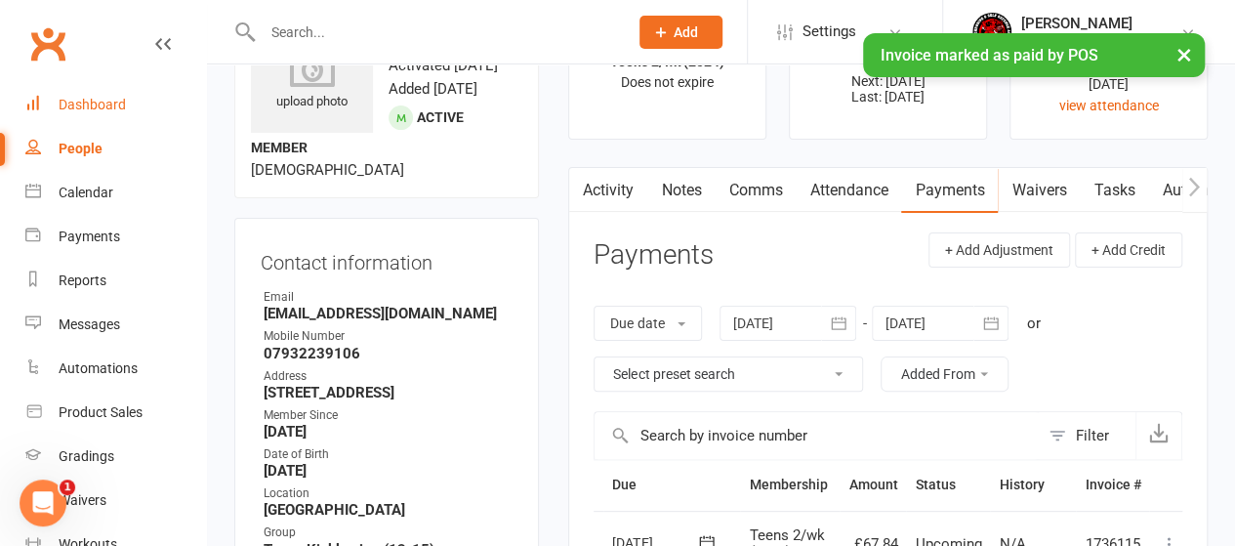
click at [89, 99] on div "Dashboard" at bounding box center [92, 105] width 67 height 16
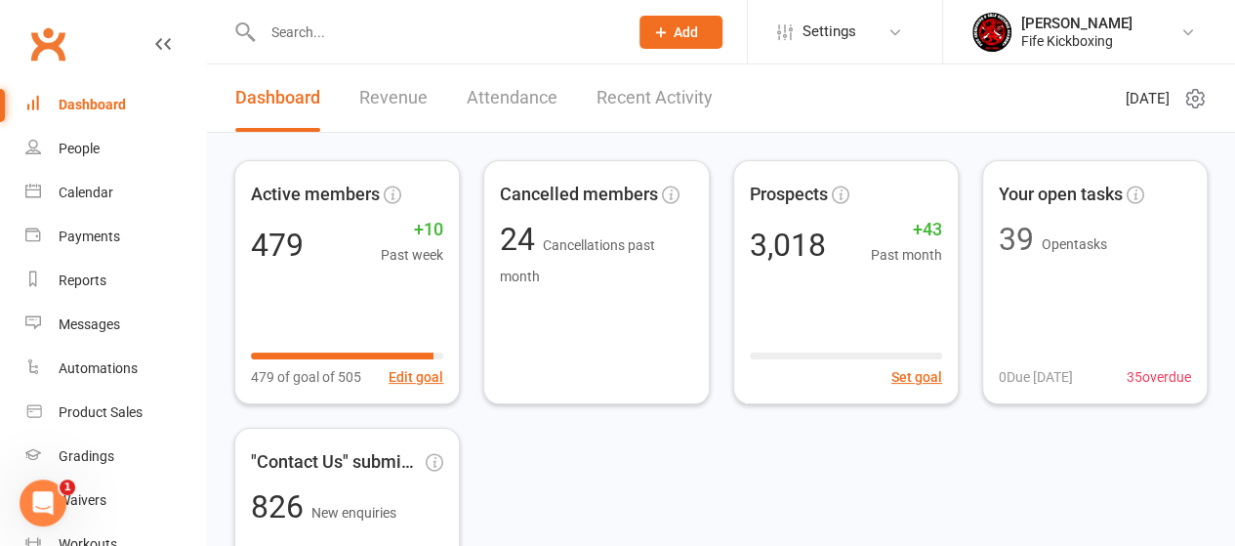
click at [74, 103] on div "Dashboard" at bounding box center [92, 105] width 67 height 16
click at [80, 103] on div "Dashboard" at bounding box center [92, 105] width 67 height 16
click at [327, 24] on input "text" at bounding box center [436, 32] width 358 height 27
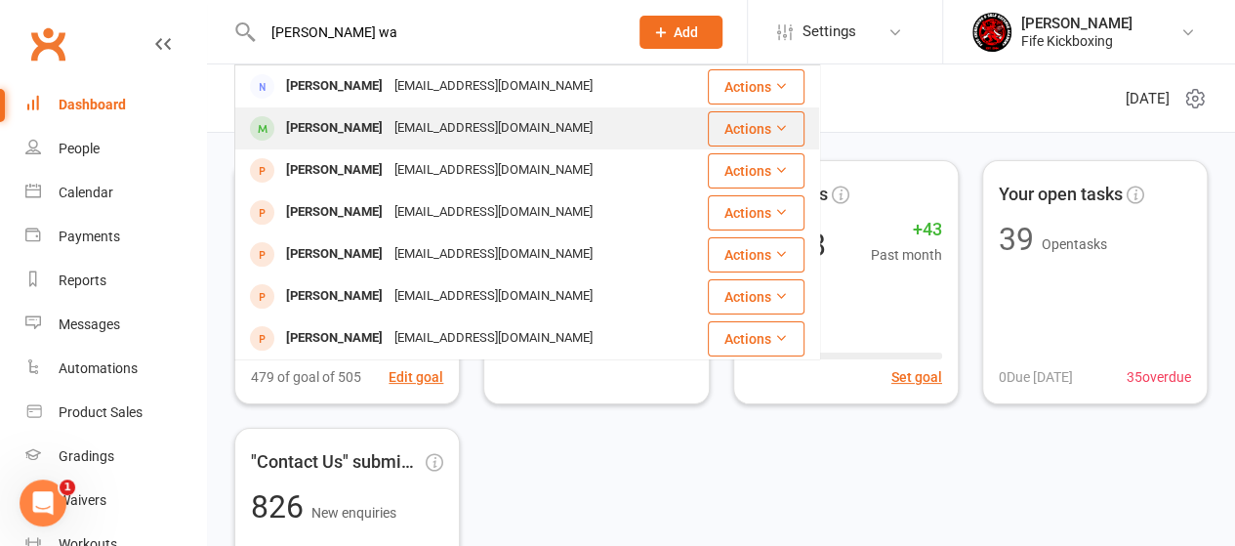
type input "[PERSON_NAME] wa"
click at [376, 130] on div "[PERSON_NAME]" at bounding box center [334, 128] width 108 height 28
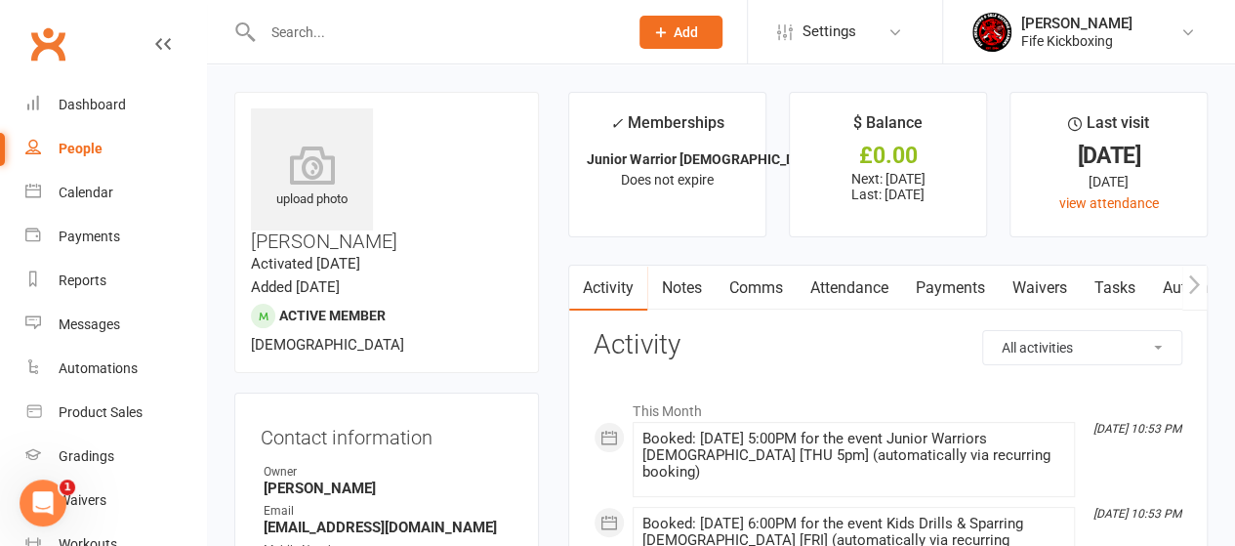
click at [318, 28] on input "text" at bounding box center [436, 32] width 358 height 27
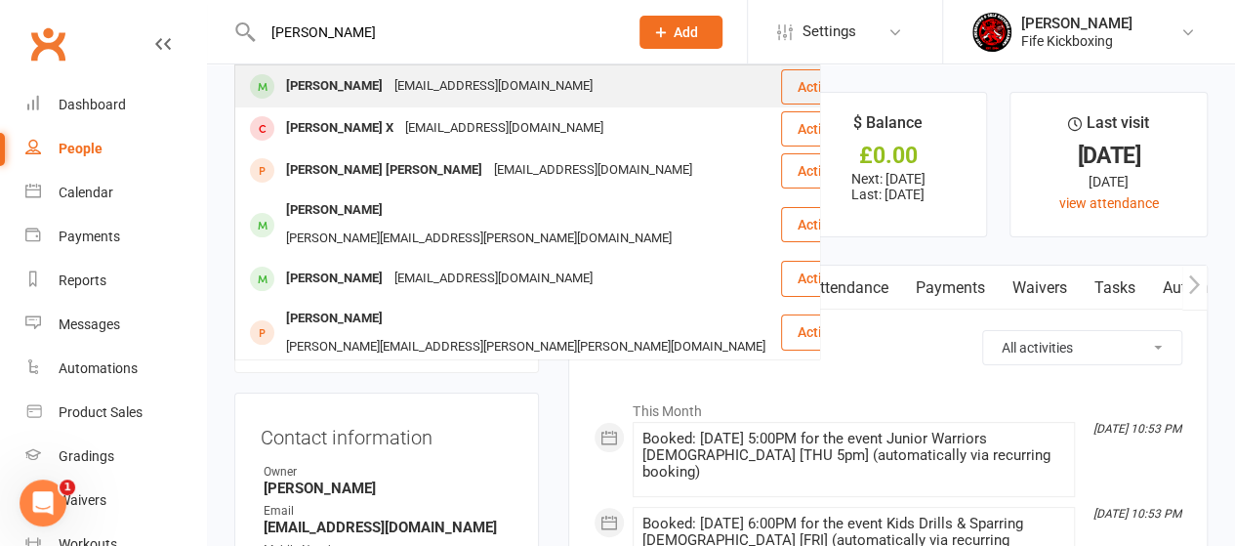
type input "[PERSON_NAME]"
click at [322, 93] on div "[PERSON_NAME]" at bounding box center [334, 86] width 108 height 28
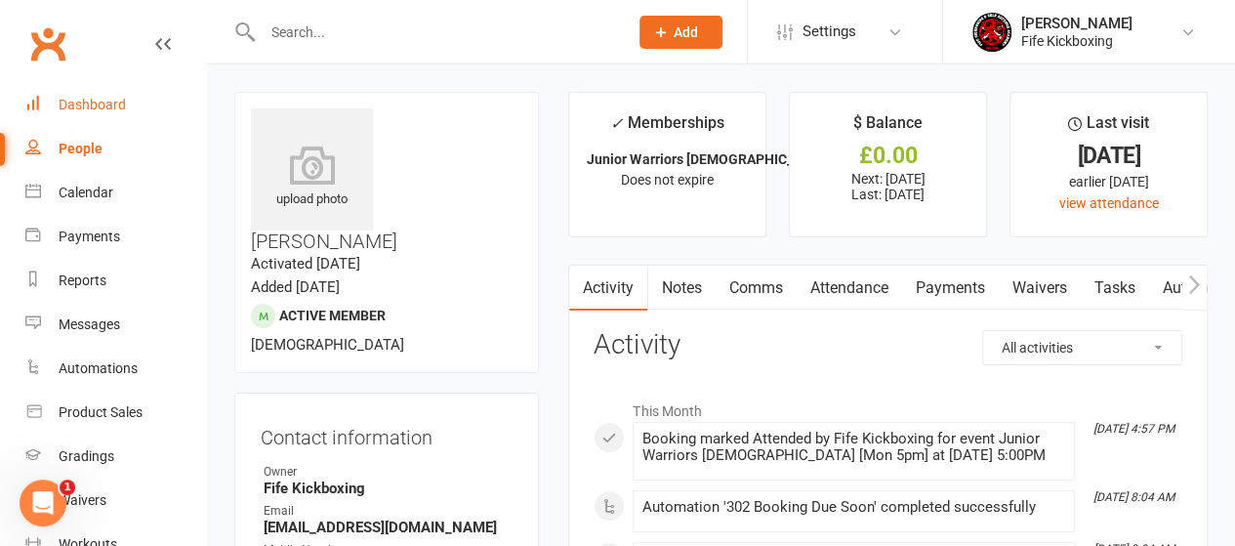
click at [88, 97] on div "Dashboard" at bounding box center [92, 105] width 67 height 16
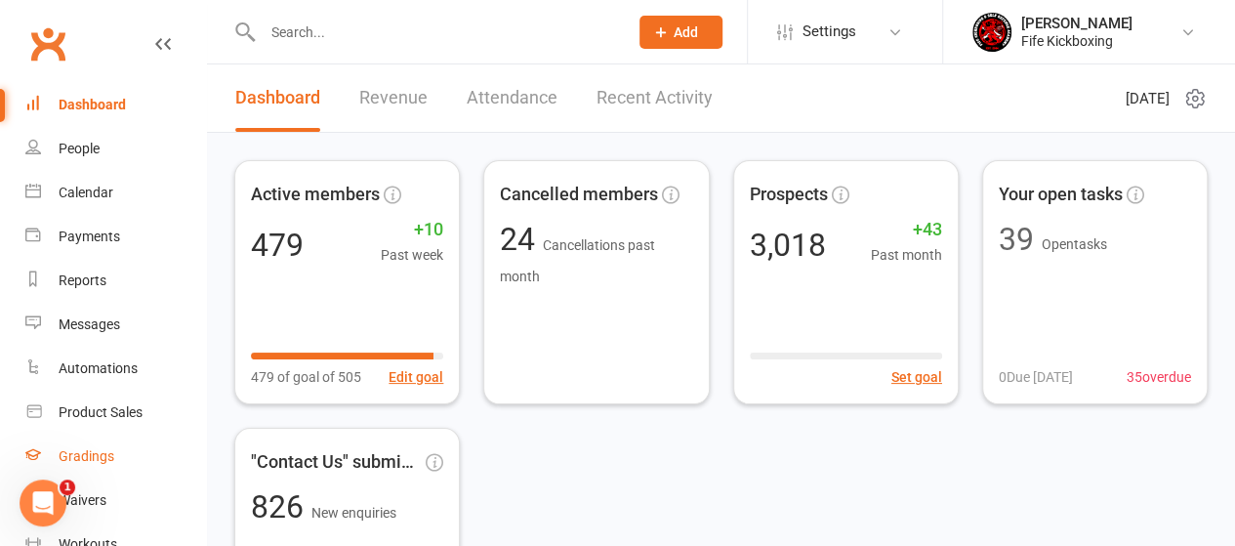
click at [116, 454] on link "Gradings" at bounding box center [115, 457] width 181 height 44
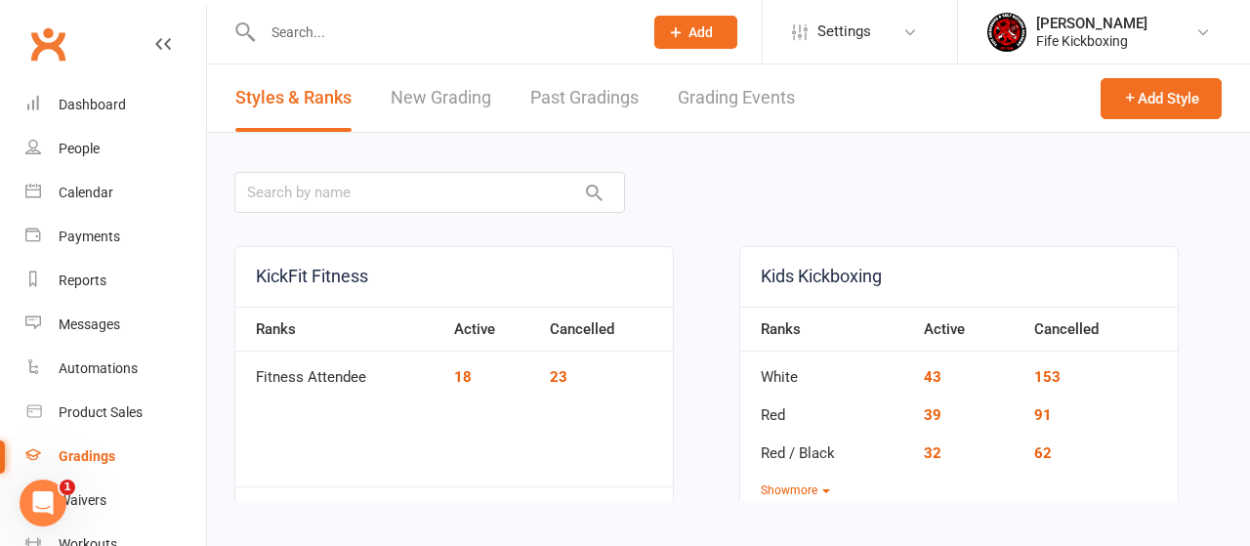
click at [765, 100] on link "Grading Events" at bounding box center [736, 97] width 117 height 67
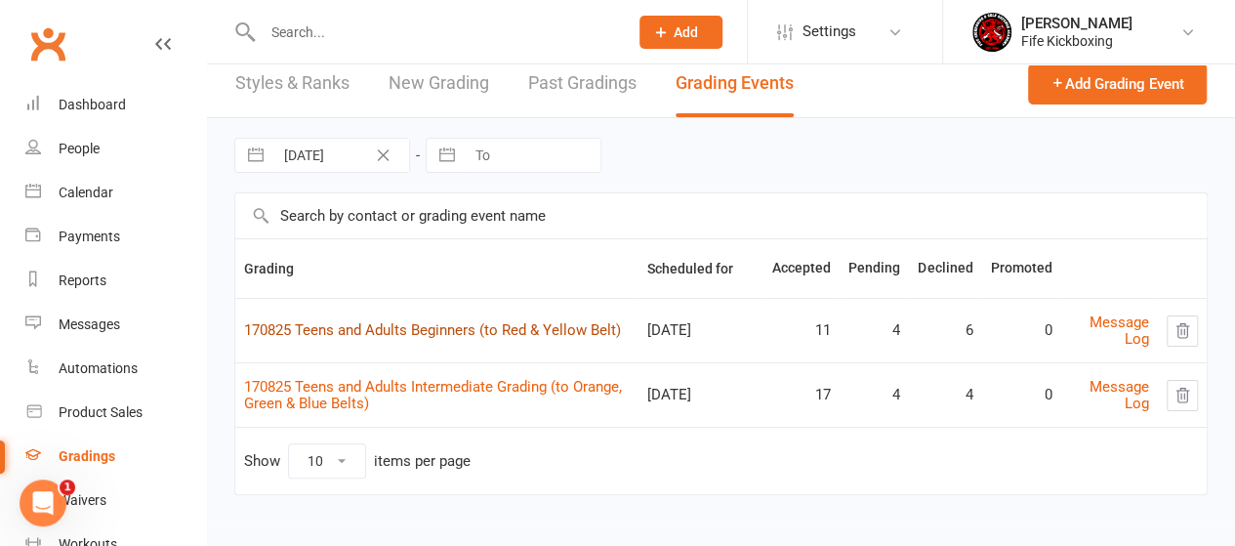
scroll to position [16, 0]
click at [1121, 316] on link "Message Log" at bounding box center [1120, 330] width 60 height 34
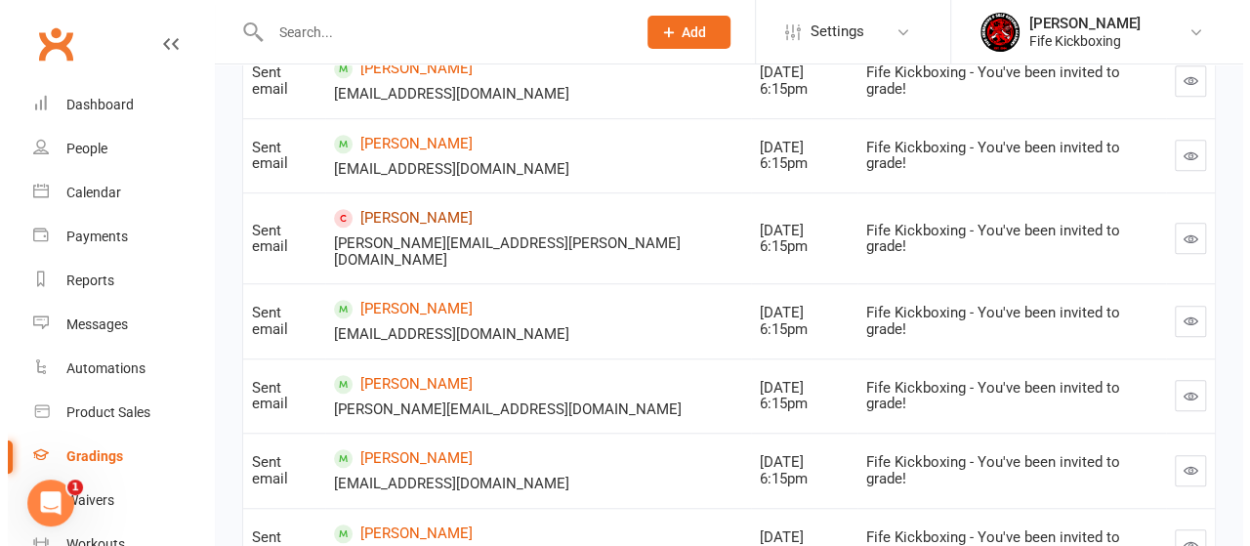
scroll to position [586, 0]
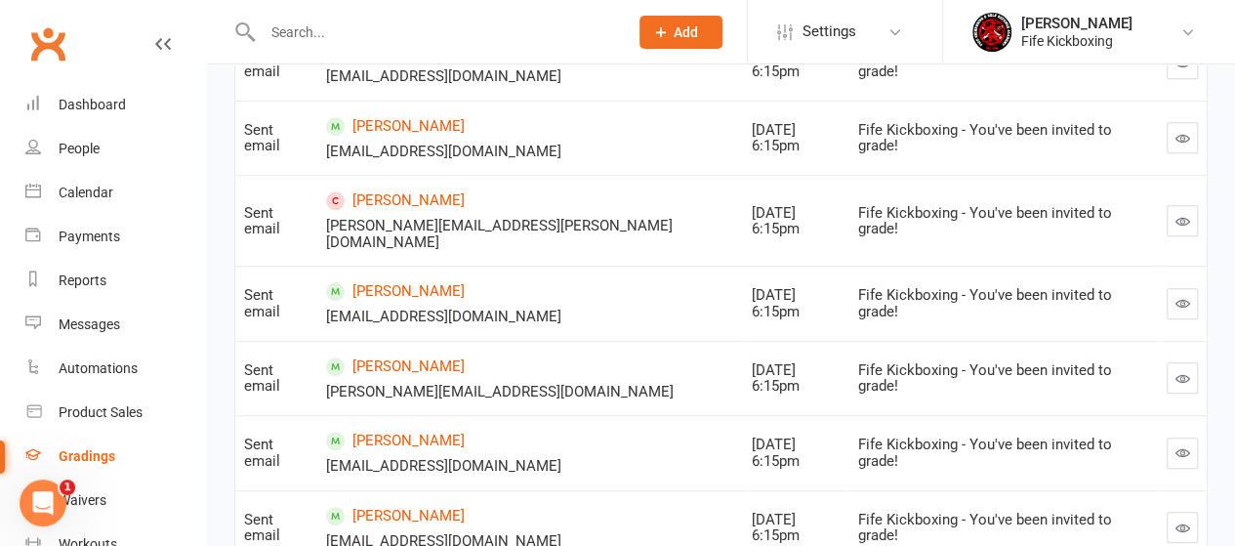
click at [1178, 214] on icon "button" at bounding box center [1182, 221] width 15 height 15
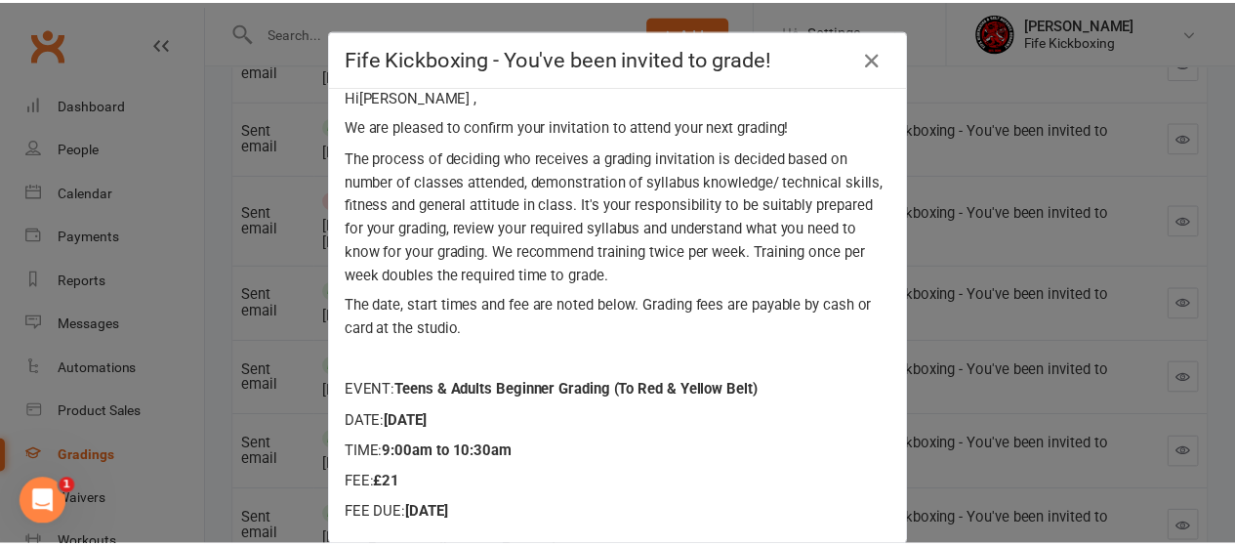
scroll to position [0, 0]
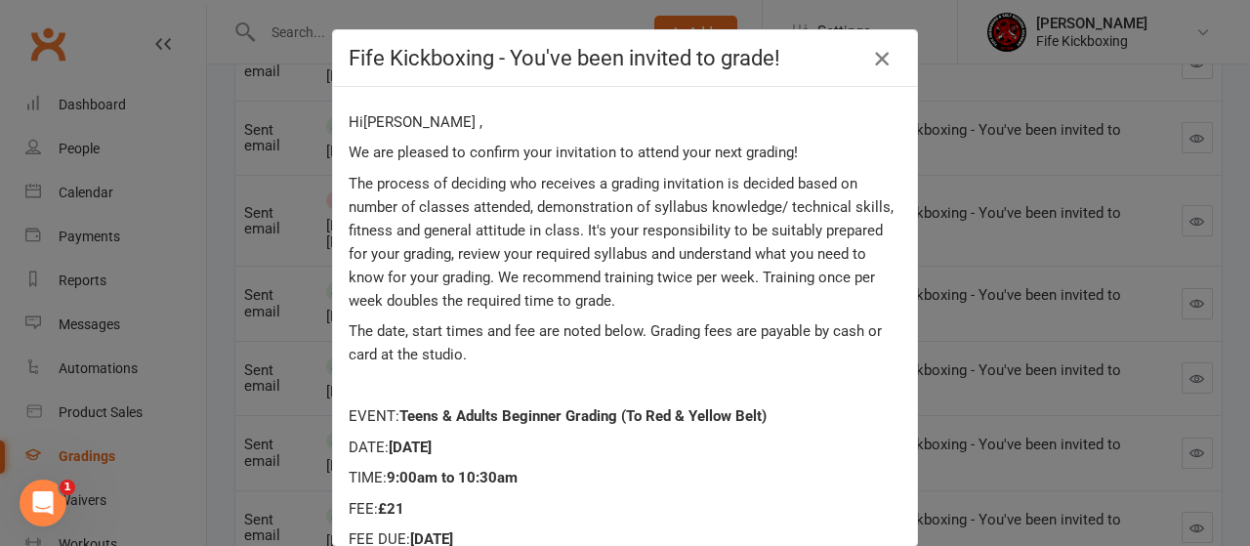
click at [881, 56] on icon "button" at bounding box center [881, 58] width 23 height 23
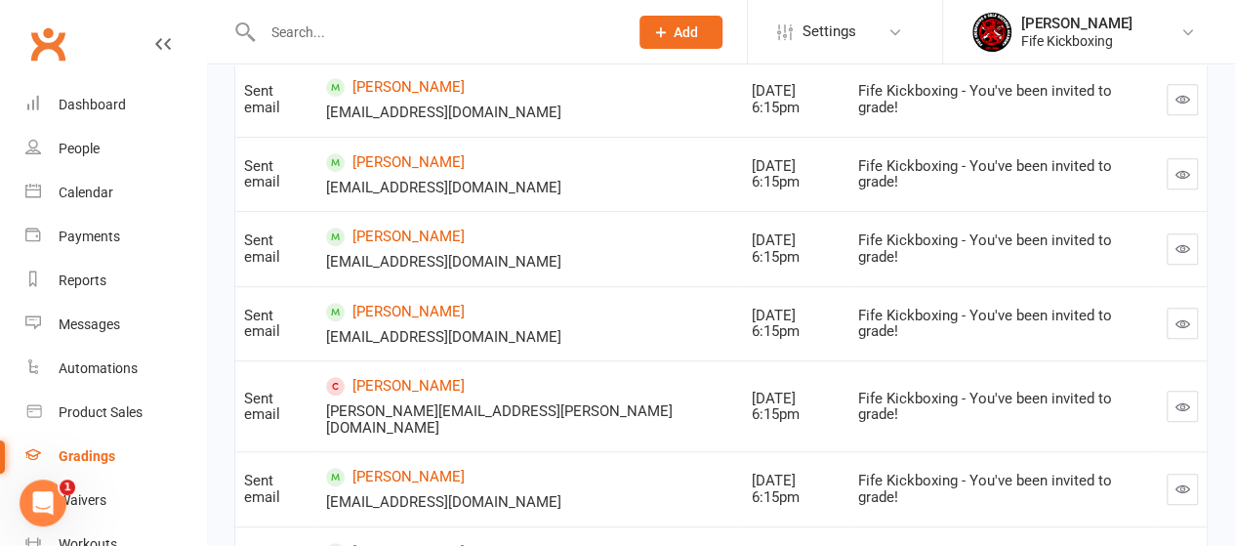
scroll to position [195, 0]
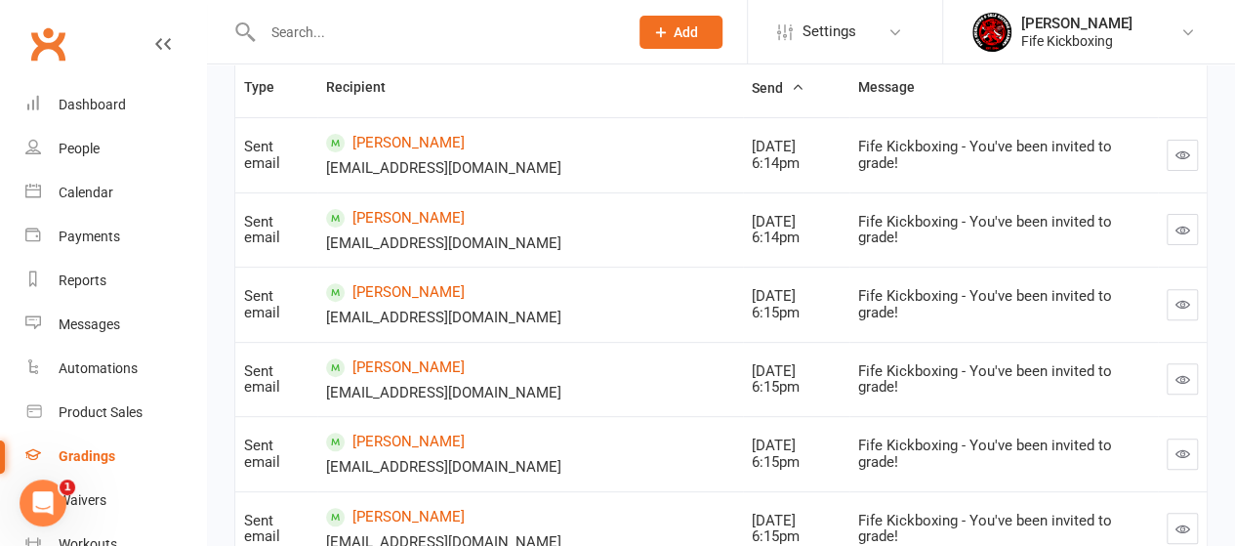
click at [102, 466] on link "Gradings" at bounding box center [115, 457] width 181 height 44
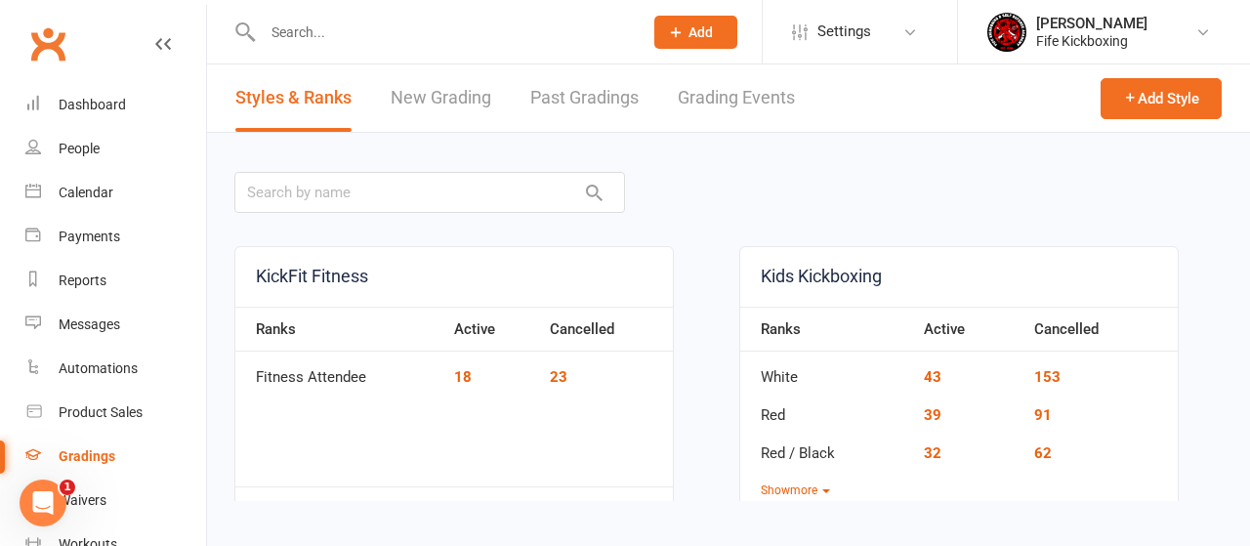
click at [742, 94] on link "Grading Events" at bounding box center [736, 97] width 117 height 67
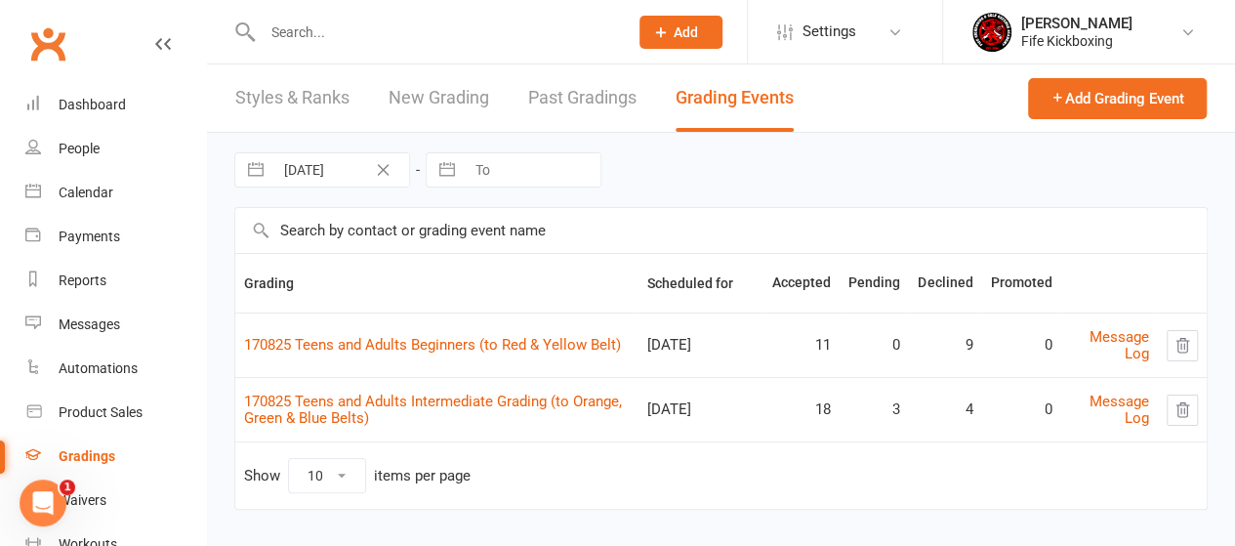
scroll to position [16, 0]
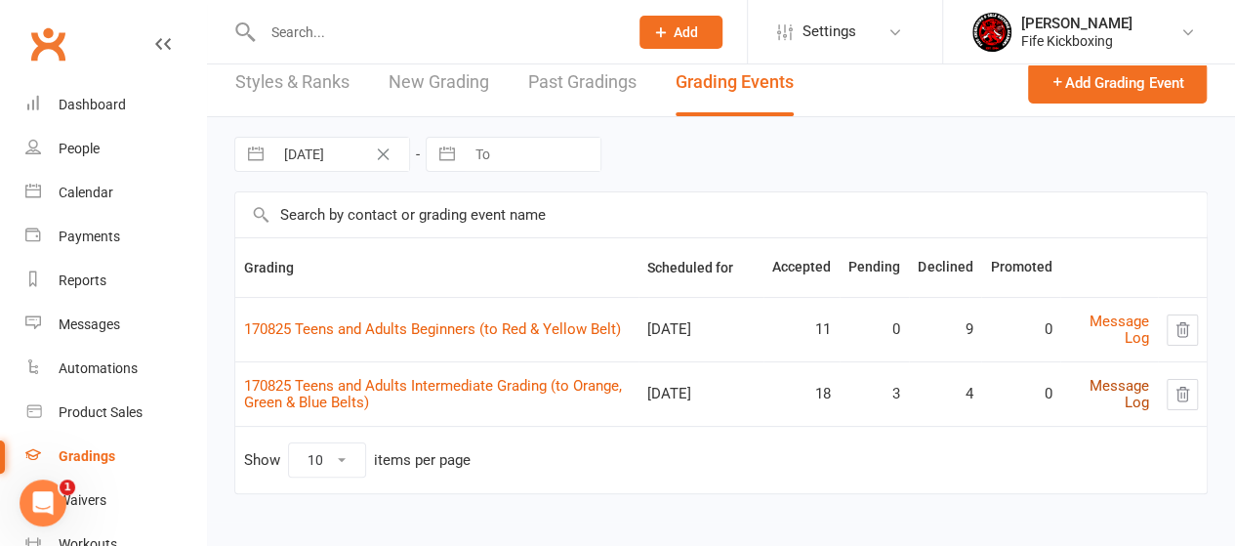
click at [1127, 382] on link "Message Log" at bounding box center [1120, 394] width 60 height 34
